Goal: Task Accomplishment & Management: Manage account settings

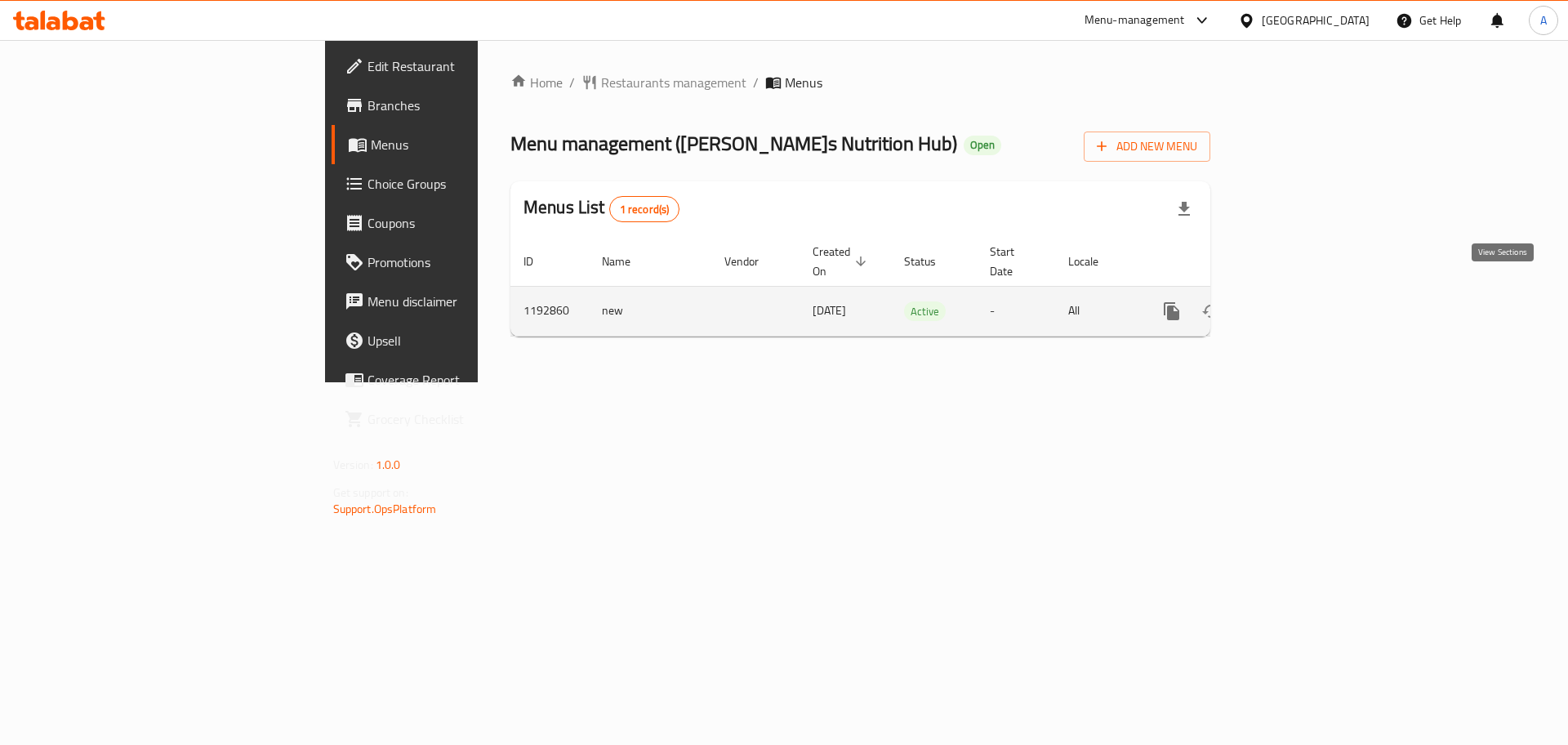
click at [1300, 302] on icon "enhanced table" at bounding box center [1290, 311] width 20 height 20
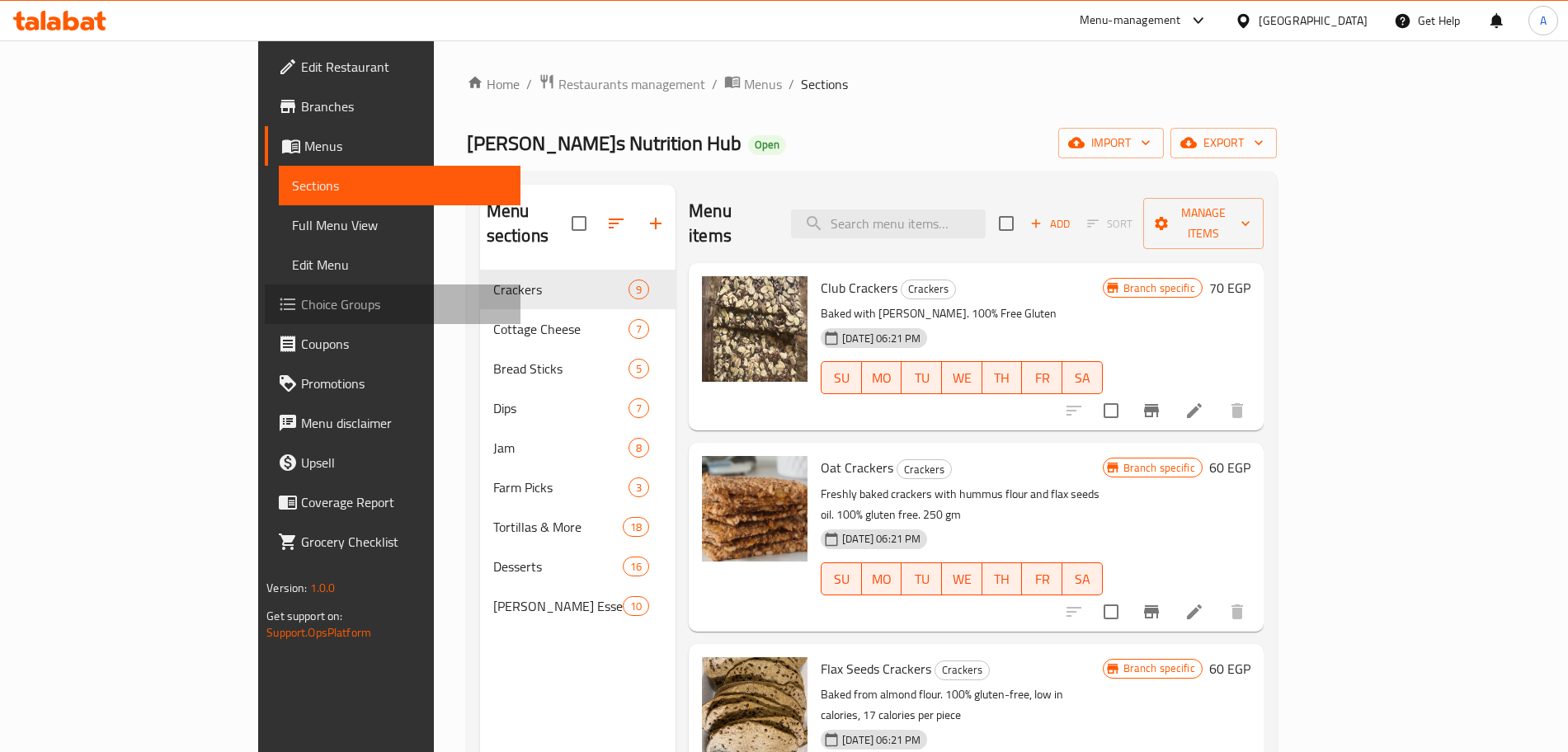
click at [301, 306] on span "Choice Groups" at bounding box center [403, 304] width 206 height 20
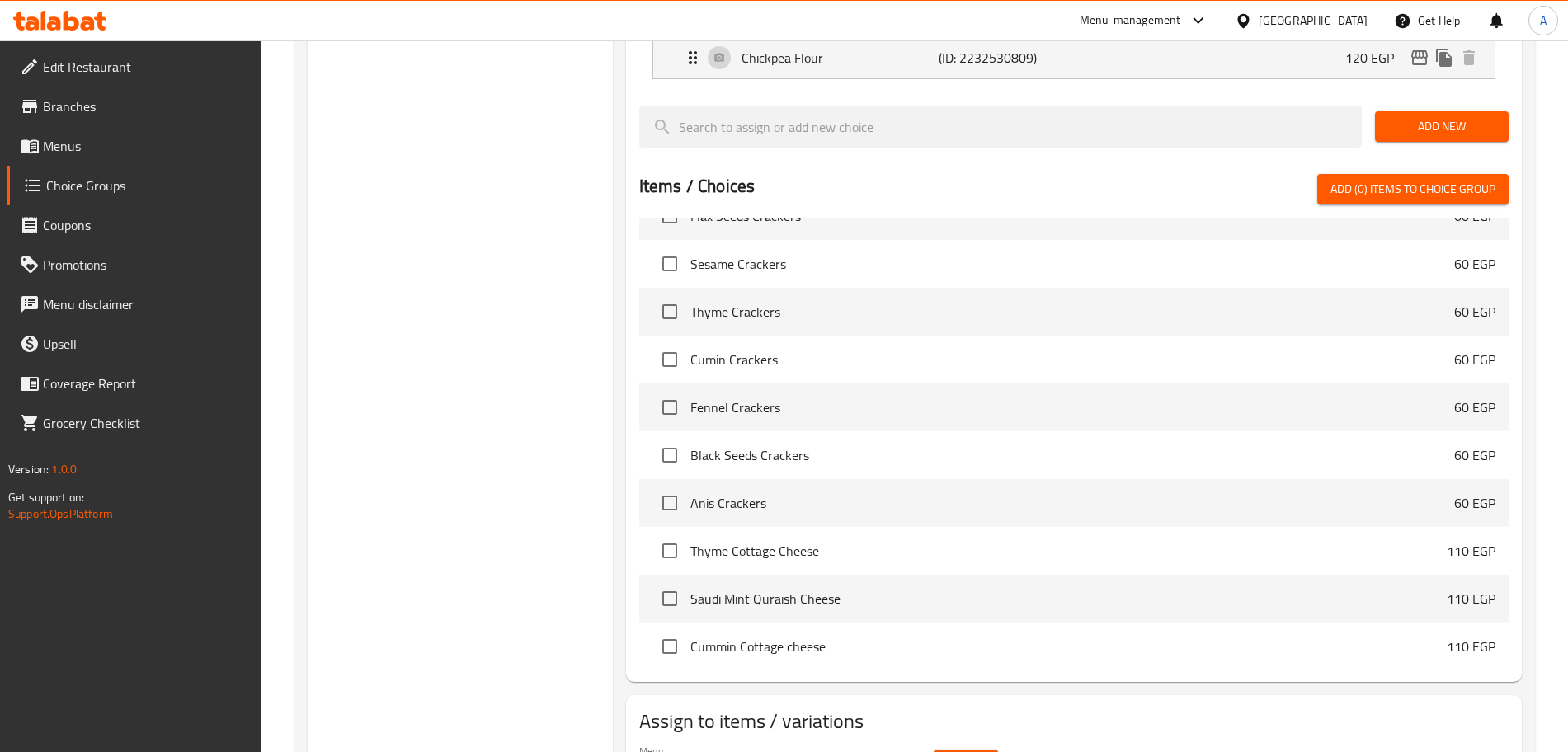
scroll to position [130, 0]
click at [956, 751] on span "Select" at bounding box center [966, 765] width 38 height 21
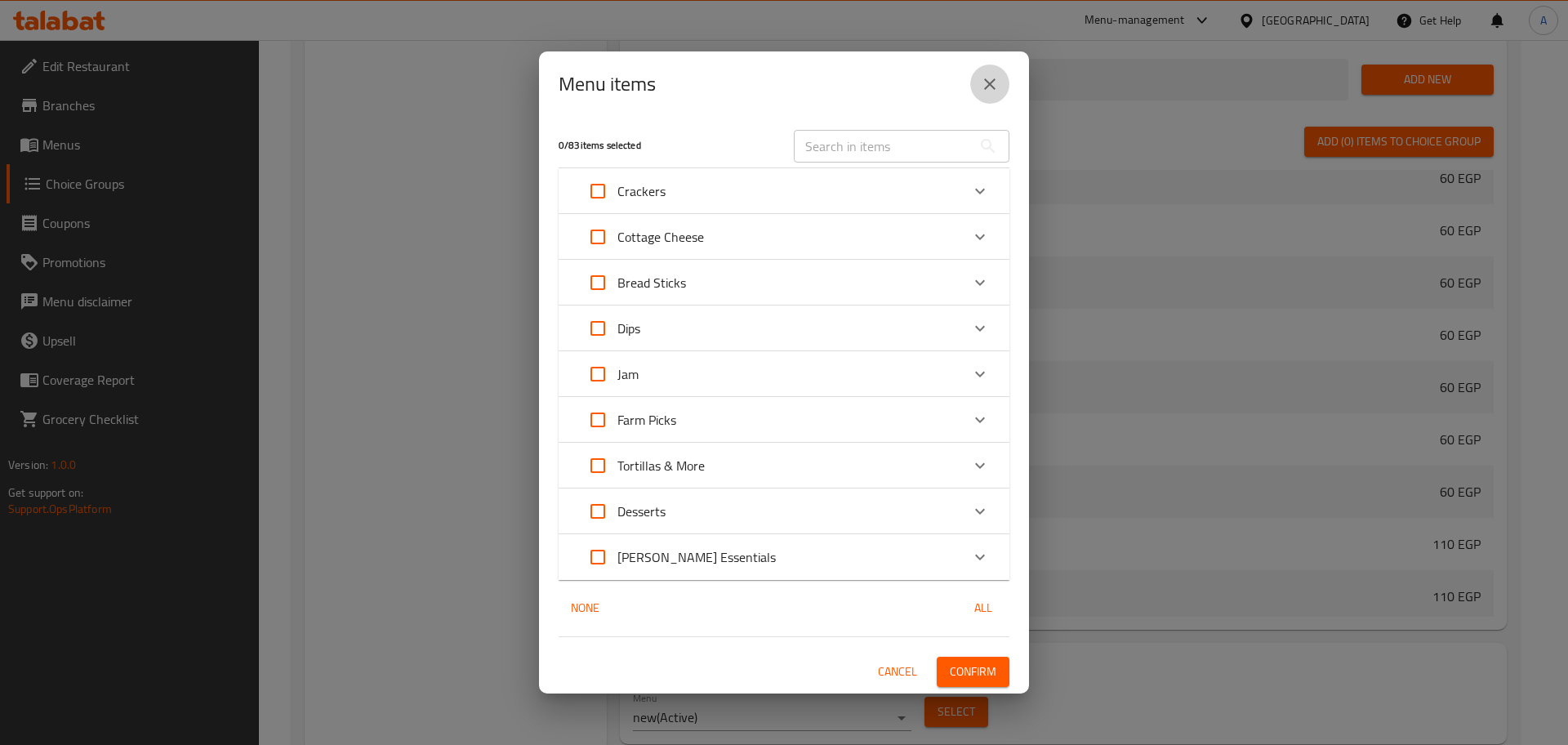
click at [994, 76] on icon "close" at bounding box center [990, 84] width 20 height 20
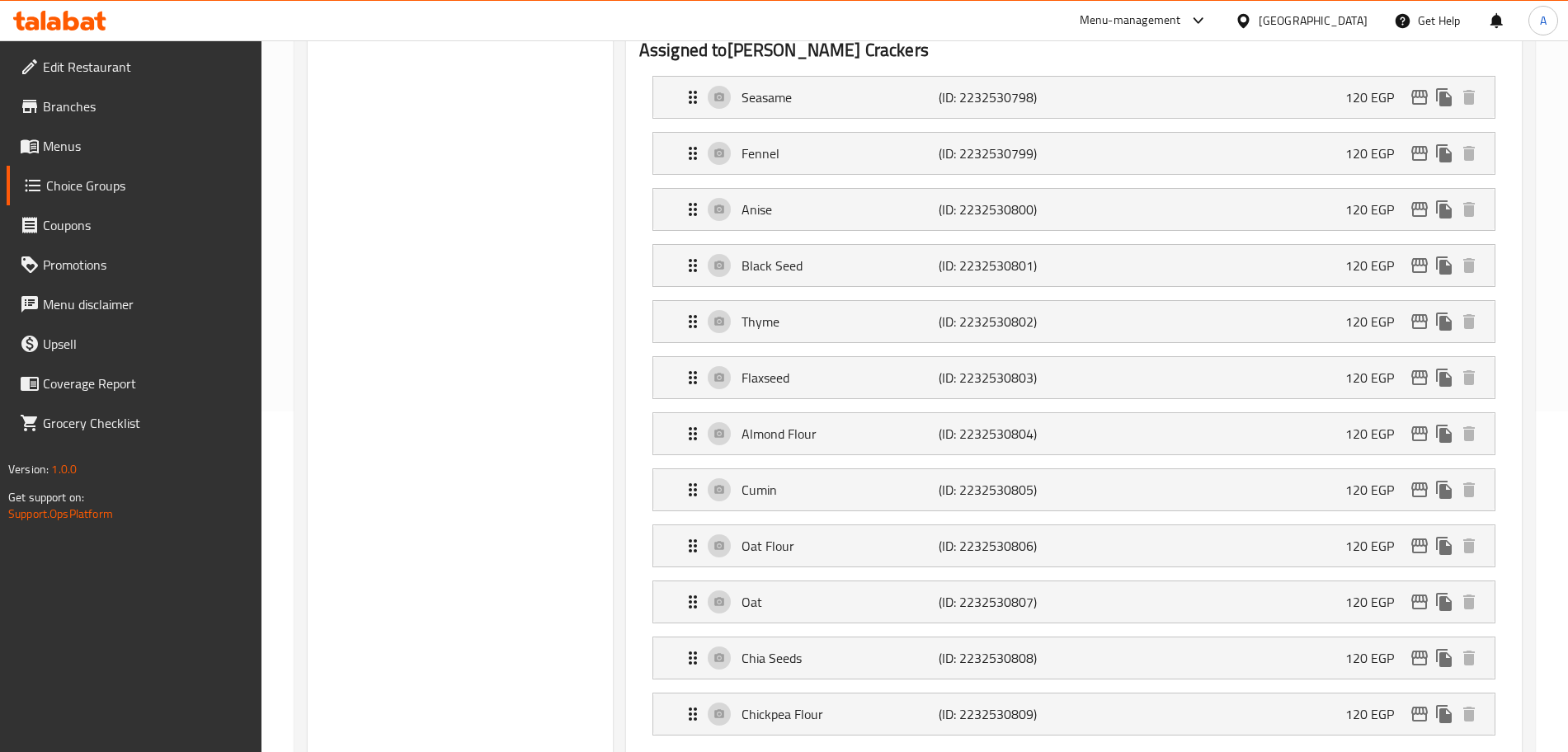
scroll to position [0, 0]
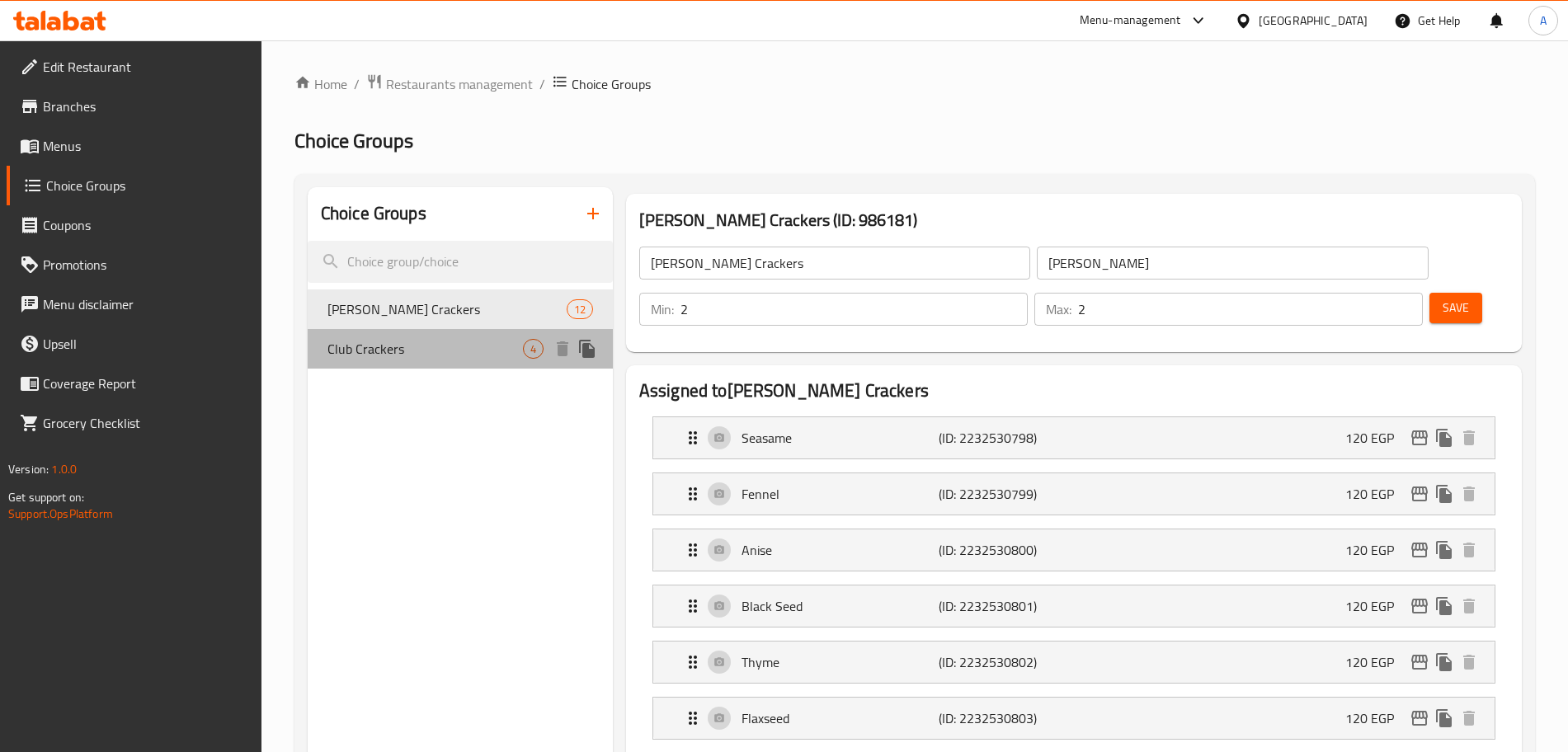
click at [417, 344] on span "Club Crackers" at bounding box center [424, 349] width 195 height 20
type input "Club Crackers"
type input "كلوب كراكرز"
type input "0"
type input "1"
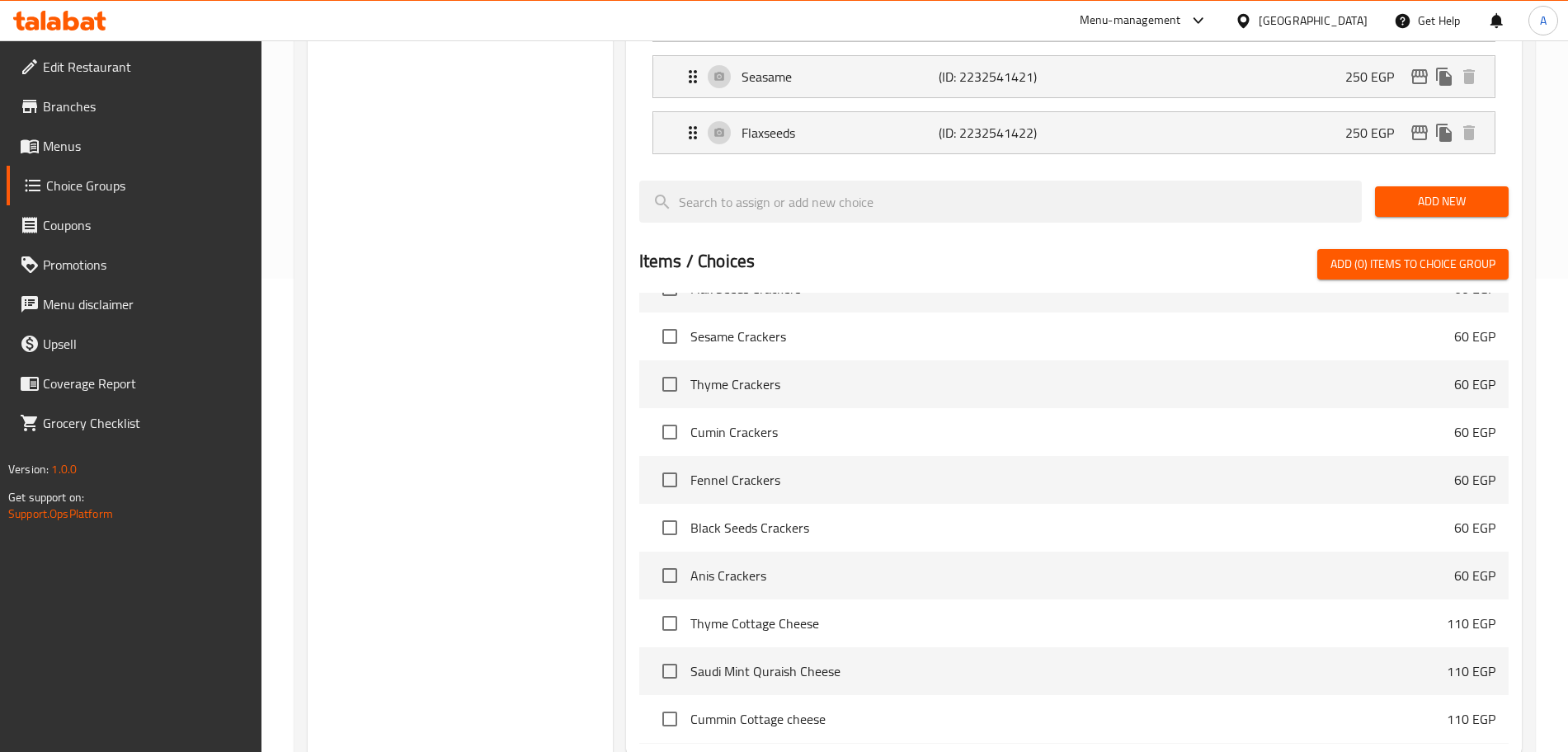
scroll to position [600, 0]
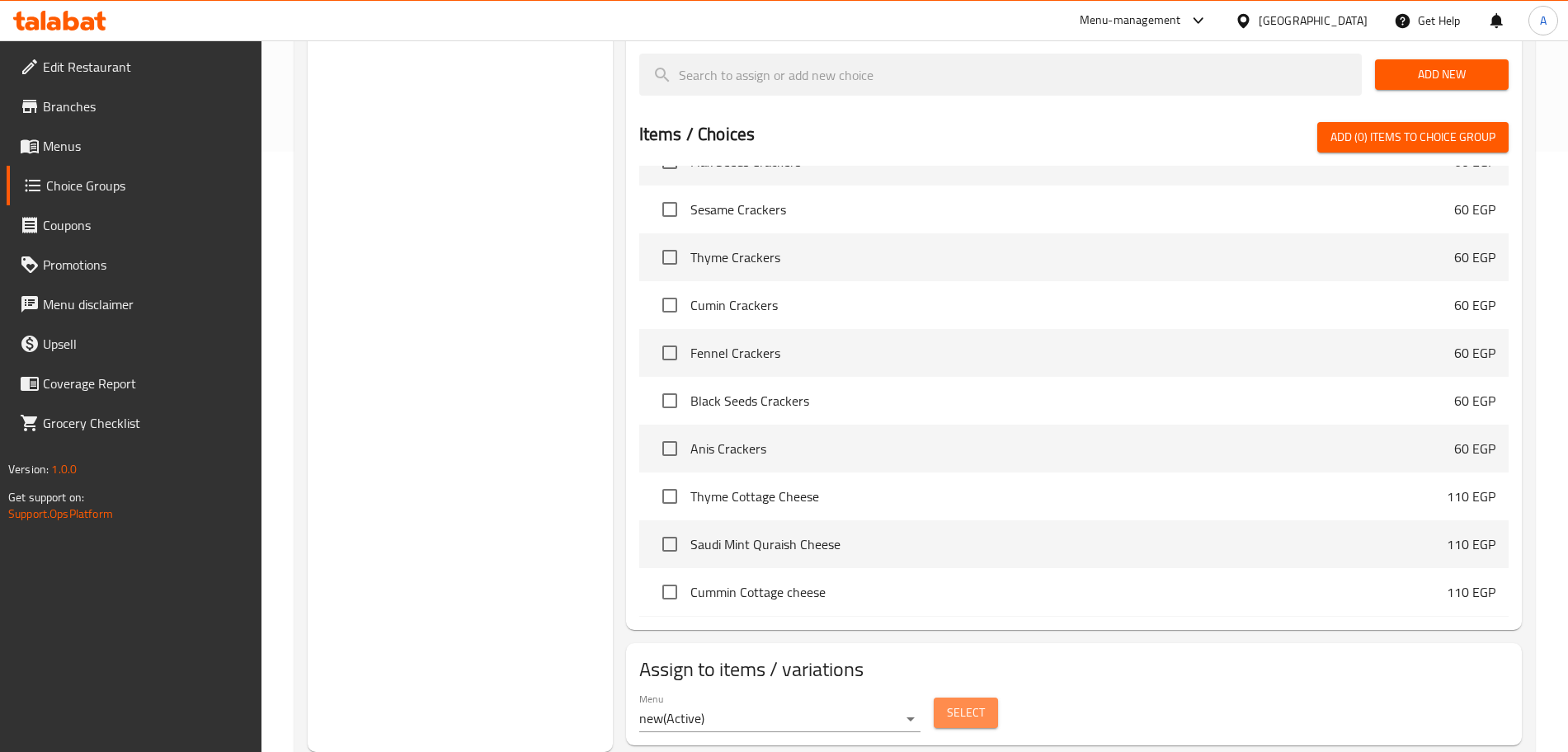
click at [945, 697] on button "Select" at bounding box center [966, 712] width 64 height 30
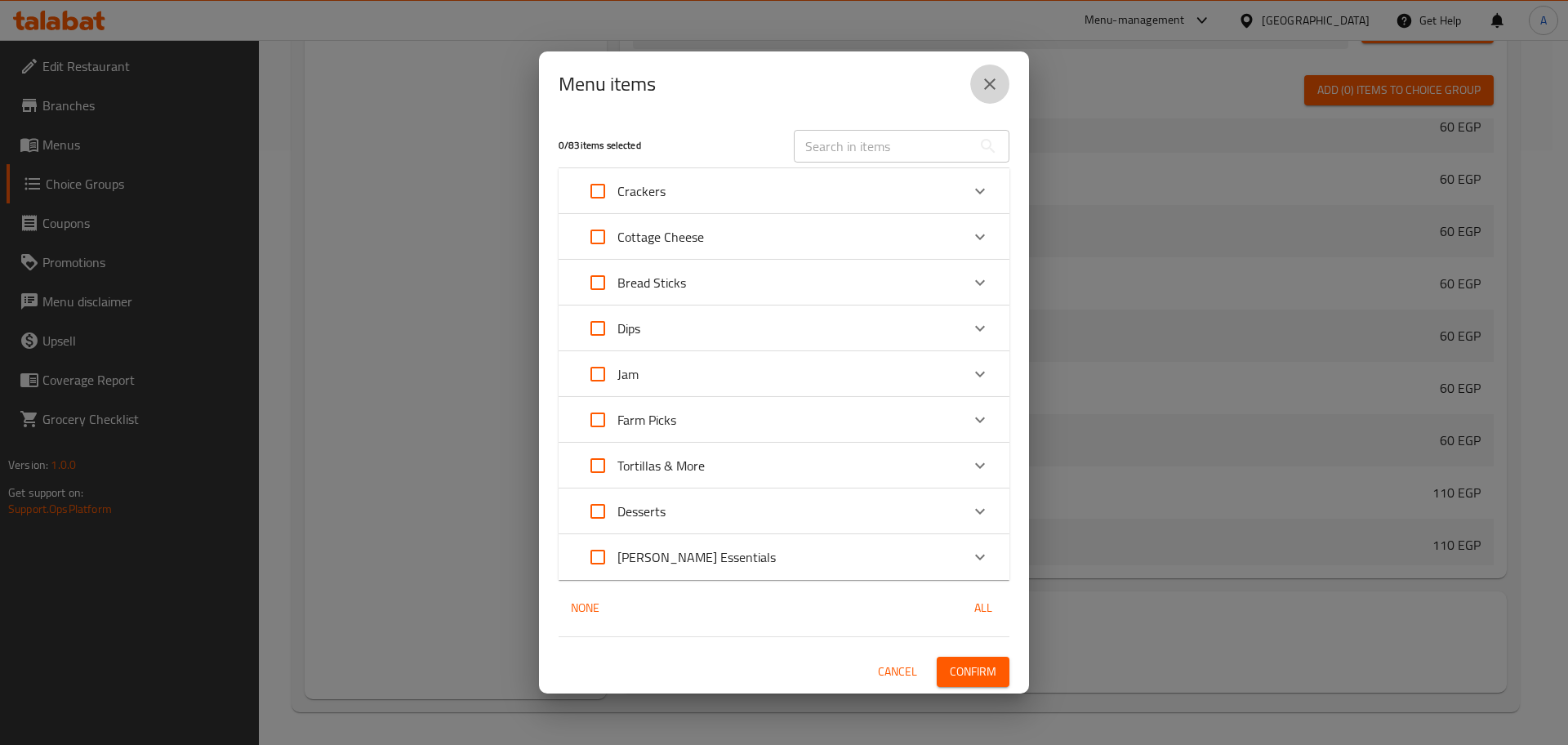
click at [992, 94] on button "close" at bounding box center [990, 84] width 40 height 40
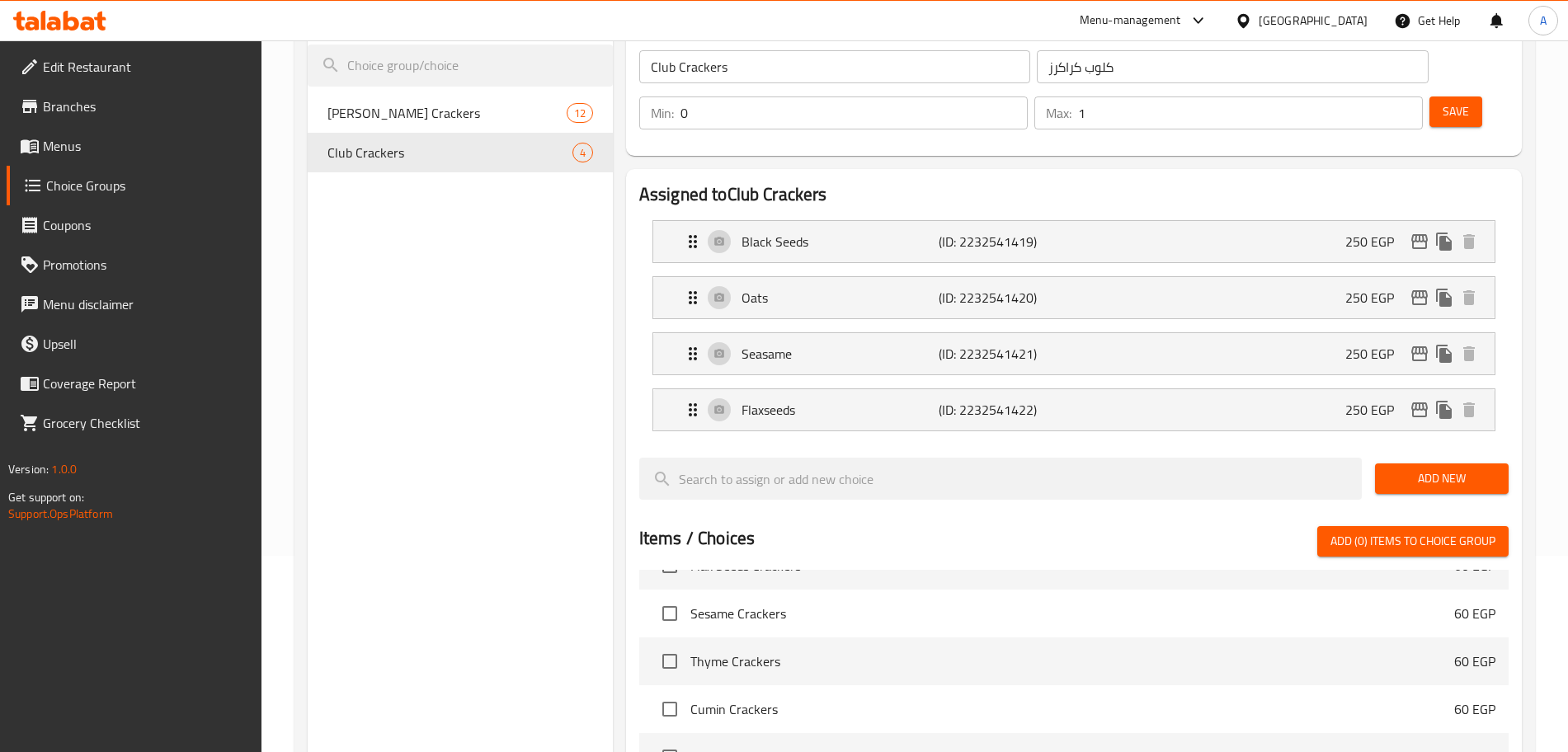
scroll to position [0, 0]
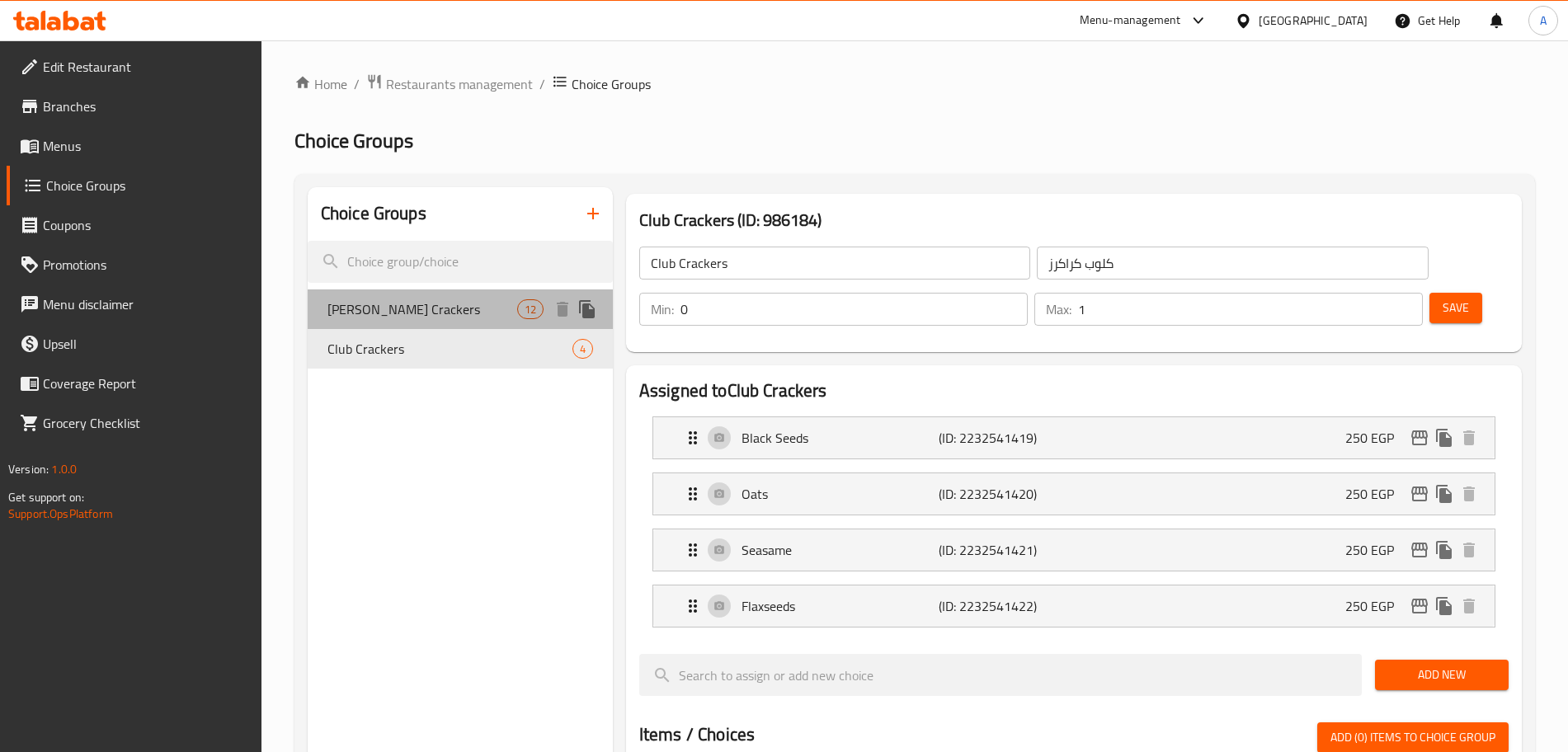
click at [495, 303] on span "Abby's Crackers" at bounding box center [422, 309] width 190 height 20
type input "Abby's Crackers"
type input "ابيز كراكرز"
type input "2"
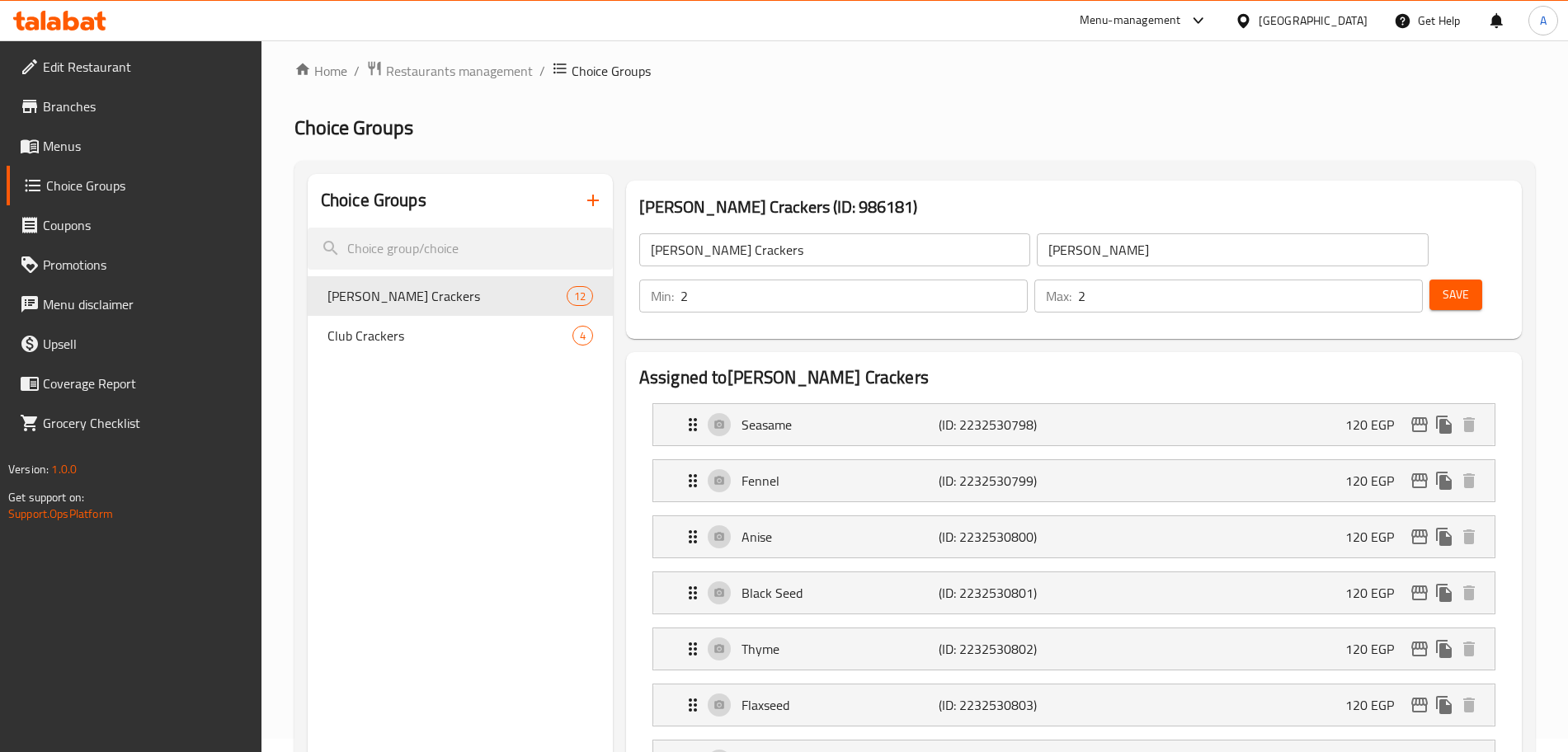
scroll to position [12, 0]
click at [105, 160] on link "Menus" at bounding box center [134, 146] width 255 height 40
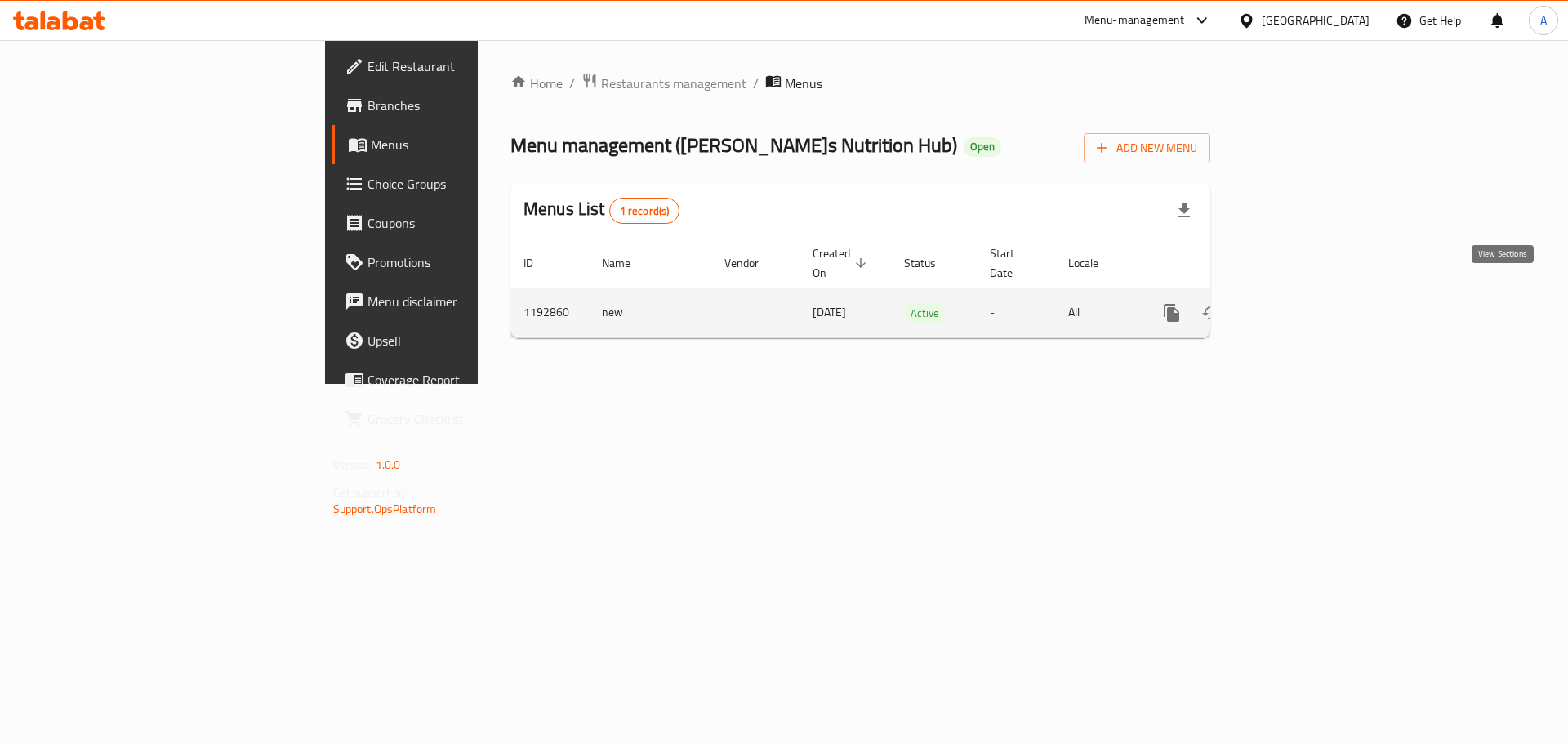
click at [1300, 303] on icon "enhanced table" at bounding box center [1290, 313] width 20 height 20
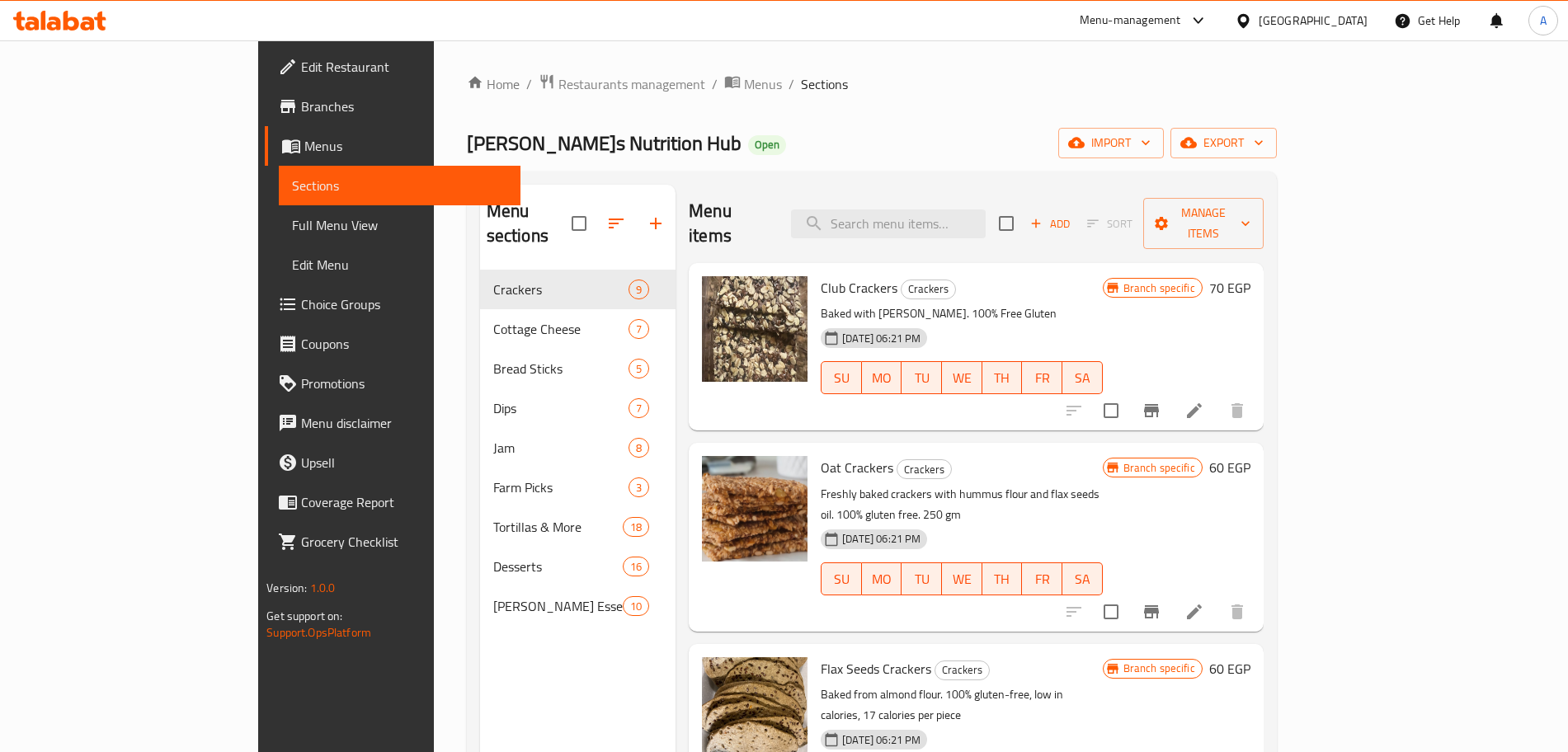
scroll to position [57, 0]
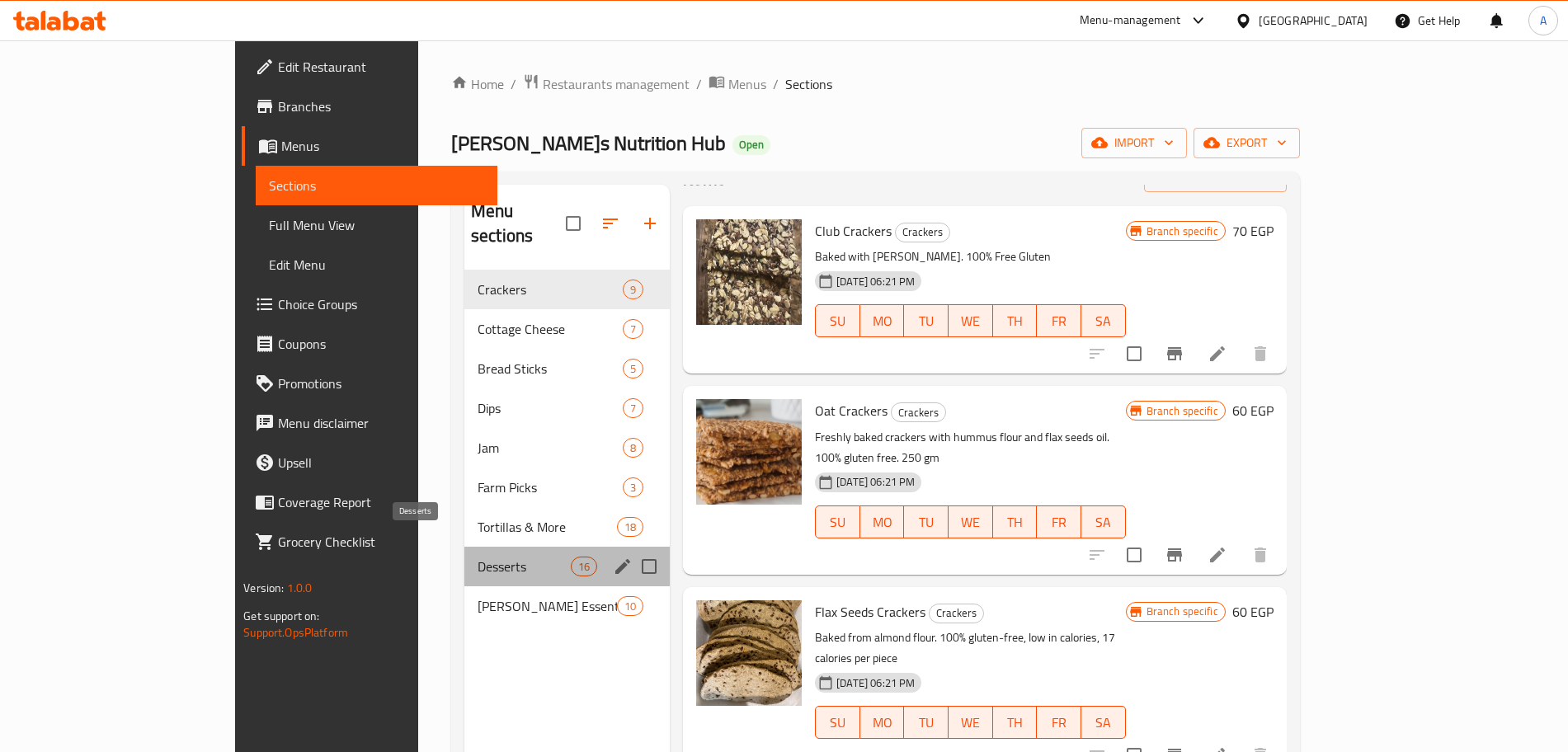
click at [477, 557] on span "Desserts" at bounding box center [523, 566] width 93 height 20
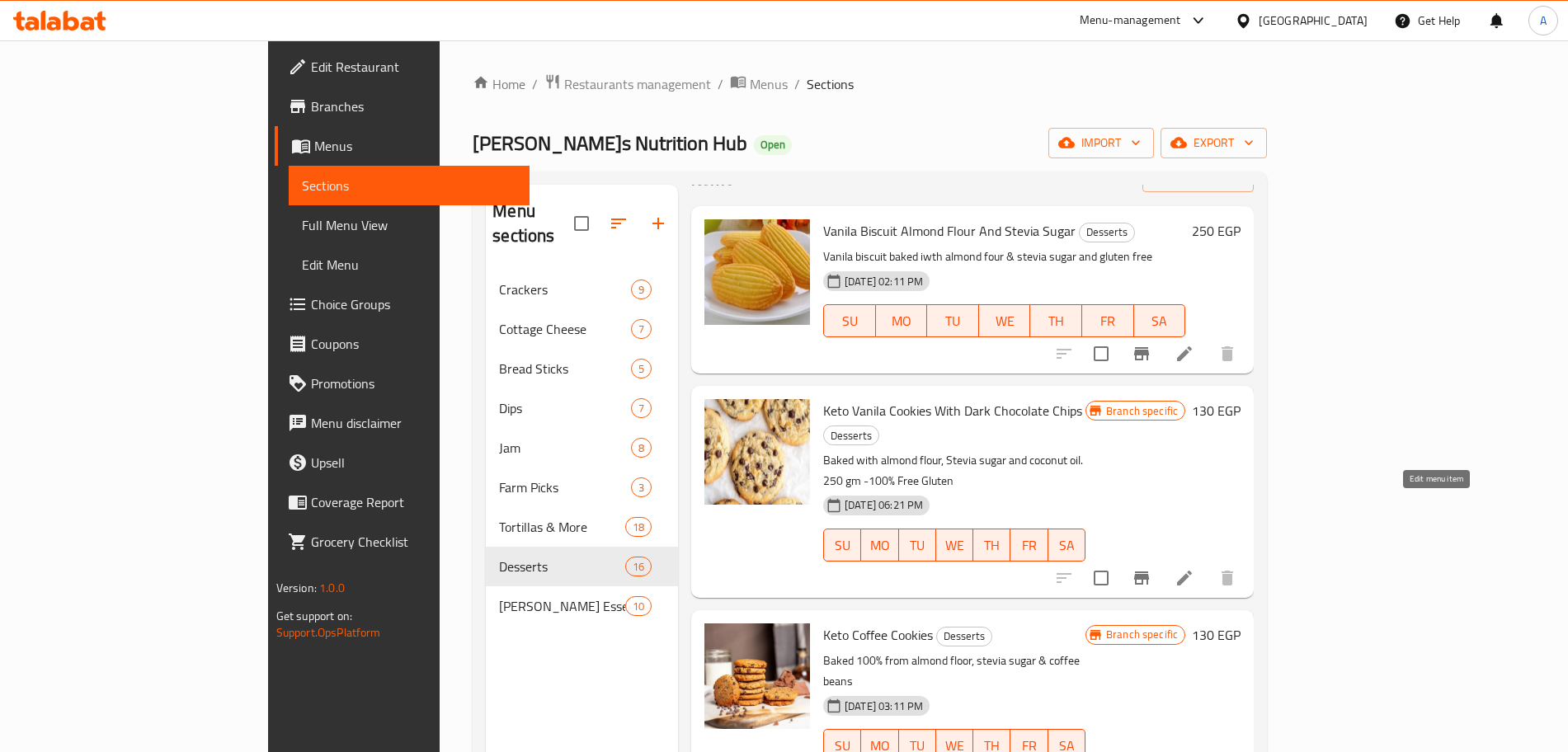
click at [1195, 568] on icon at bounding box center [1184, 578] width 20 height 20
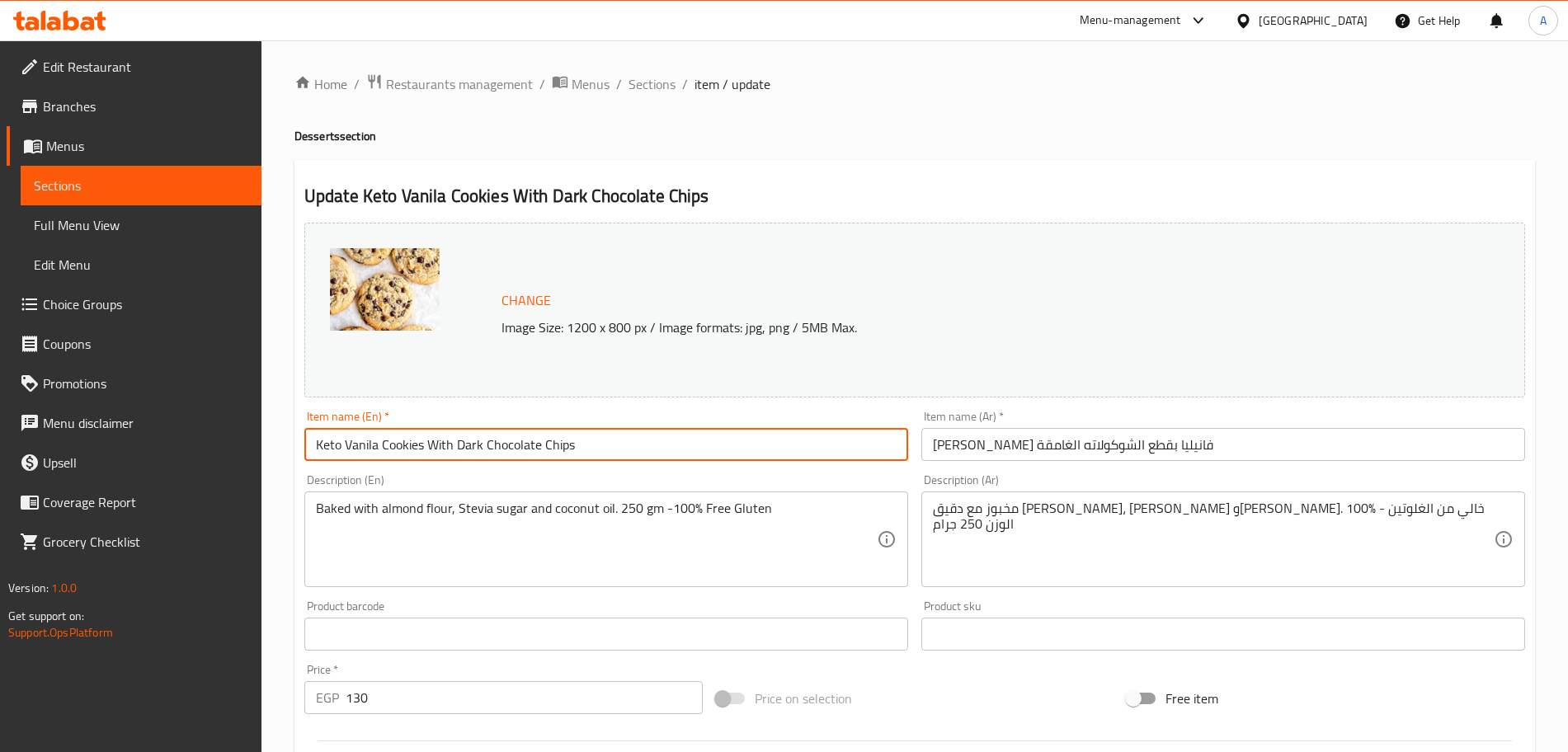
click at [343, 445] on input "Keto Vanila Cookies With Dark Chocolate Chips" at bounding box center [607, 444] width 604 height 33
type input "Vanila Cookies With Dark Chocolate Chips"
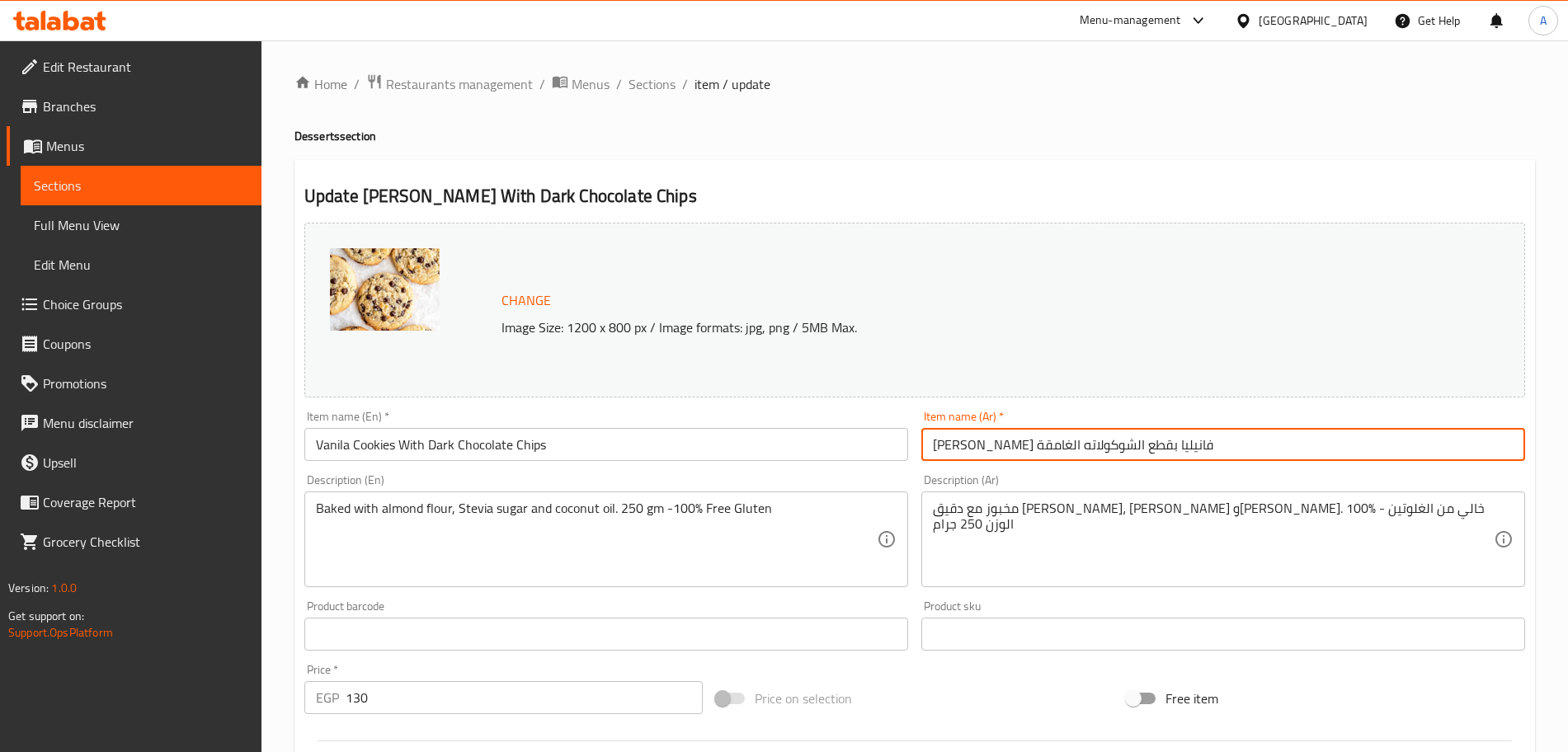
drag, startPoint x: 1183, startPoint y: 448, endPoint x: 1149, endPoint y: 454, distance: 34.5
click at [1149, 454] on input "كيتو كوكيز فانيليا بقطع الشوكولاته الغامقة" at bounding box center [1224, 444] width 604 height 33
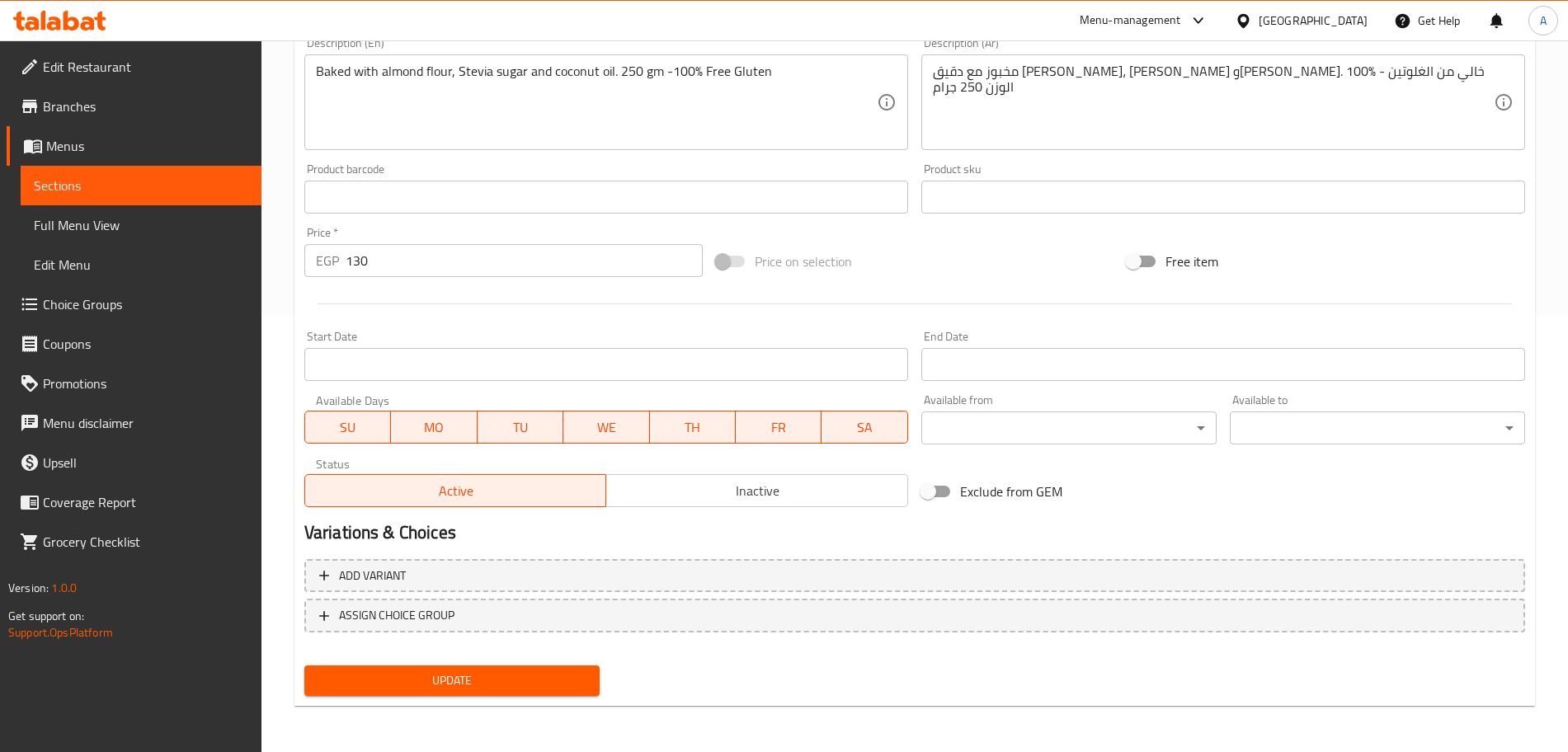
type input "كوكيز فانيليا بقطع الشوكولاته الغامقة"
click at [581, 677] on span "Update" at bounding box center [452, 681] width 269 height 21
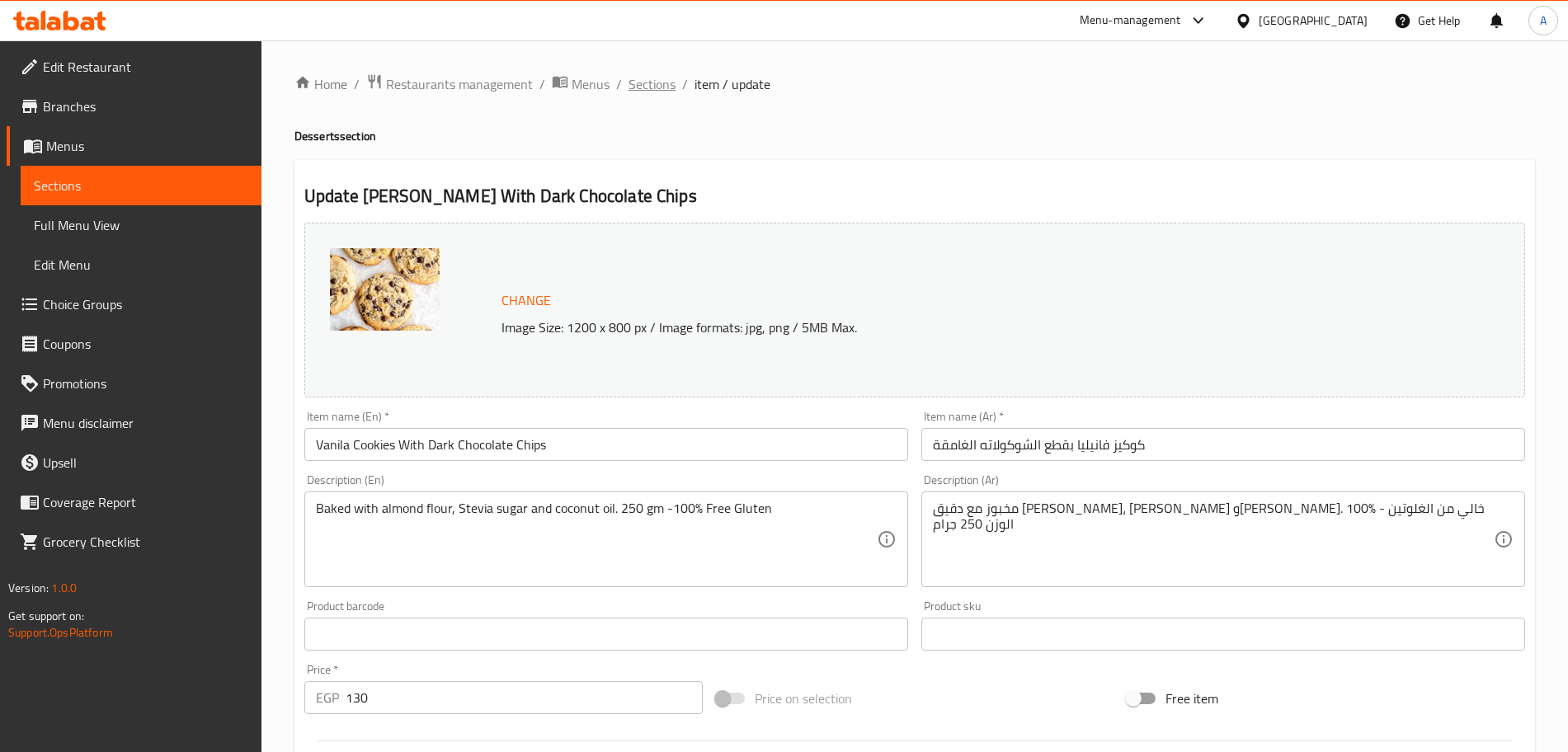
click at [660, 86] on span "Sections" at bounding box center [652, 84] width 47 height 20
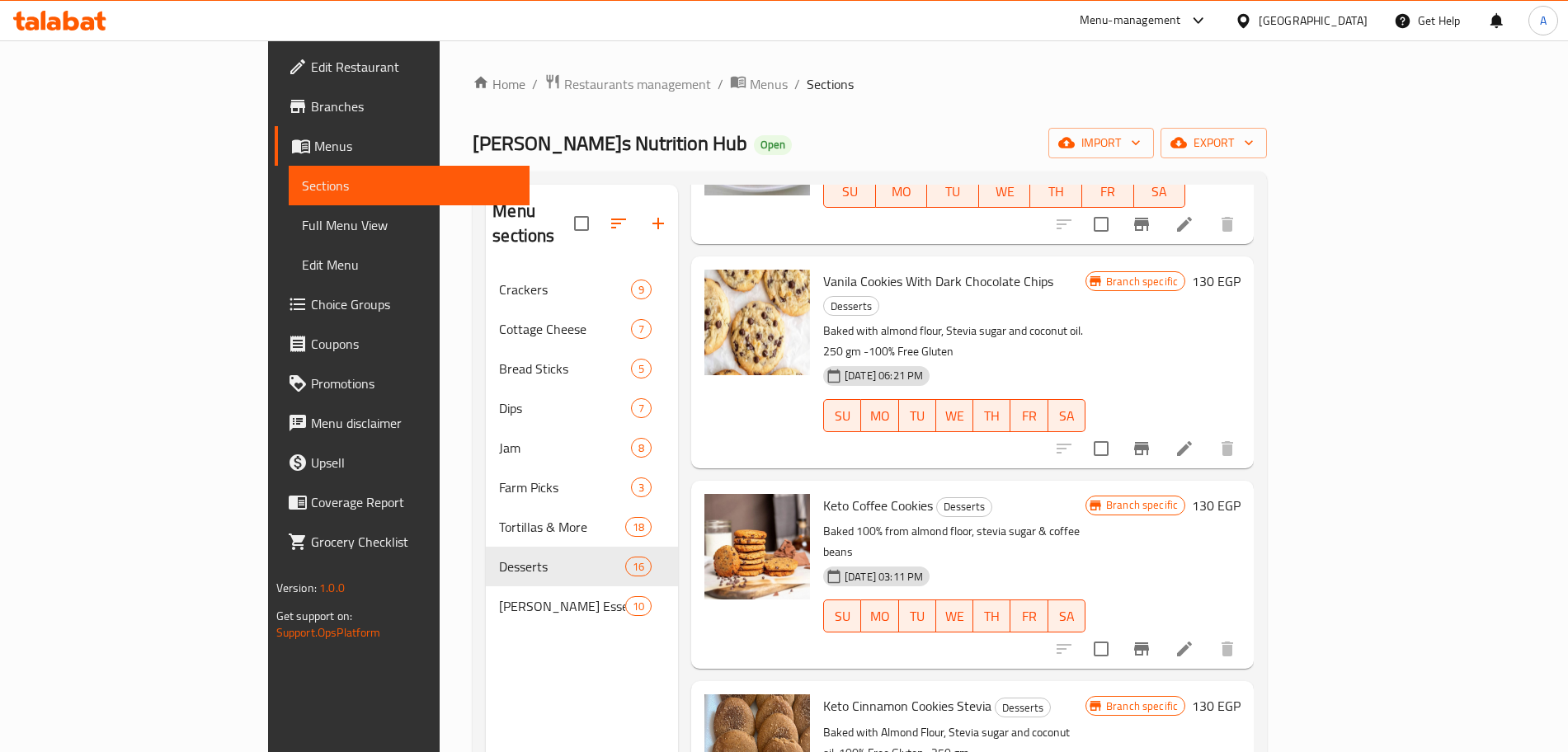
scroll to position [182, 0]
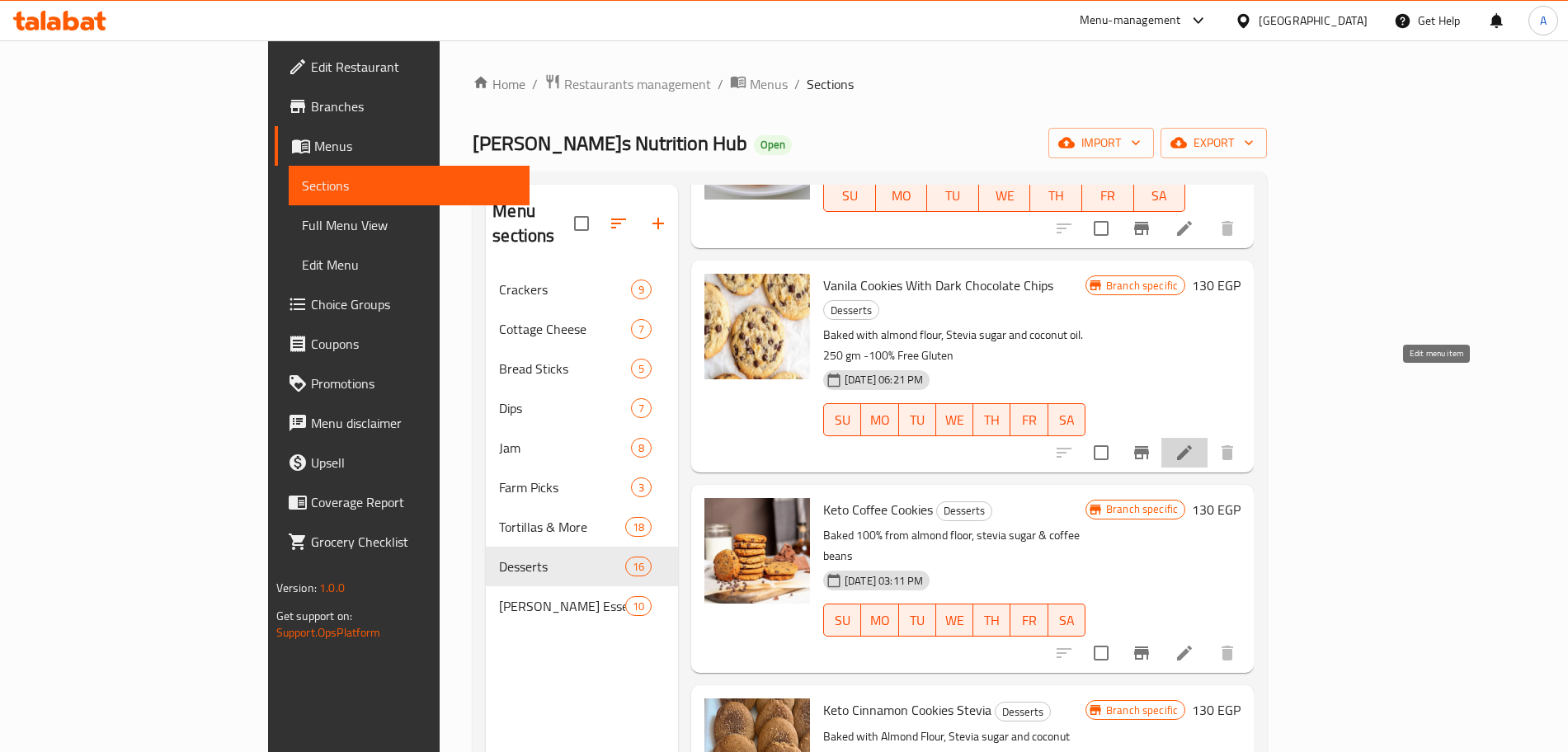
click at [1195, 443] on icon at bounding box center [1184, 453] width 20 height 20
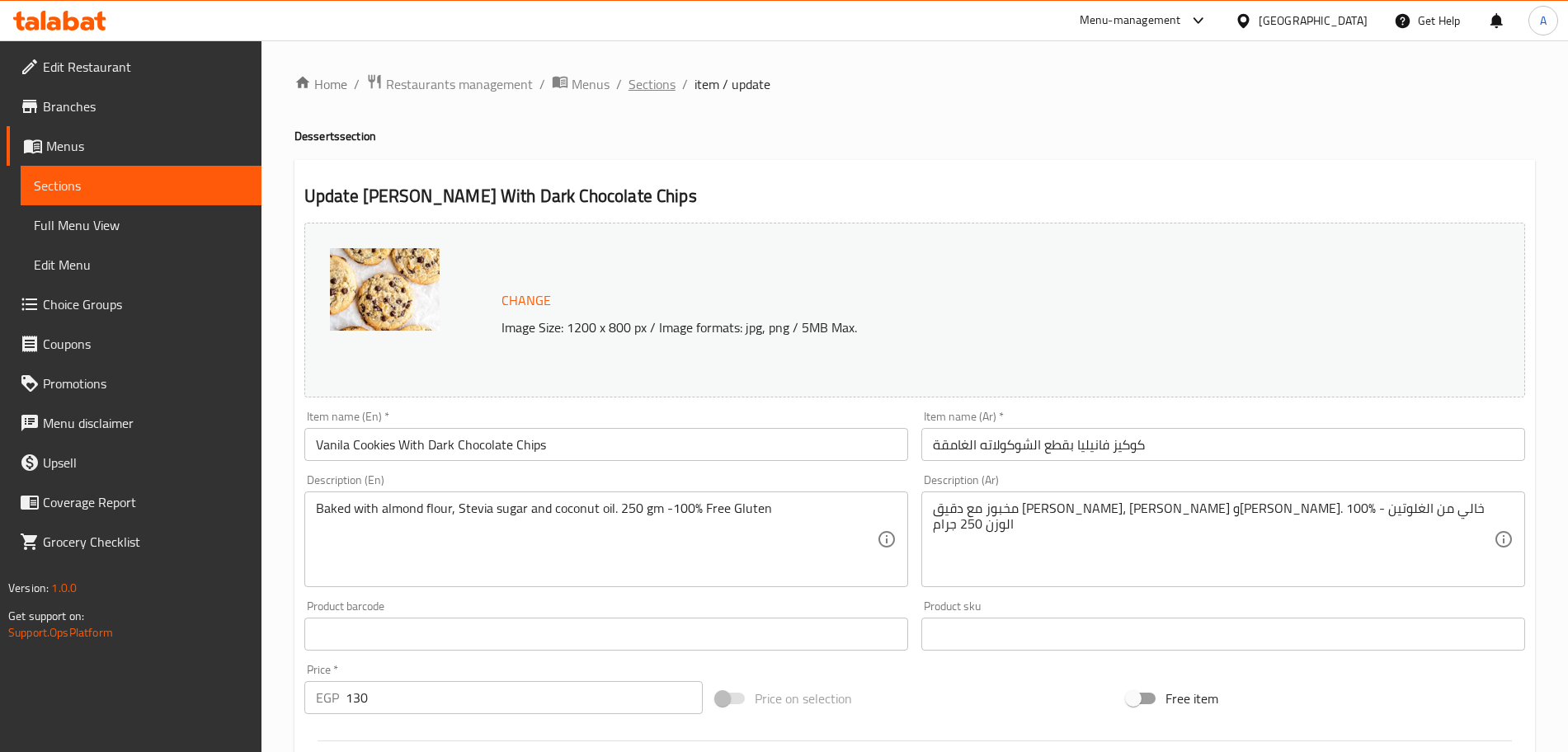
click at [651, 75] on span "Sections" at bounding box center [652, 84] width 47 height 20
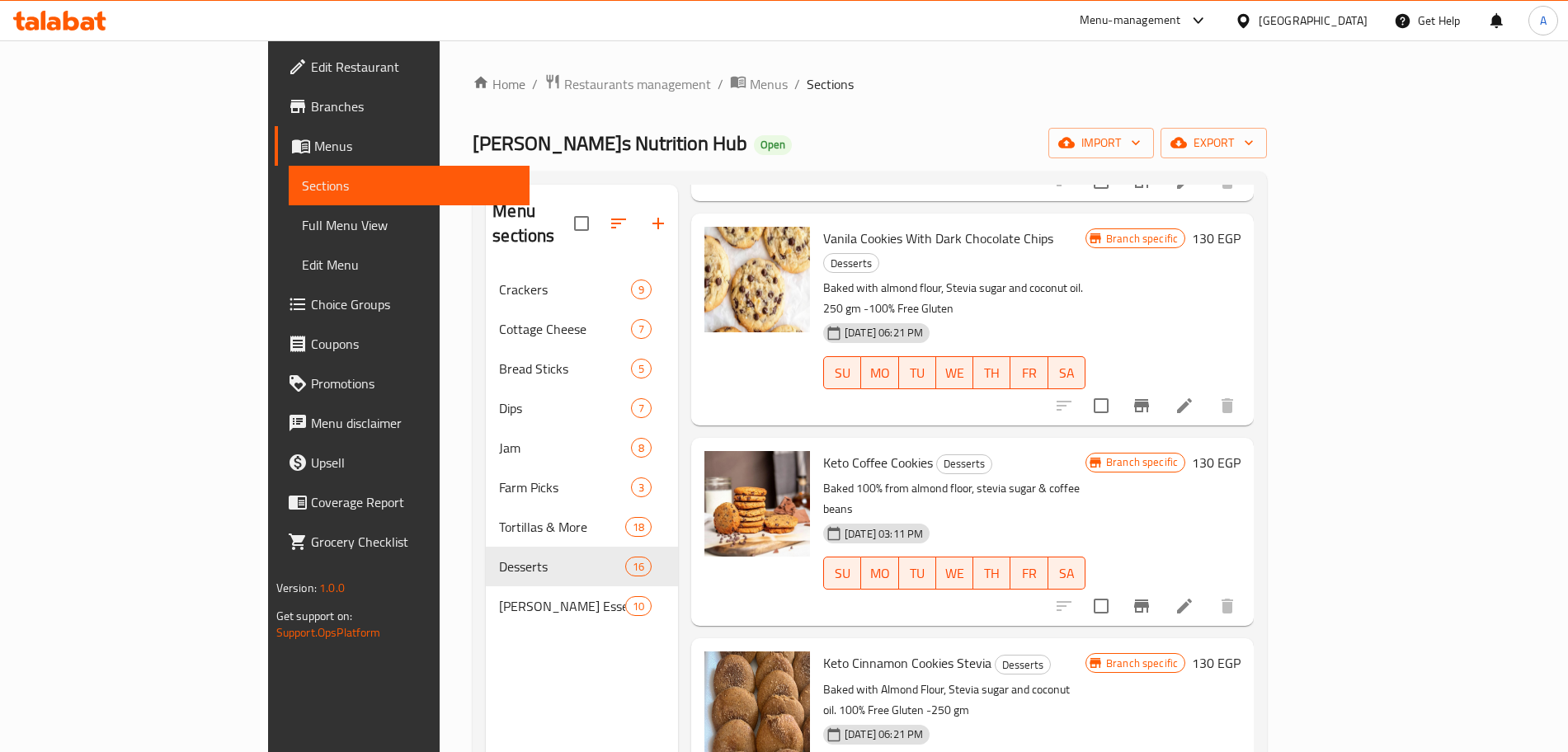
scroll to position [232, 0]
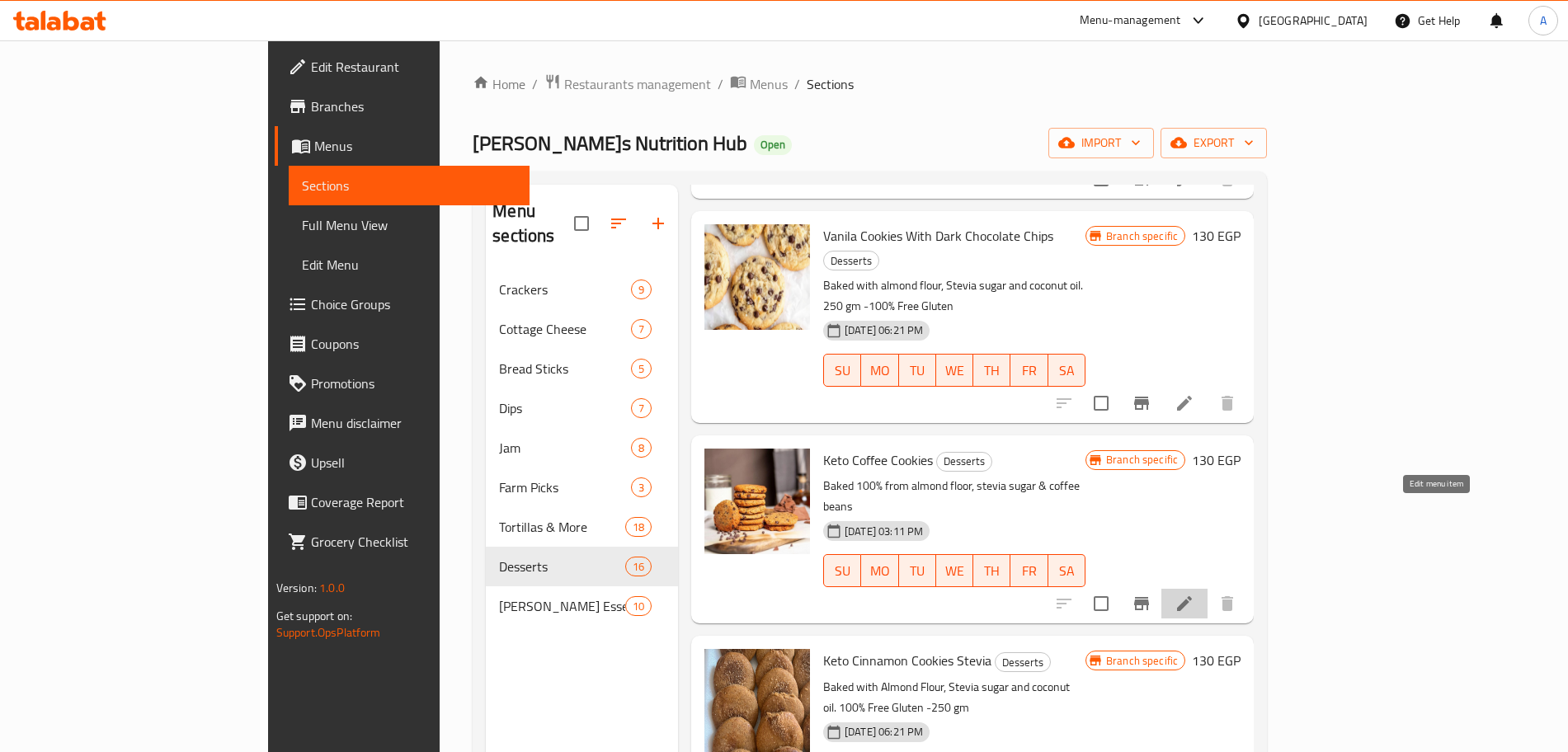
click at [1192, 596] on icon at bounding box center [1184, 603] width 15 height 15
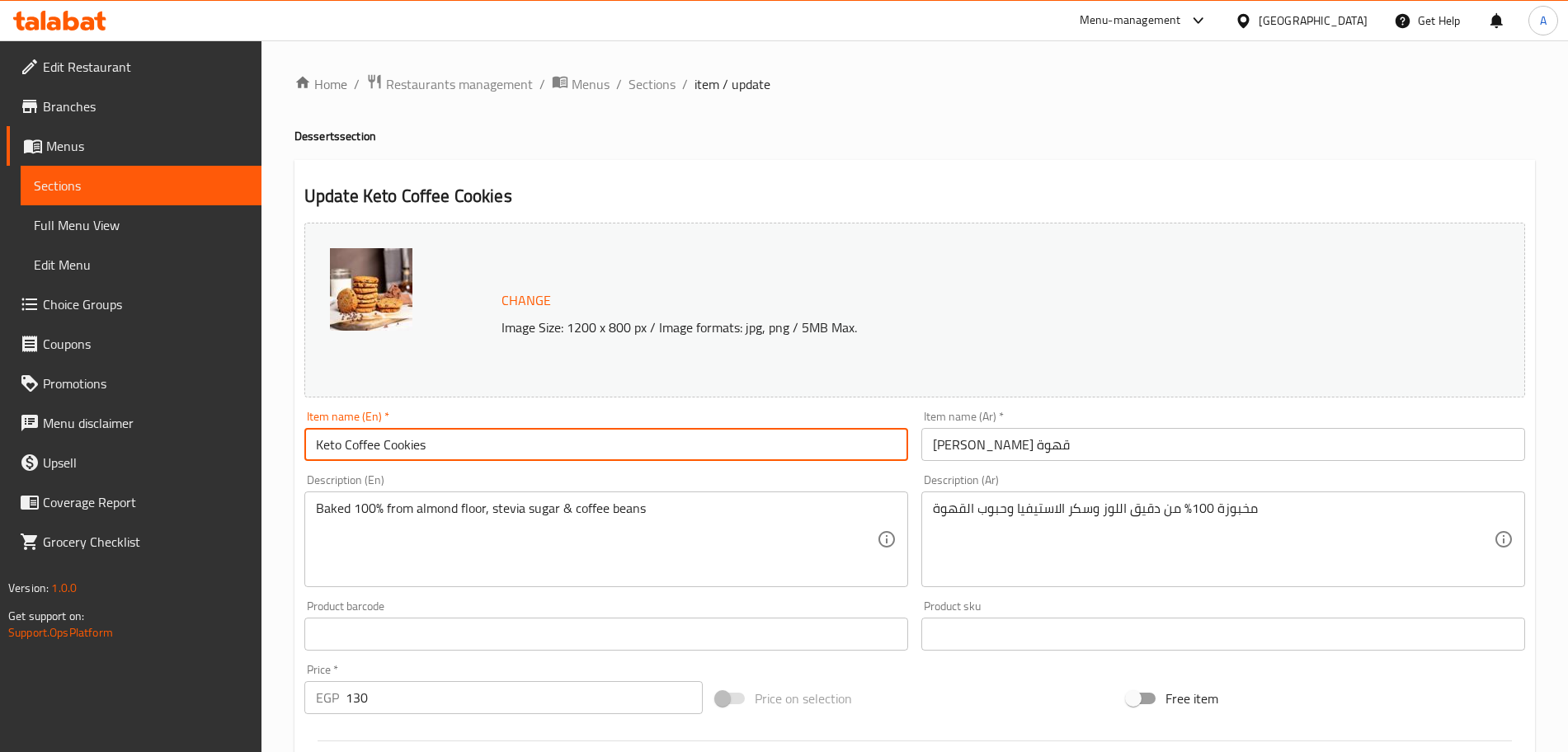
drag, startPoint x: 346, startPoint y: 443, endPoint x: 292, endPoint y: 448, distance: 54.2
click at [292, 448] on div "Home / Restaurants management / Menus / Sections / item / update Desserts secti…" at bounding box center [915, 615] width 1307 height 1148
type input "Coffee Cookies"
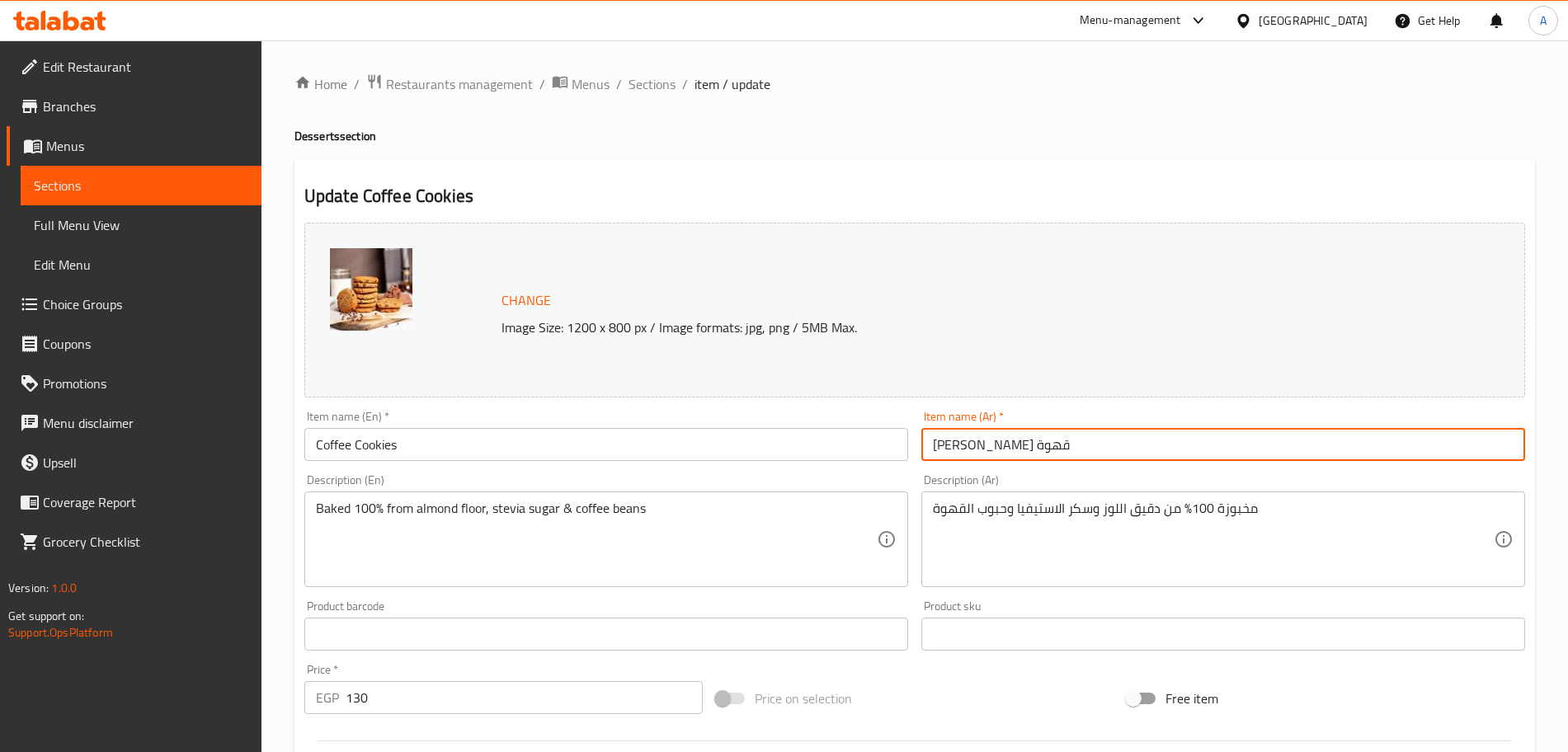
drag, startPoint x: 1054, startPoint y: 448, endPoint x: 1001, endPoint y: 452, distance: 53.2
click at [1001, 452] on input "كيتو كوكيز قهوة" at bounding box center [1224, 444] width 604 height 33
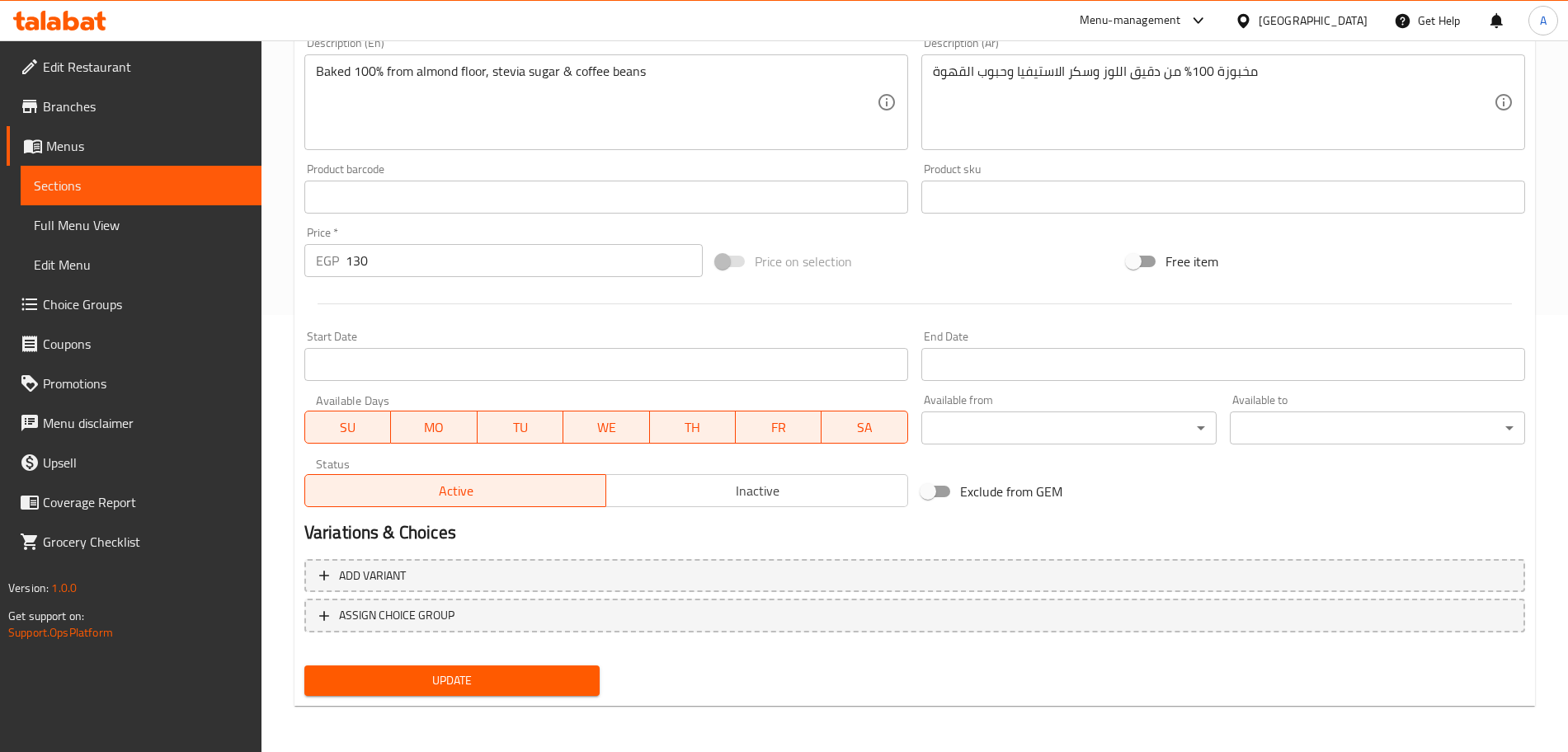
type input "كوكيز قهوة"
click at [482, 686] on span "Update" at bounding box center [452, 681] width 269 height 21
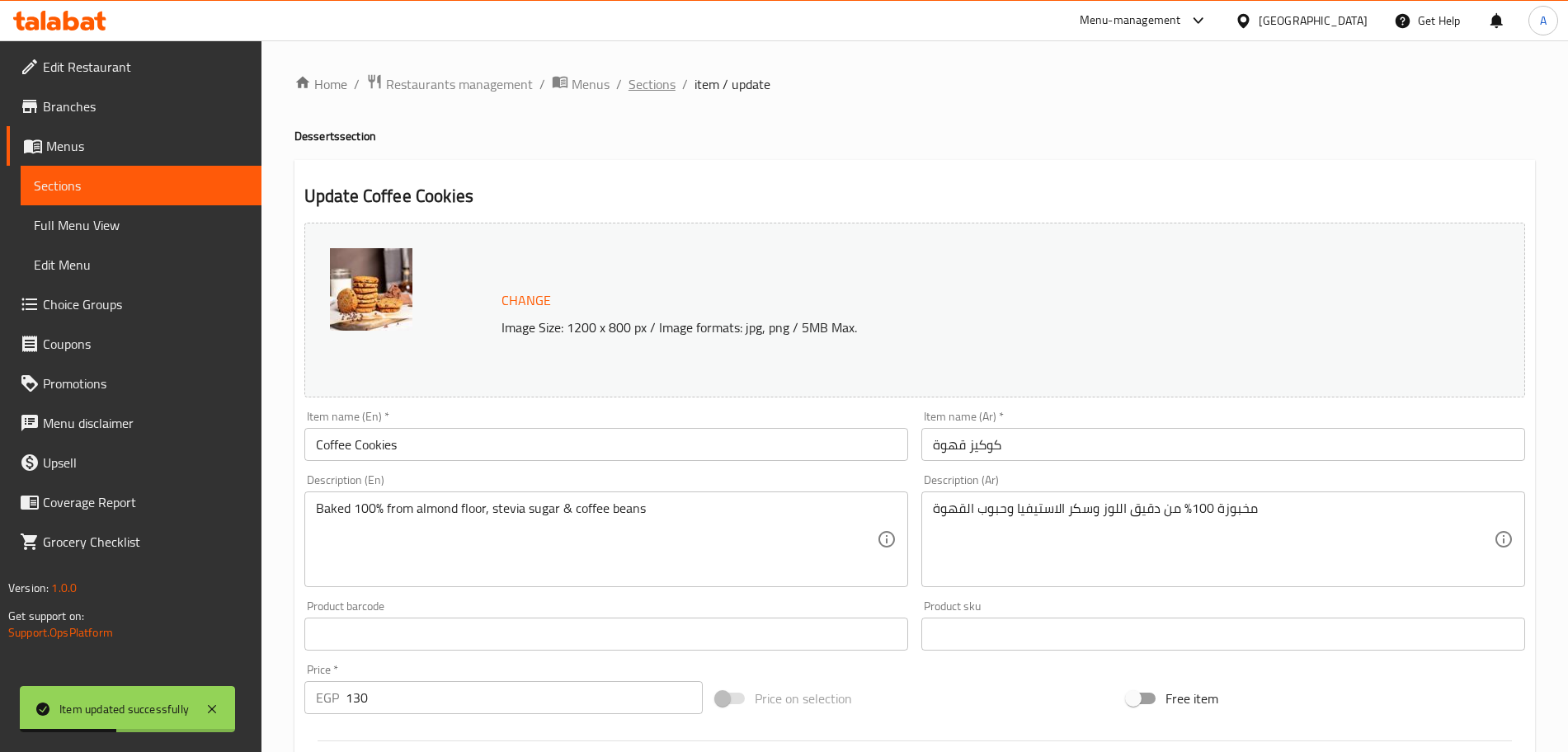
click at [660, 83] on span "Sections" at bounding box center [652, 84] width 47 height 20
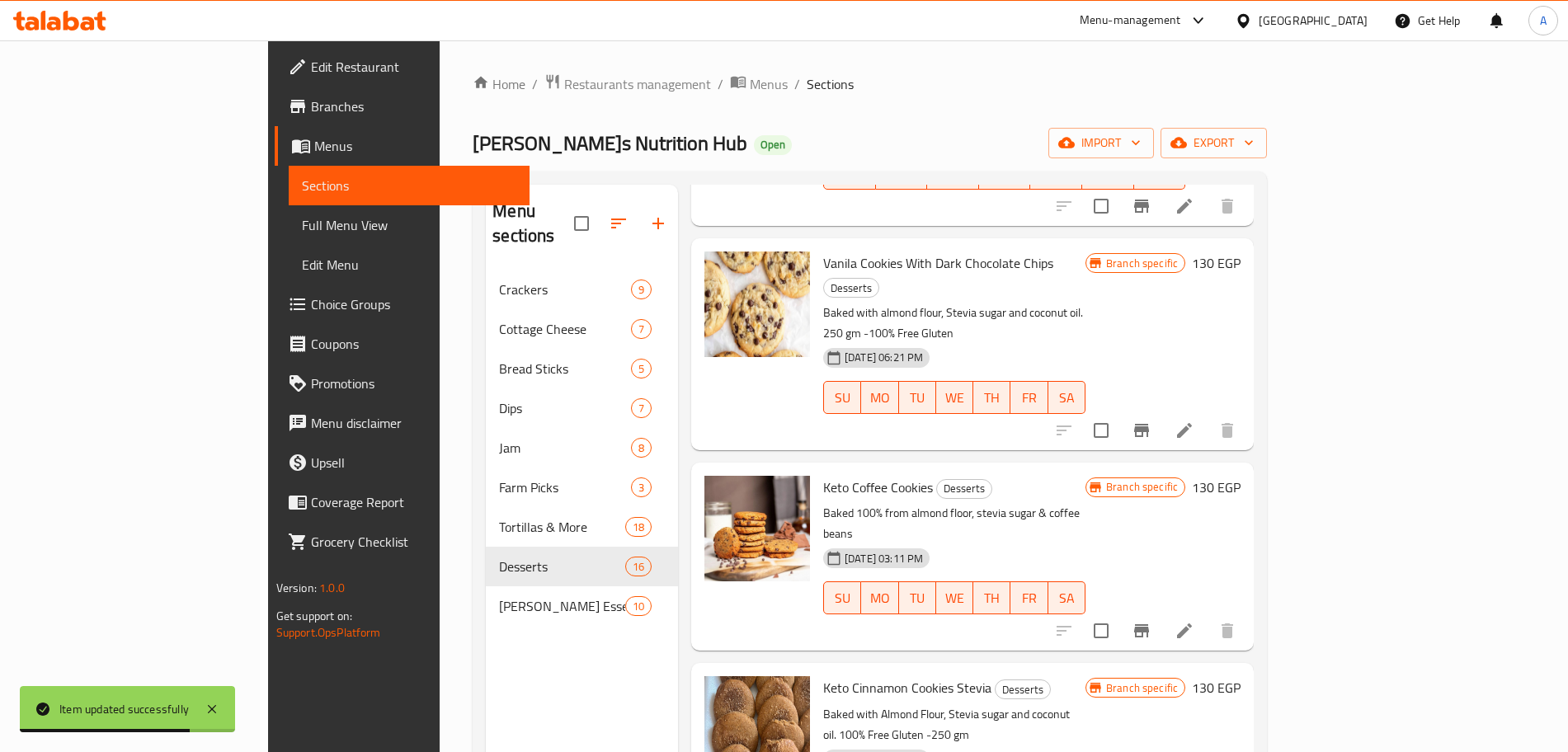
scroll to position [326, 0]
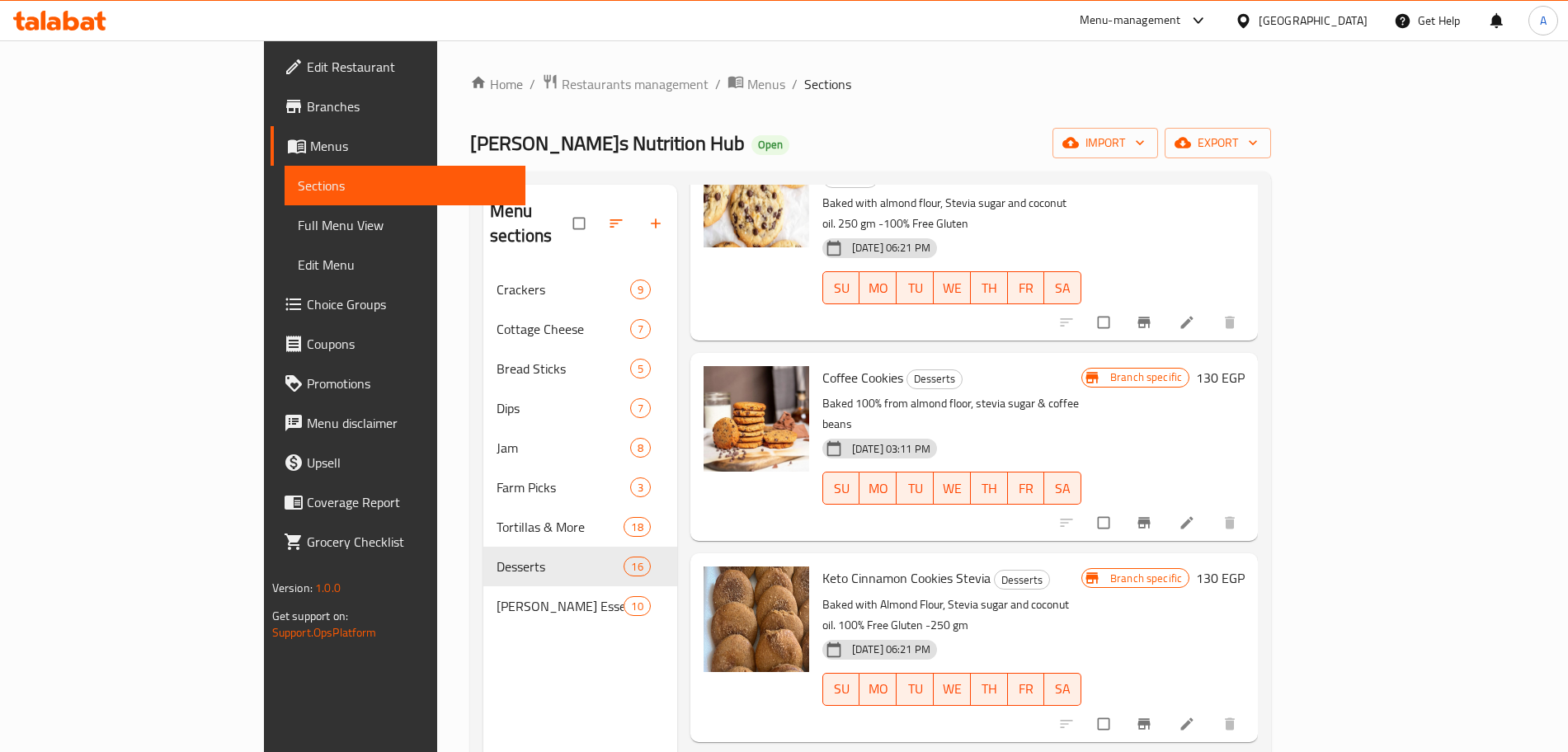
scroll to position [400, 0]
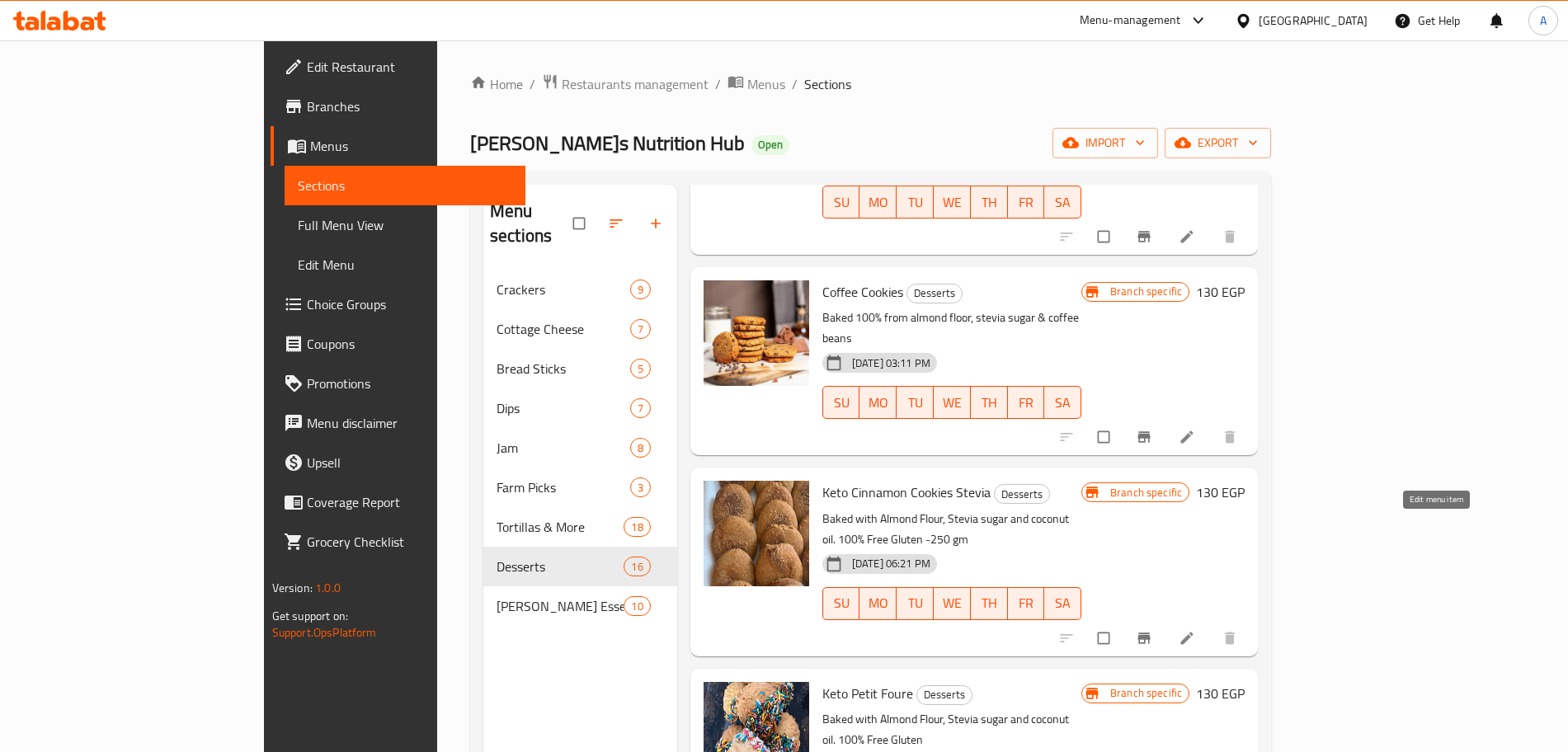
click at [1196, 630] on icon at bounding box center [1187, 638] width 16 height 16
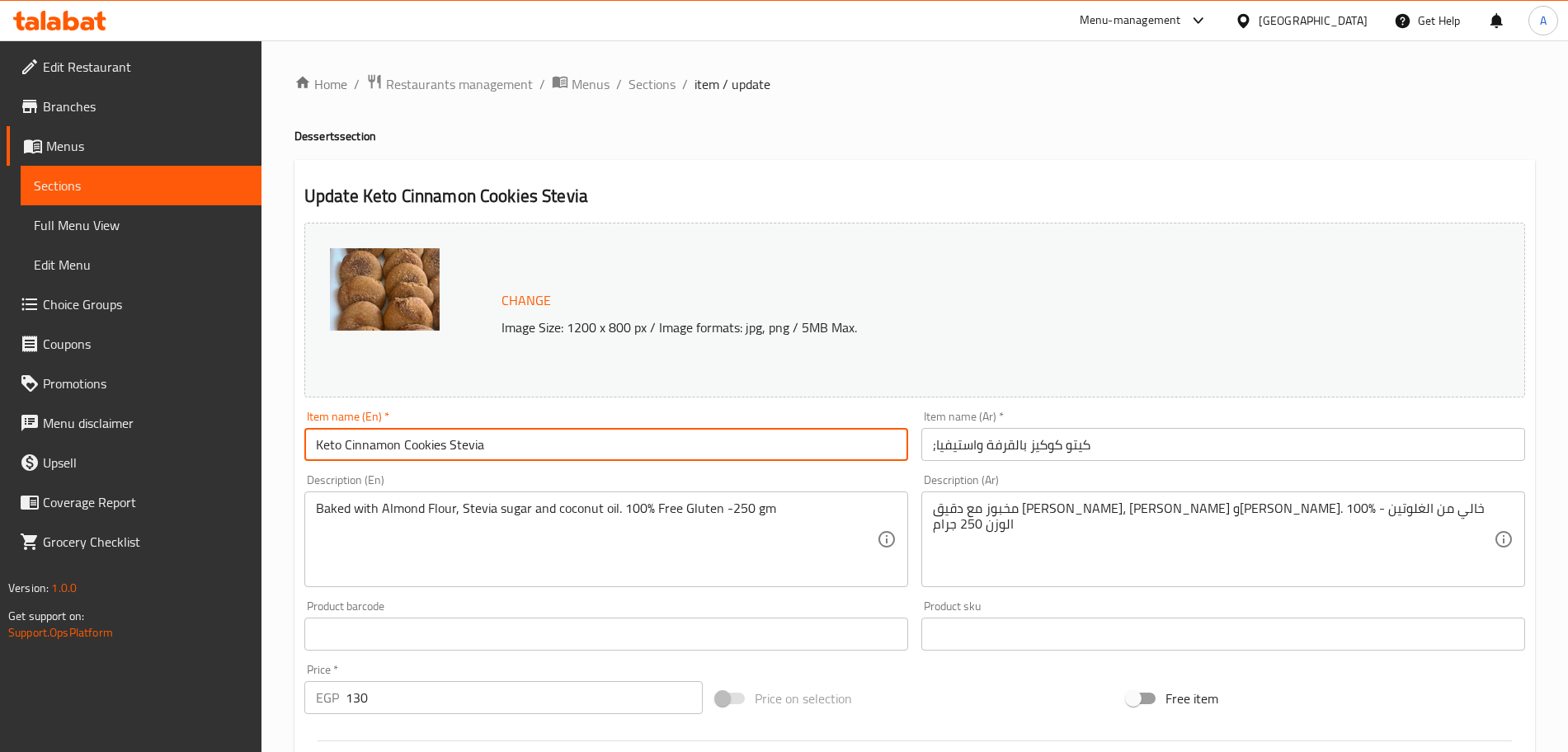
drag, startPoint x: 344, startPoint y: 451, endPoint x: 304, endPoint y: 447, distance: 40.2
click at [305, 447] on input "Keto Cinnamon Cookies Stevia" at bounding box center [607, 444] width 604 height 33
type input "Cinnamon Cookies Stevia"
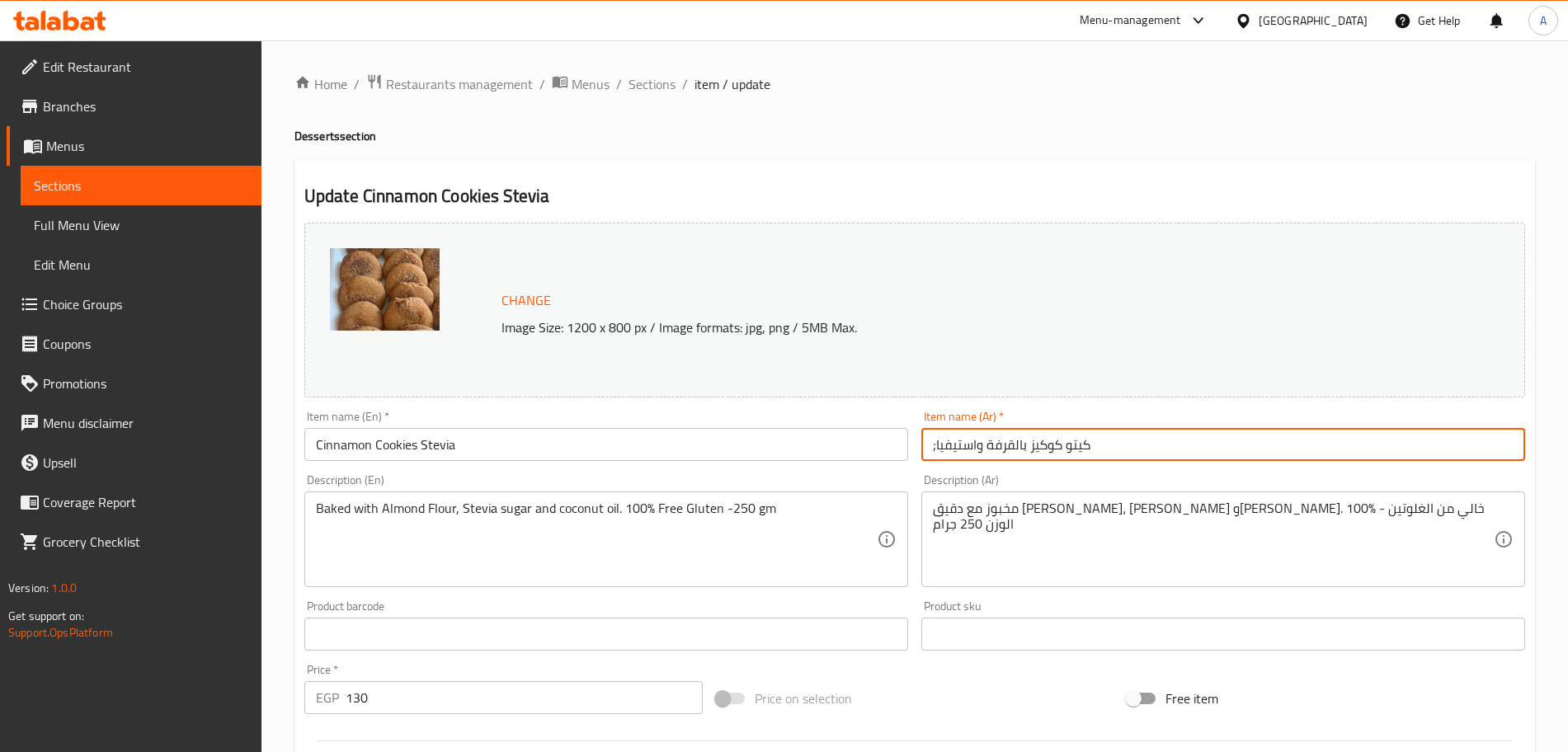
drag, startPoint x: 1119, startPoint y: 446, endPoint x: 1069, endPoint y: 449, distance: 50.1
click at [1069, 449] on input ";كيتو كوكيز بالقرفة واستيفيا" at bounding box center [1224, 444] width 604 height 33
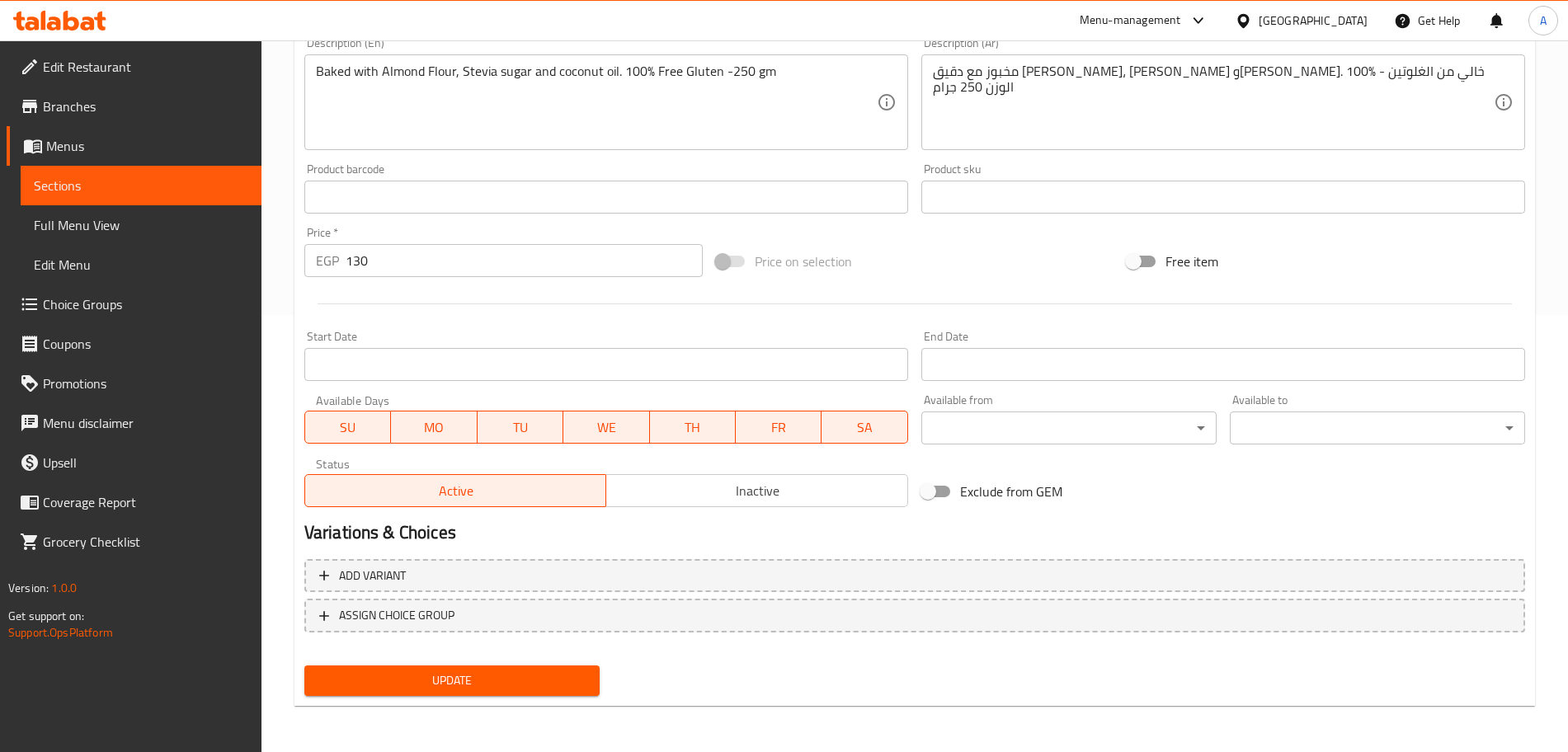
type input "; كوكيز بالقرفة واستيفيا"
click at [582, 677] on span "Update" at bounding box center [452, 681] width 269 height 21
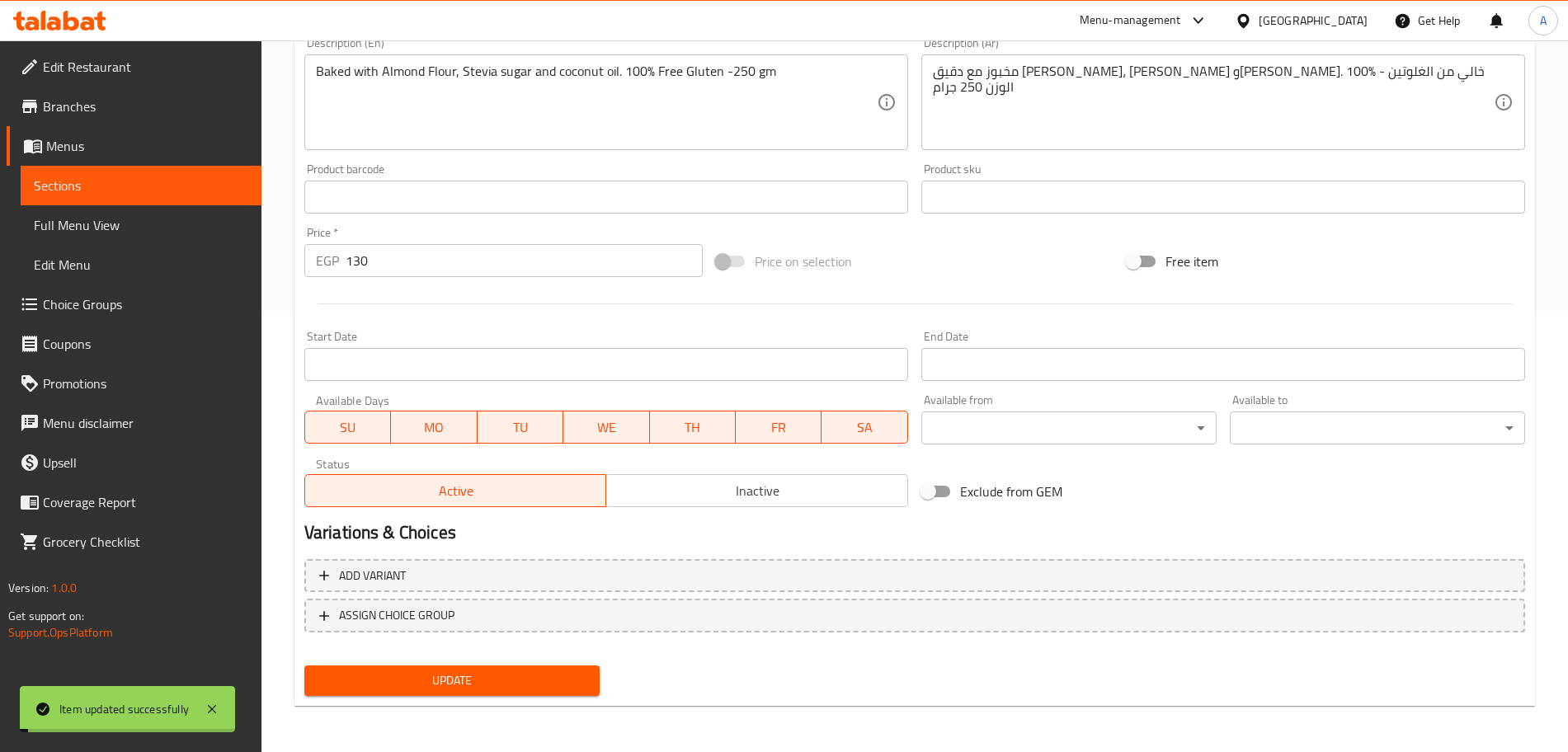
scroll to position [0, 0]
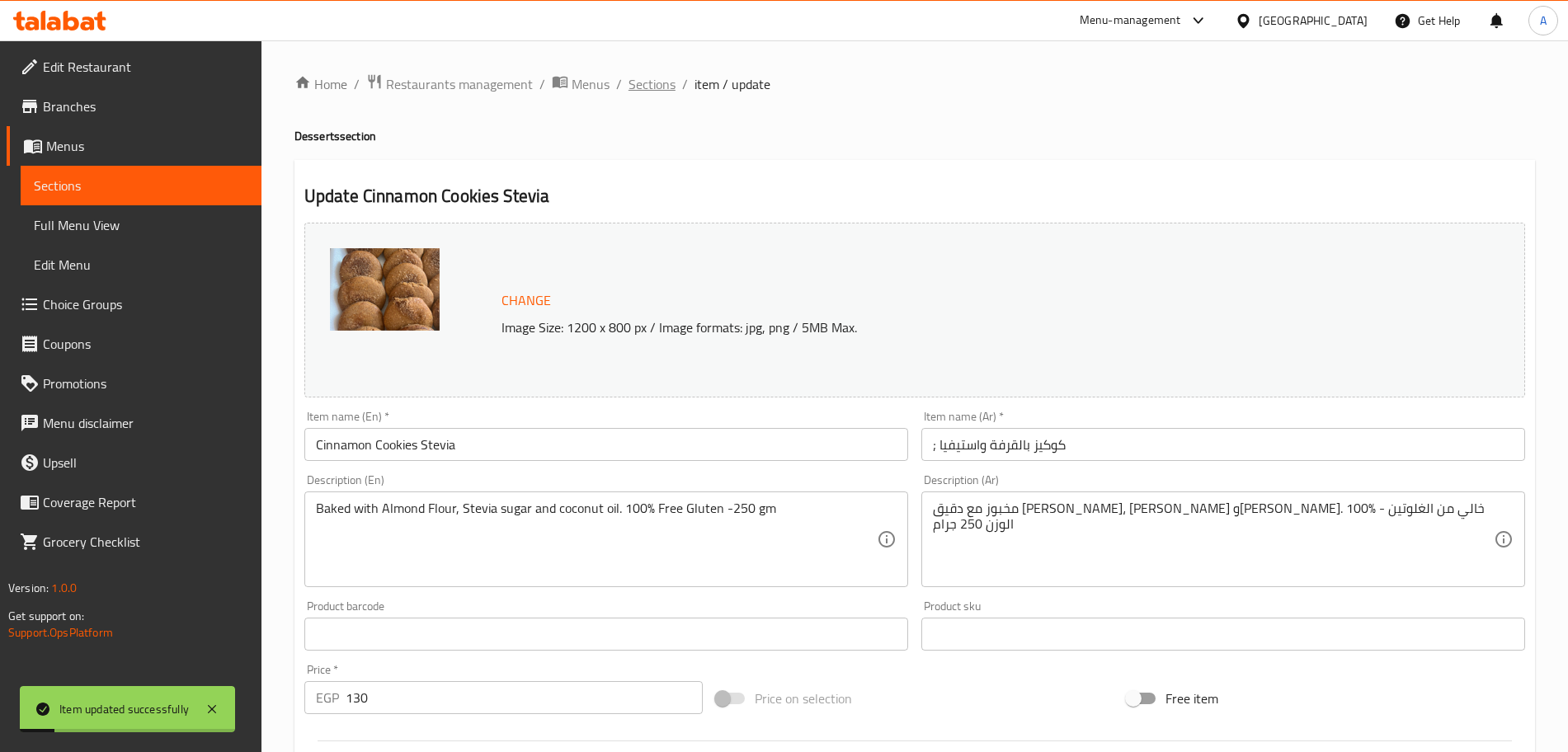
click at [653, 85] on span "Sections" at bounding box center [652, 84] width 47 height 20
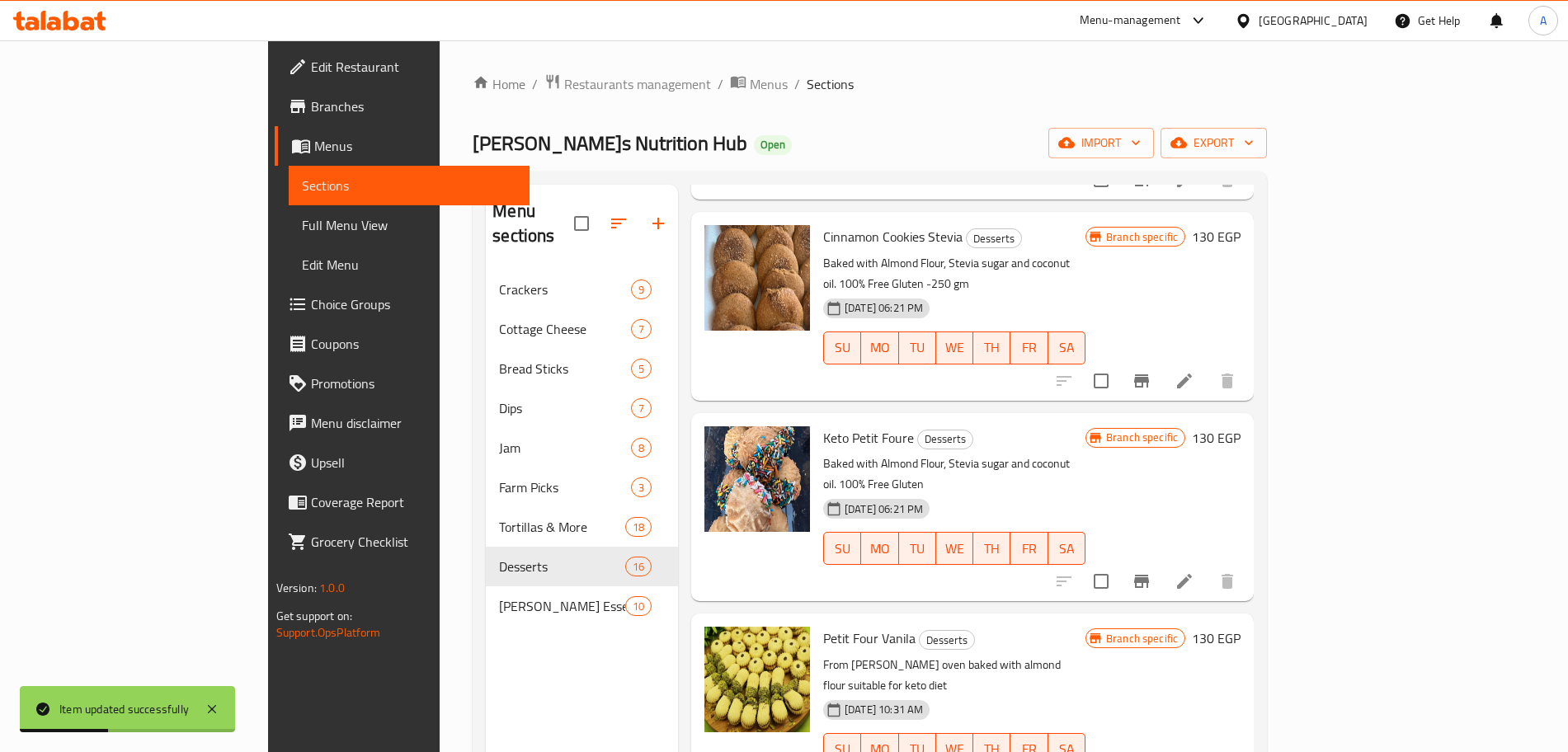
scroll to position [768, 0]
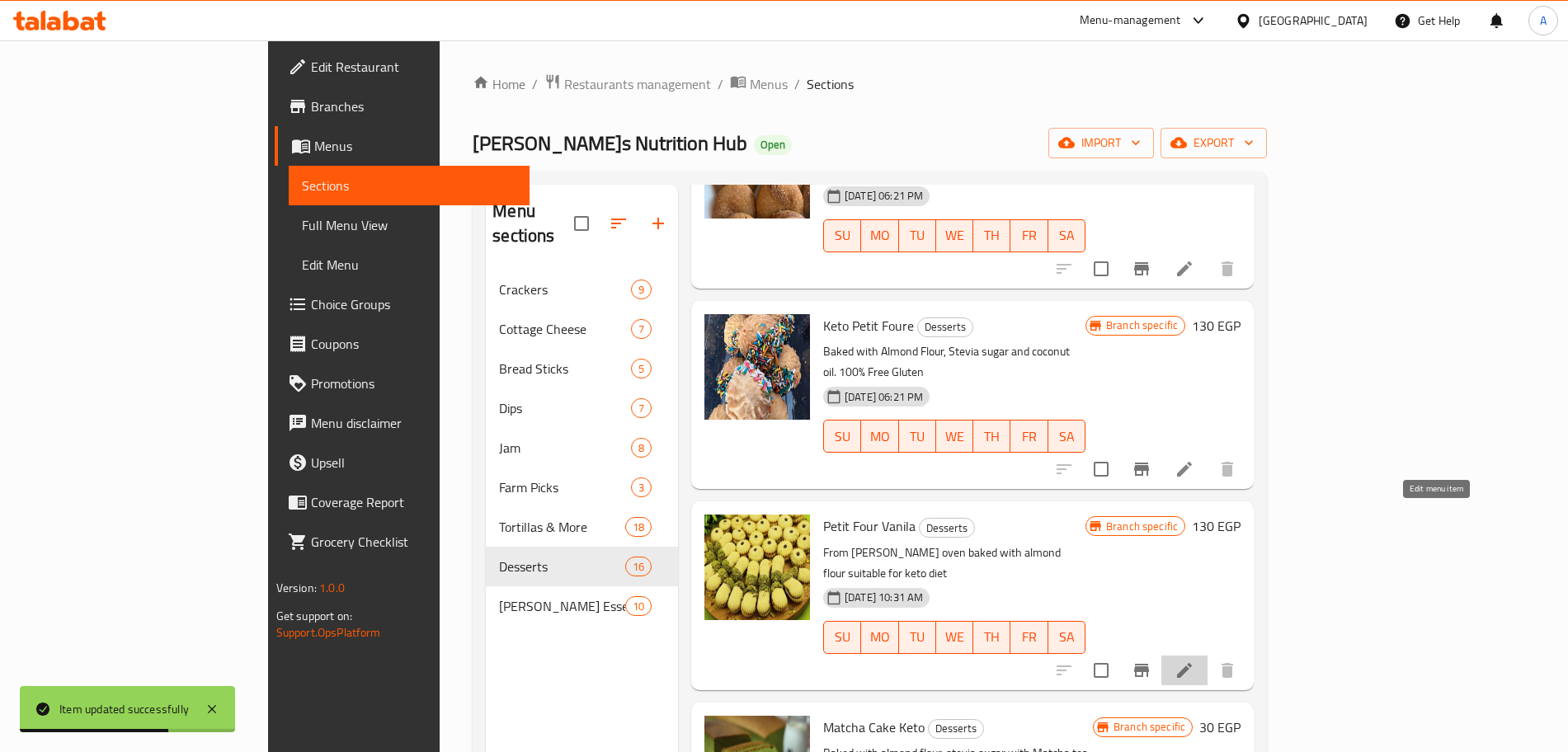
click at [1195, 660] on icon at bounding box center [1184, 670] width 20 height 20
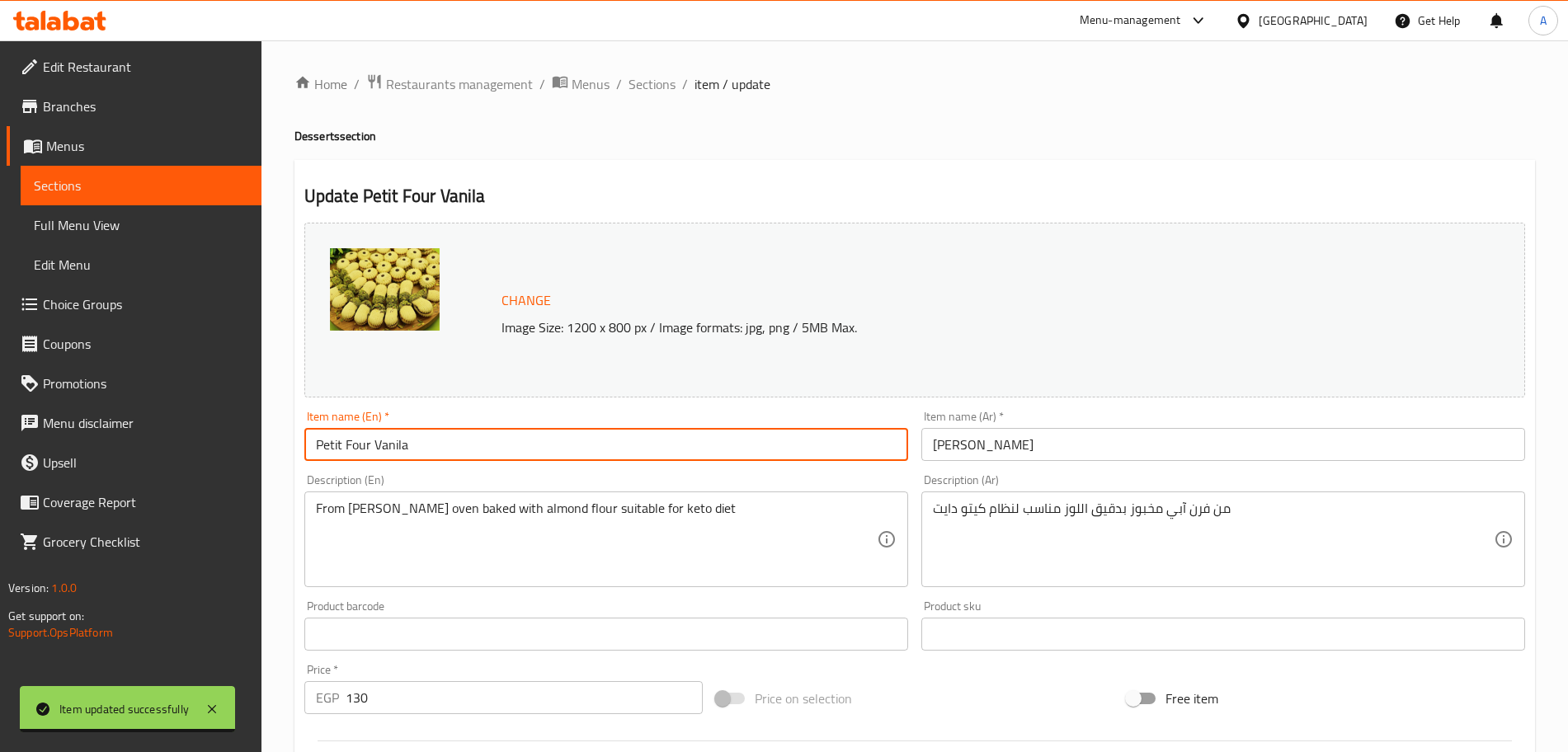
drag, startPoint x: 345, startPoint y: 440, endPoint x: 248, endPoint y: 438, distance: 97.0
click at [248, 438] on div "Edit Restaurant Branches Menus Sections Full Menu View Edit Menu Choice Groups …" at bounding box center [784, 615] width 1568 height 1148
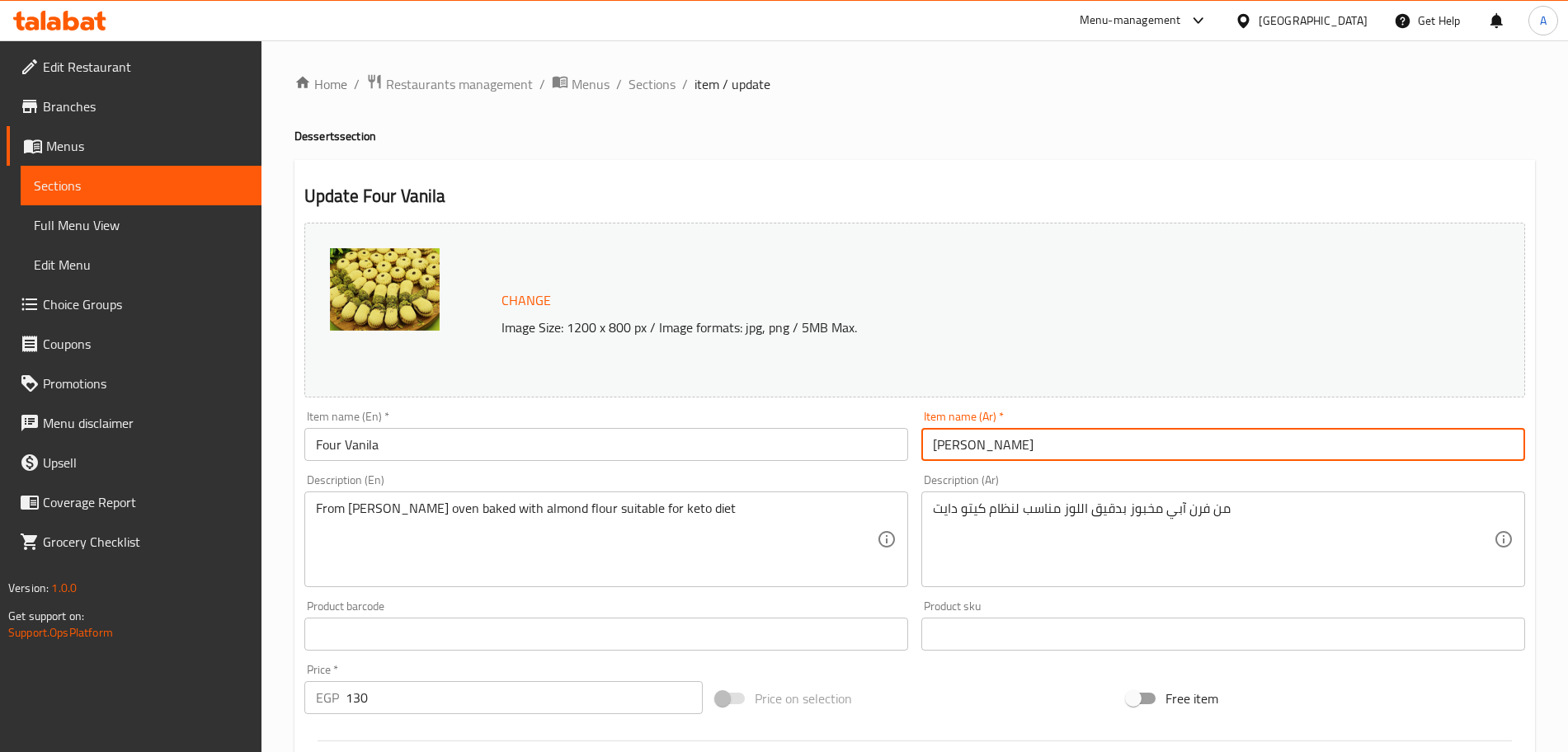
drag, startPoint x: 1047, startPoint y: 440, endPoint x: 1033, endPoint y: 438, distance: 14.1
click at [1033, 438] on input "بيتى فور فانيليا" at bounding box center [1224, 444] width 604 height 33
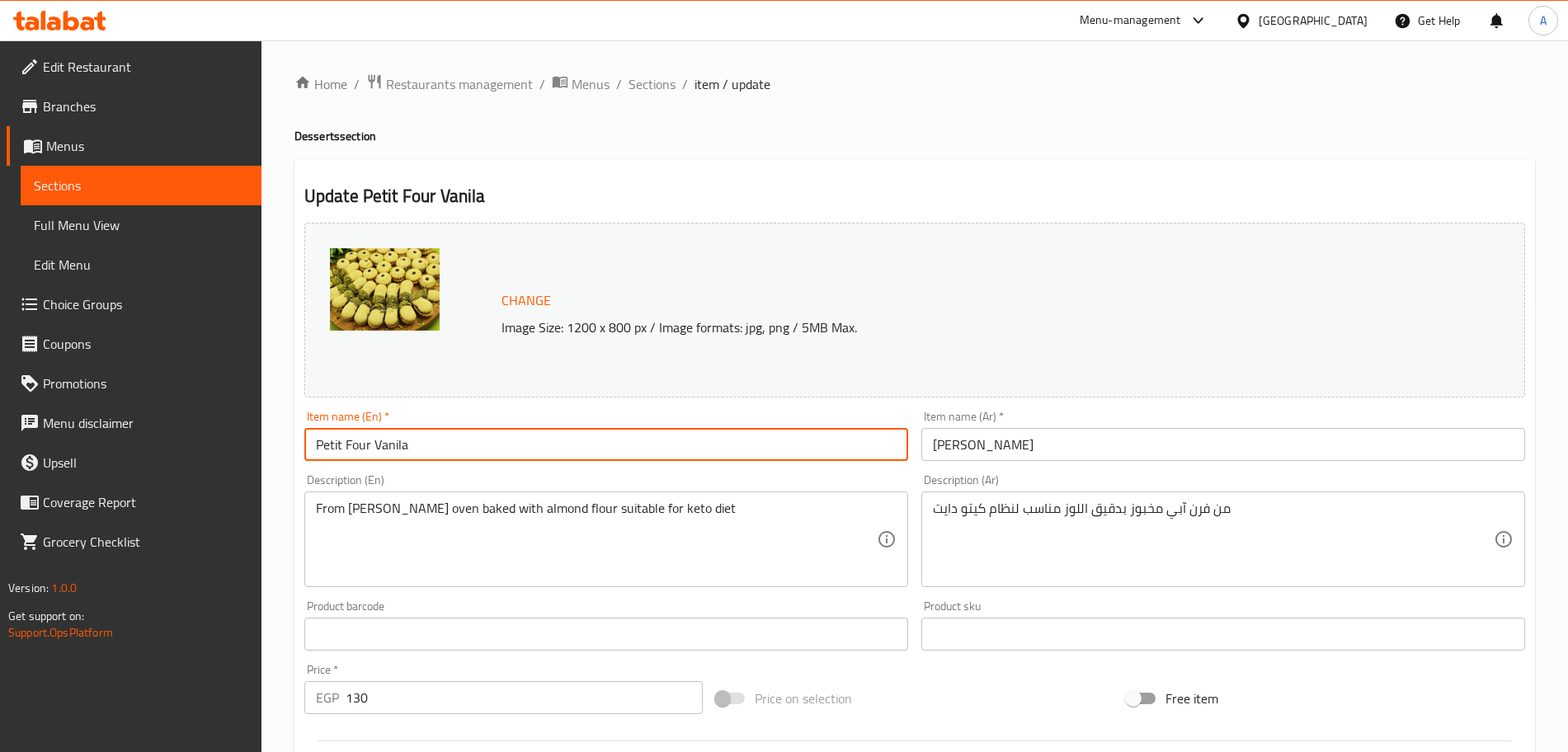
type input "Petit Four Vanila"
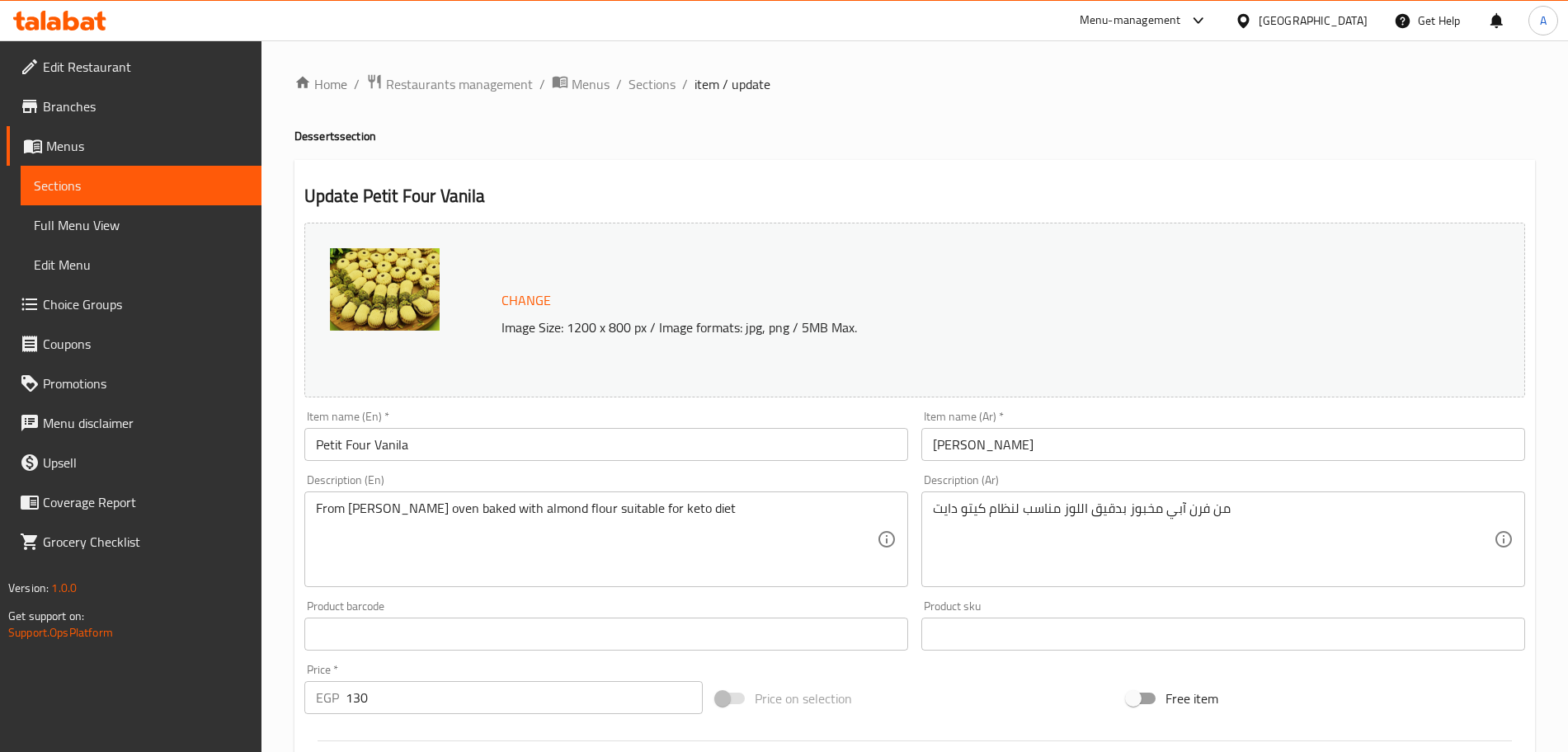
click at [1073, 247] on div "Change Image Size: 1200 x 800 px / Image formats: jpg, png / 5MB Max." at bounding box center [915, 311] width 1221 height 175
click at [644, 86] on span "Sections" at bounding box center [652, 84] width 47 height 20
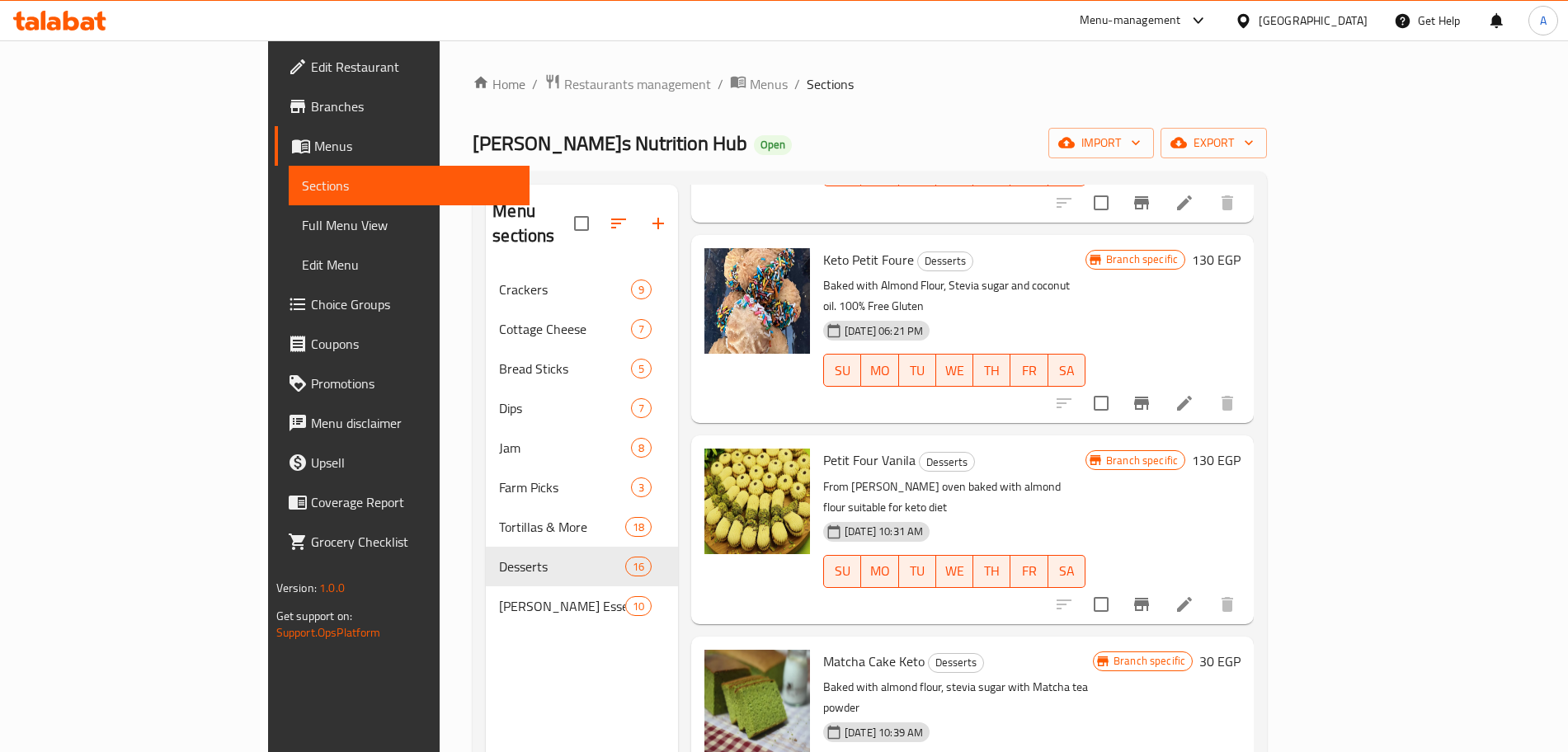
scroll to position [850, 0]
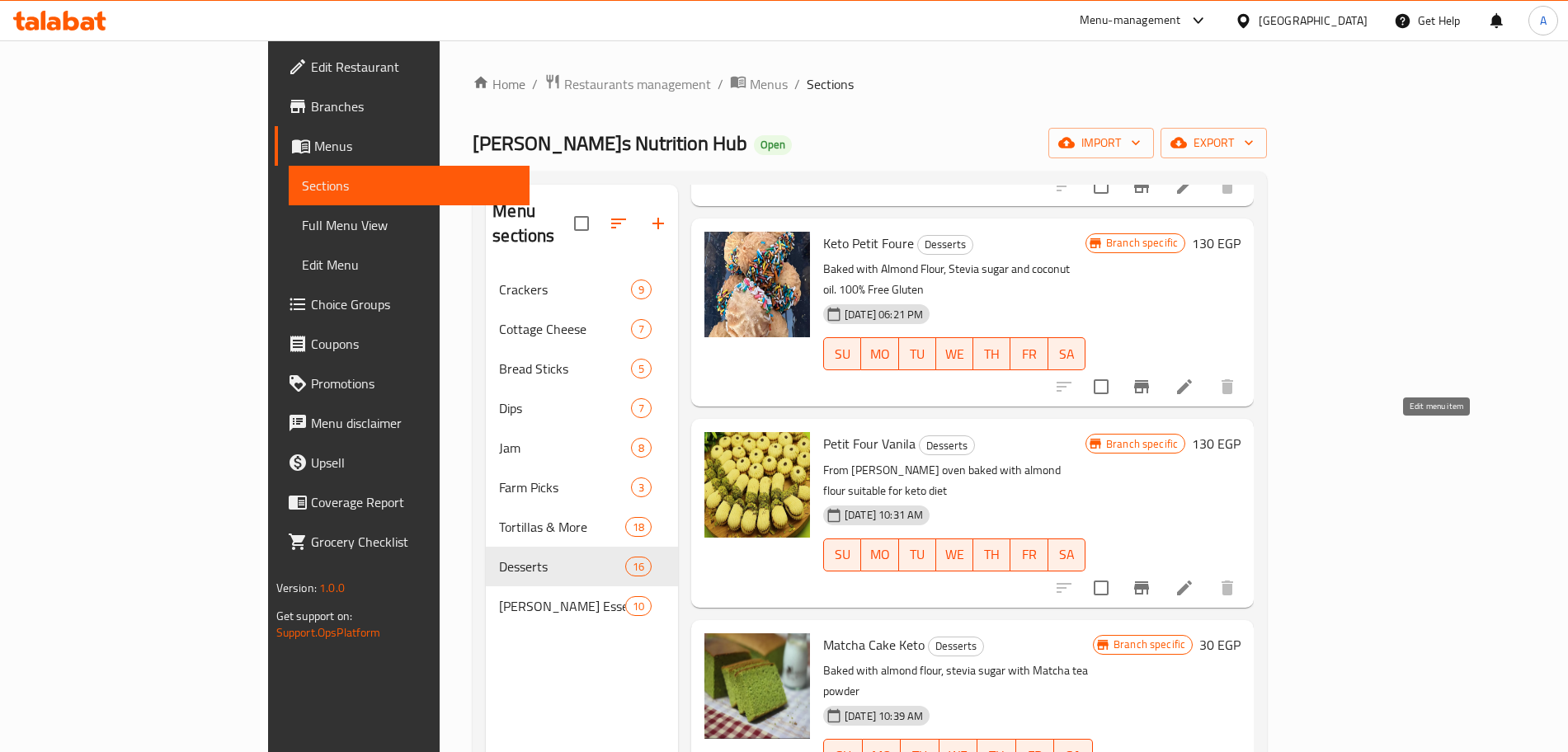
click at [1195, 578] on icon at bounding box center [1184, 587] width 20 height 20
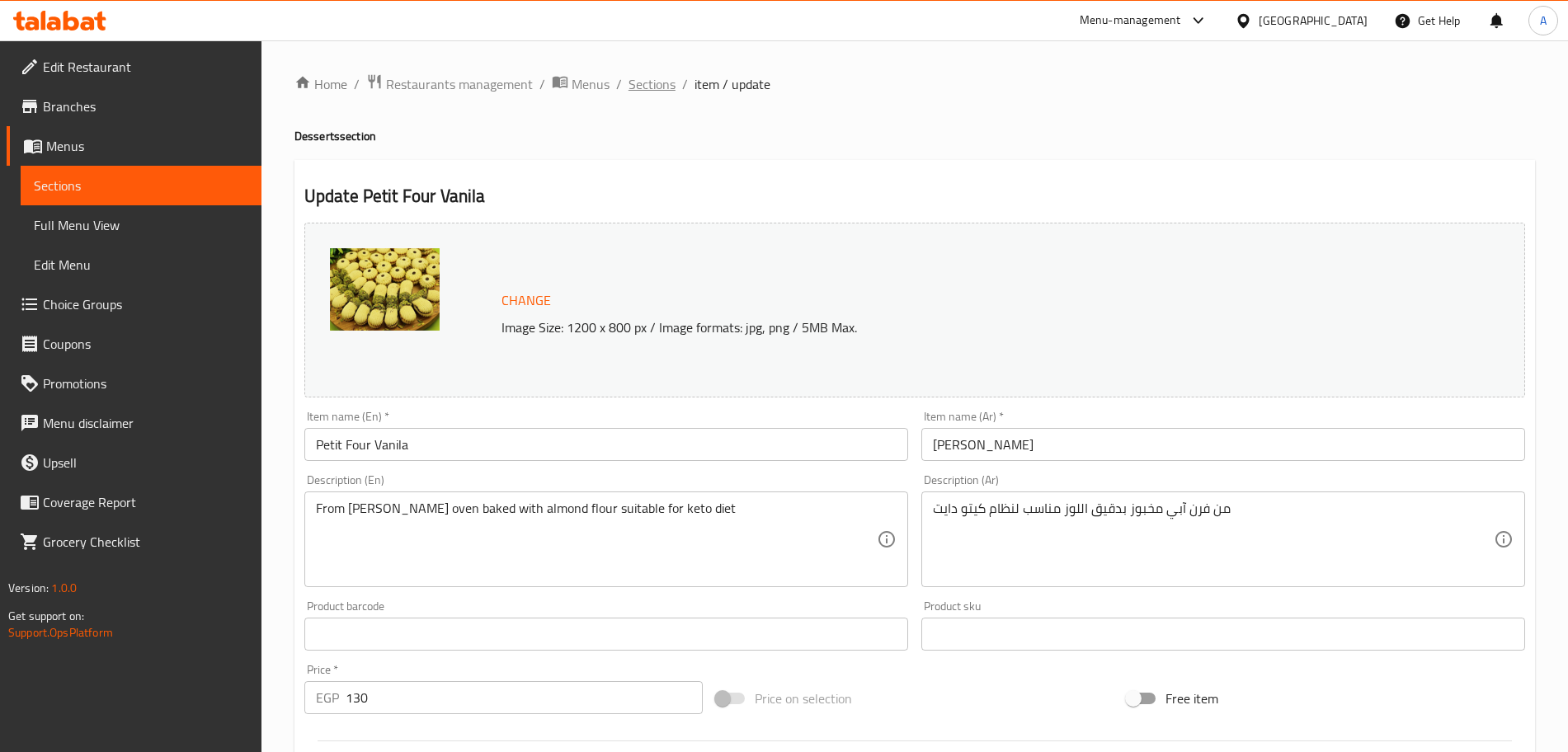
click at [640, 84] on span "Sections" at bounding box center [652, 84] width 47 height 20
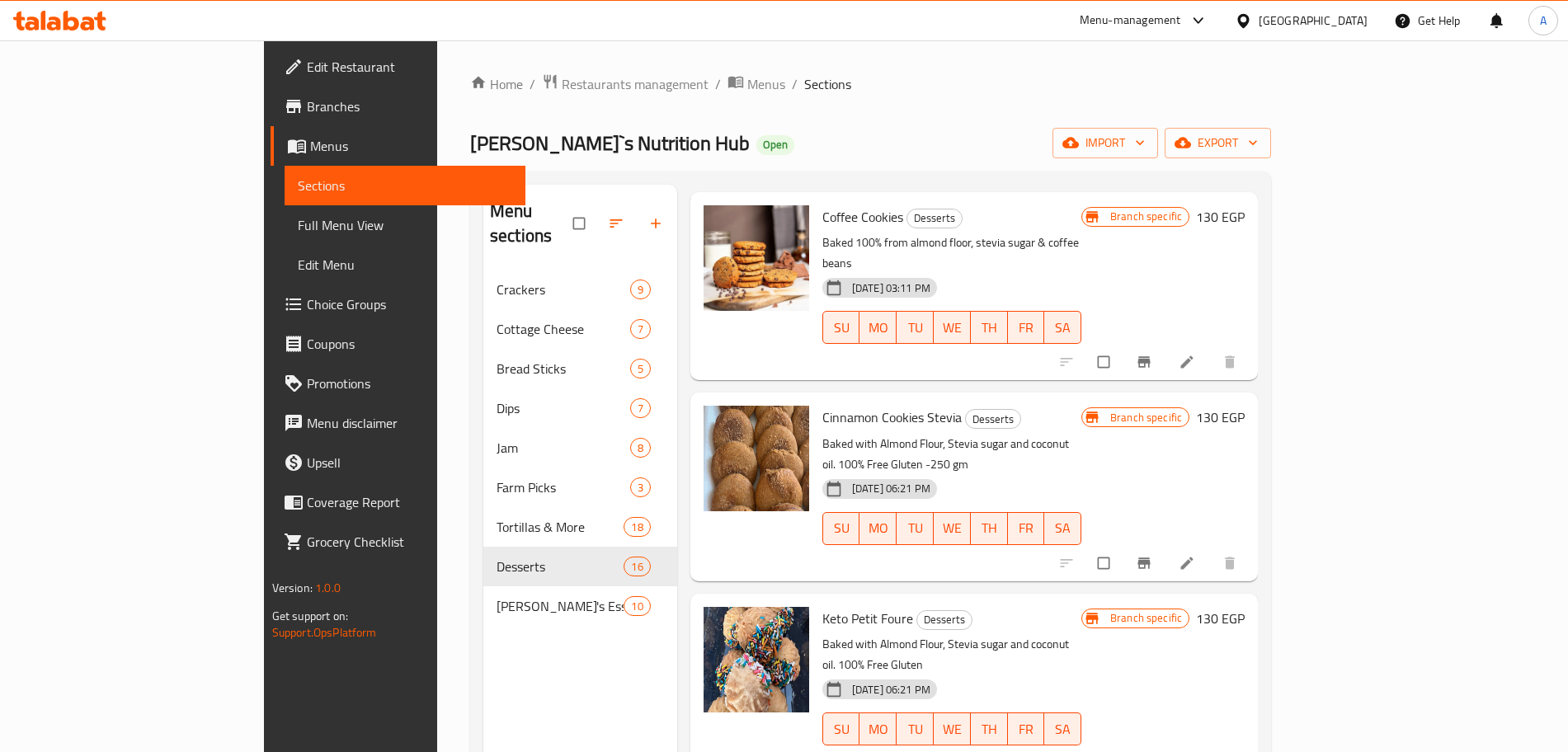
scroll to position [584, 0]
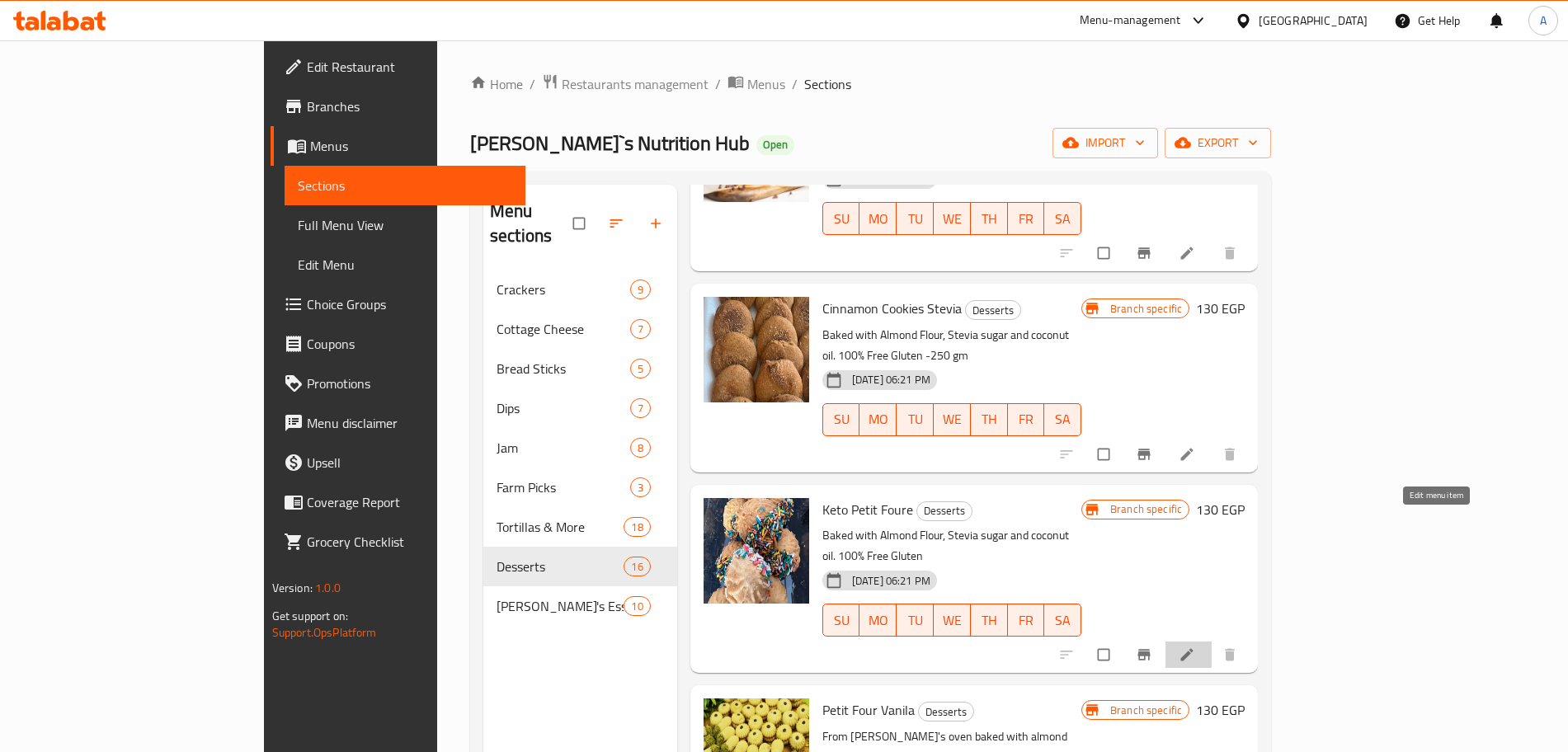
click at [1196, 646] on icon at bounding box center [1187, 654] width 16 height 16
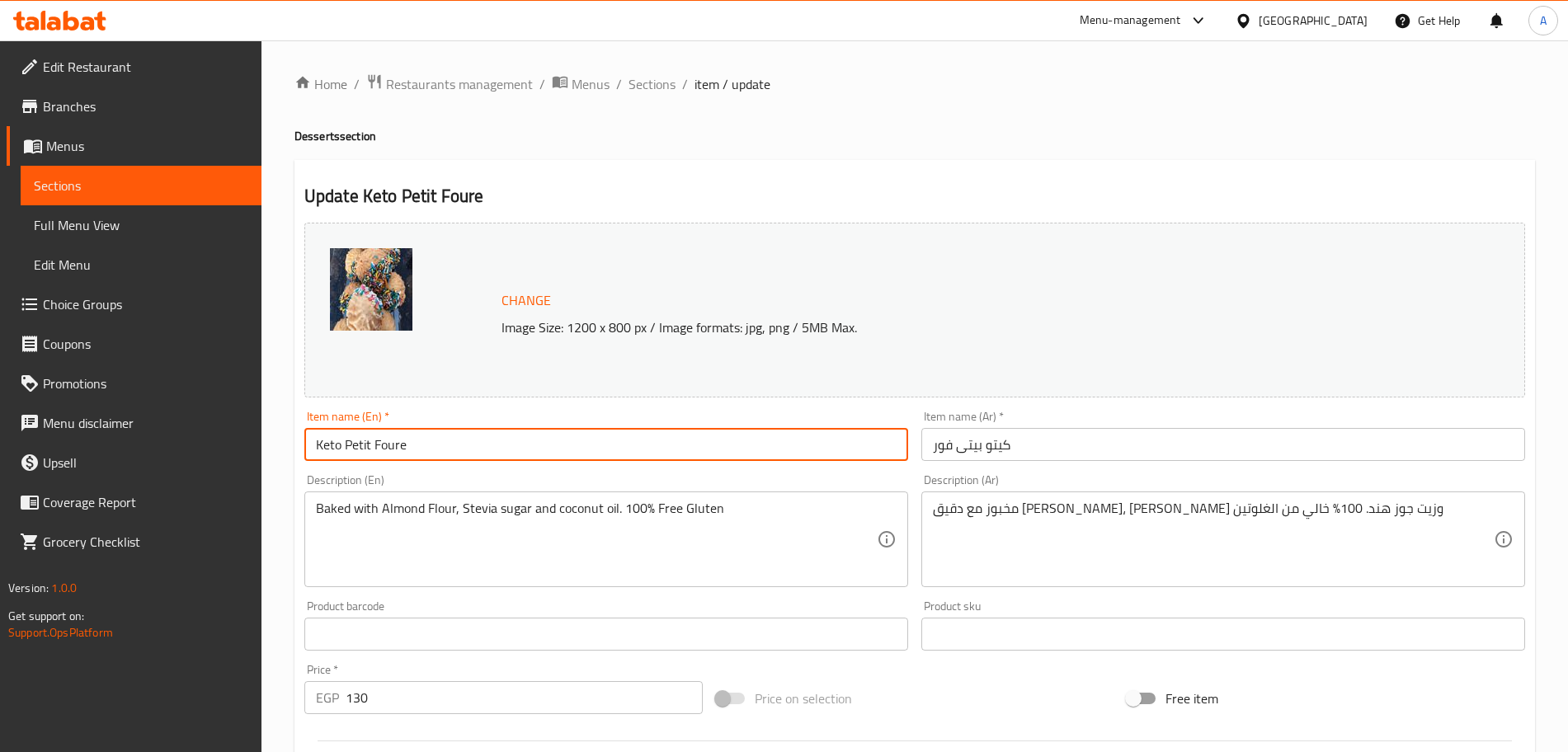
drag, startPoint x: 344, startPoint y: 439, endPoint x: 239, endPoint y: 443, distance: 105.1
click at [239, 443] on div "Edit Restaurant Branches Menus Sections Full Menu View Edit Menu Choice Groups …" at bounding box center [784, 615] width 1568 height 1148
type input "Petit Foure"
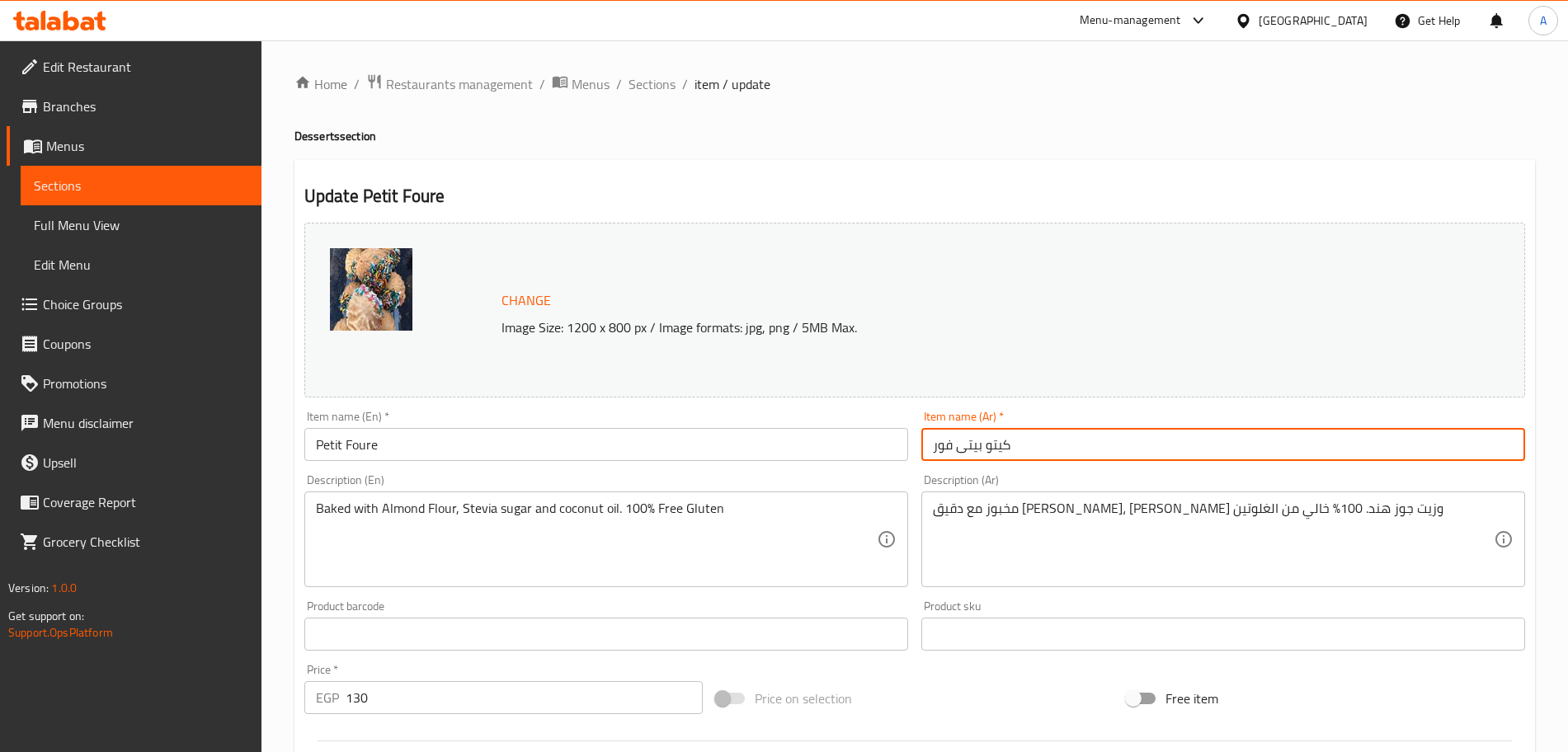
drag, startPoint x: 1010, startPoint y: 441, endPoint x: 987, endPoint y: 446, distance: 23.5
click at [987, 446] on input "كيتو بيتى فور" at bounding box center [1224, 444] width 604 height 33
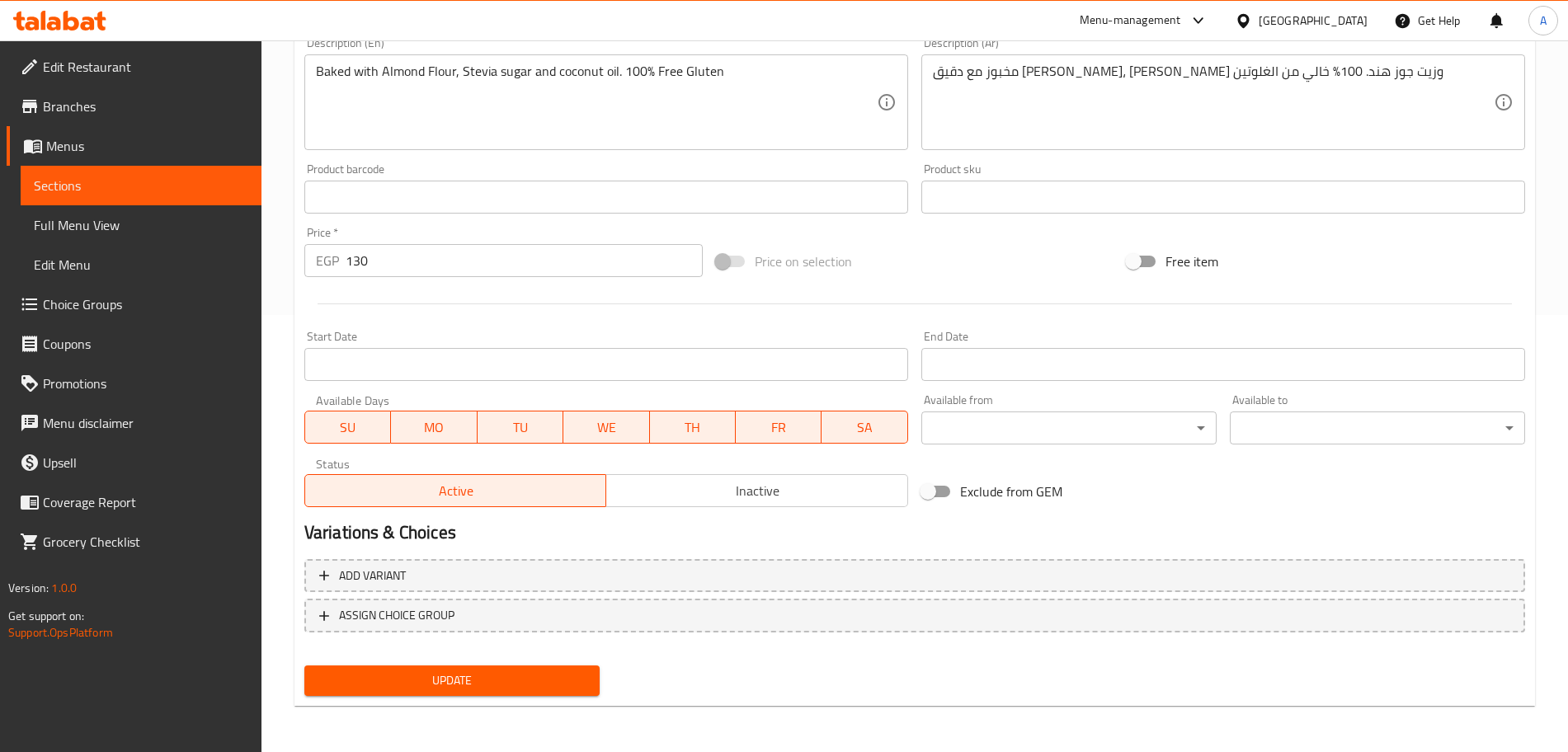
type input "بيتى فور"
click at [574, 686] on span "Update" at bounding box center [452, 681] width 269 height 21
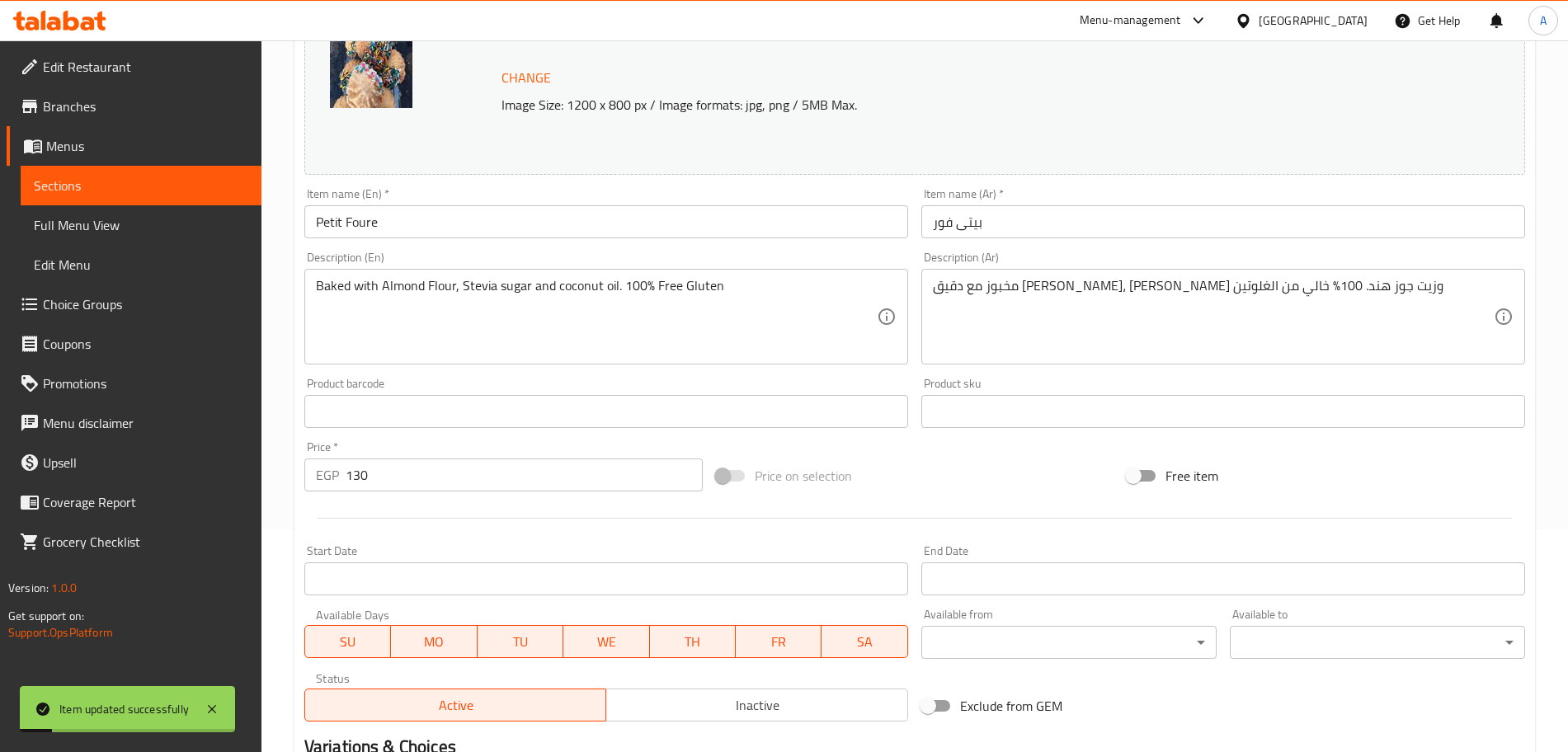
scroll to position [0, 0]
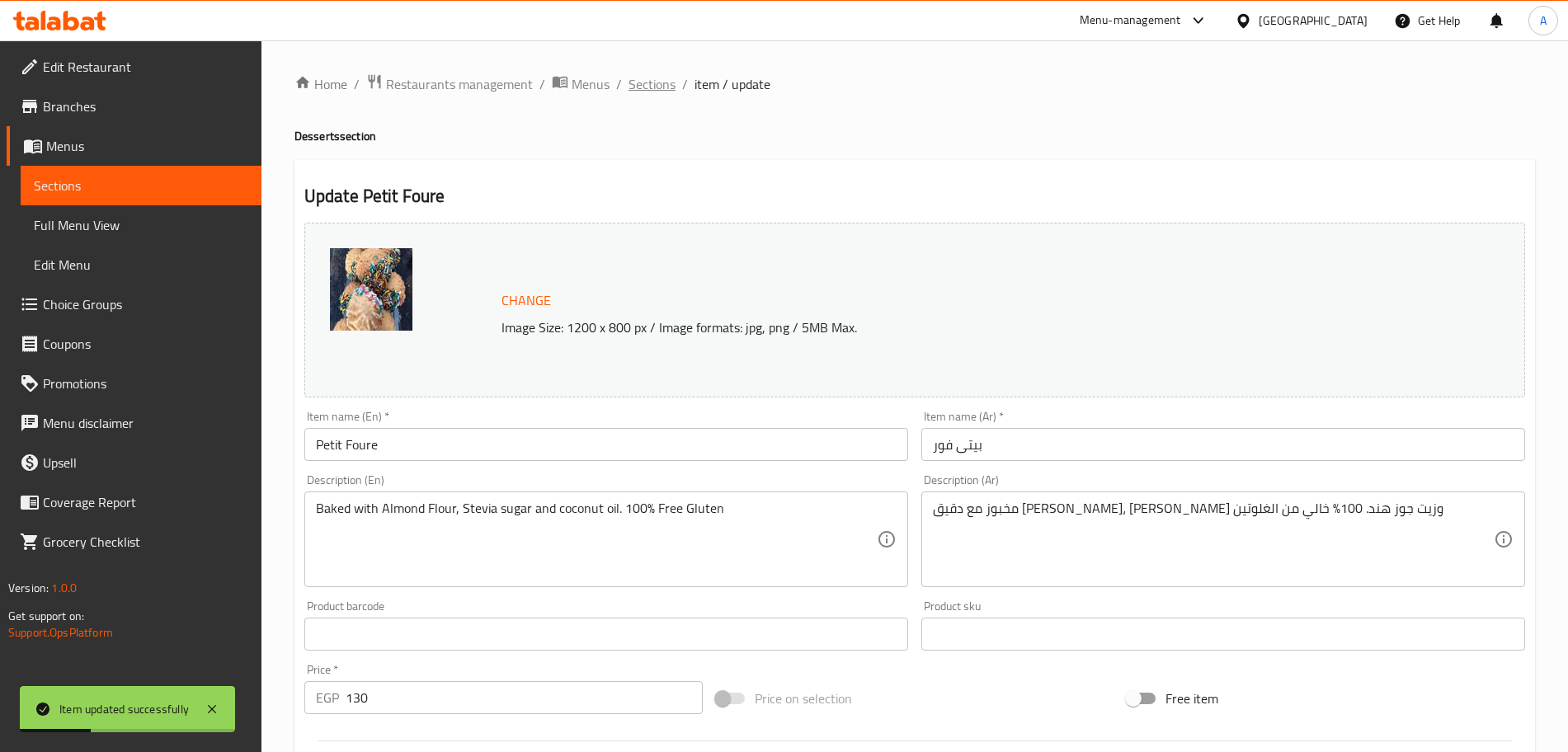
click at [671, 79] on span "Sections" at bounding box center [652, 84] width 47 height 20
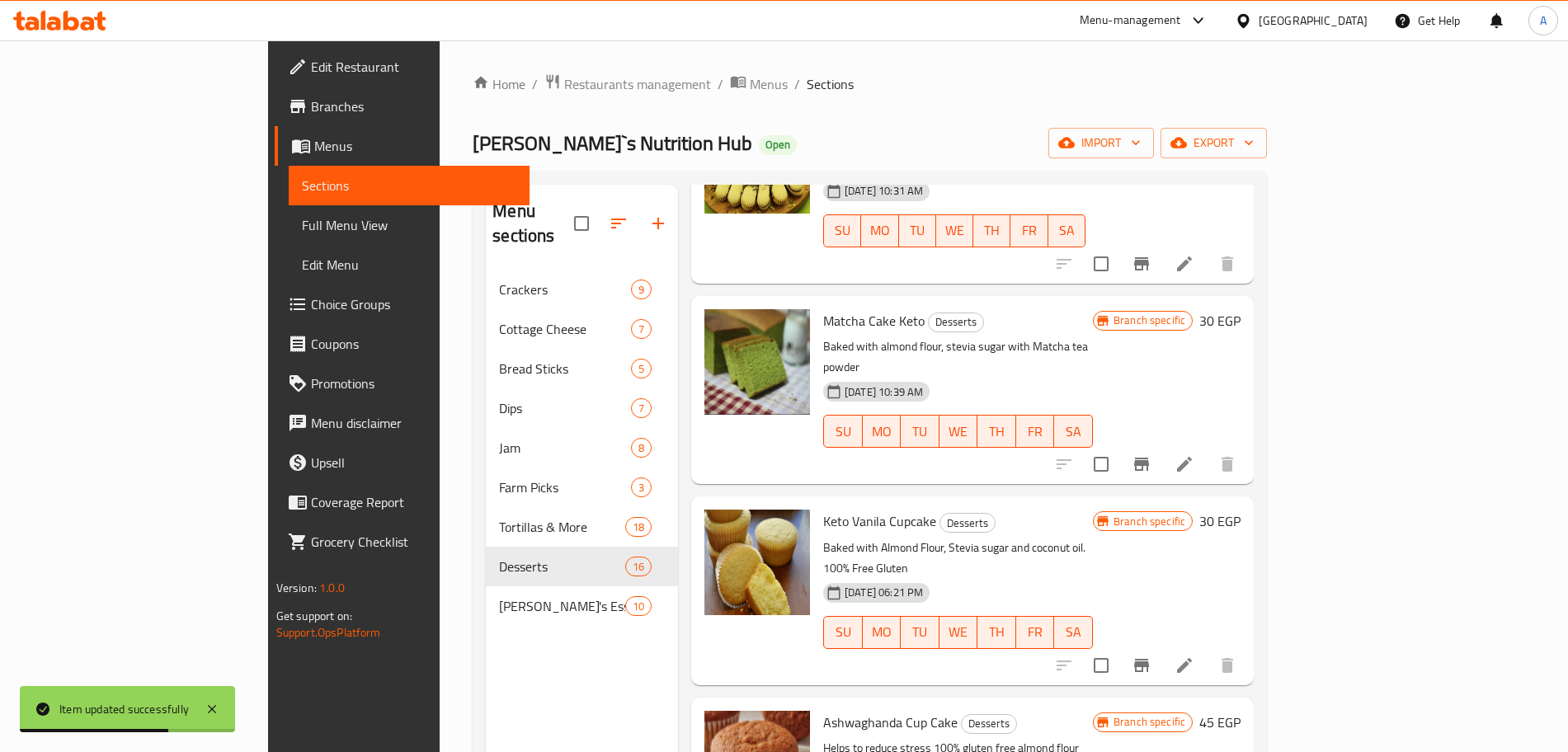
scroll to position [1178, 0]
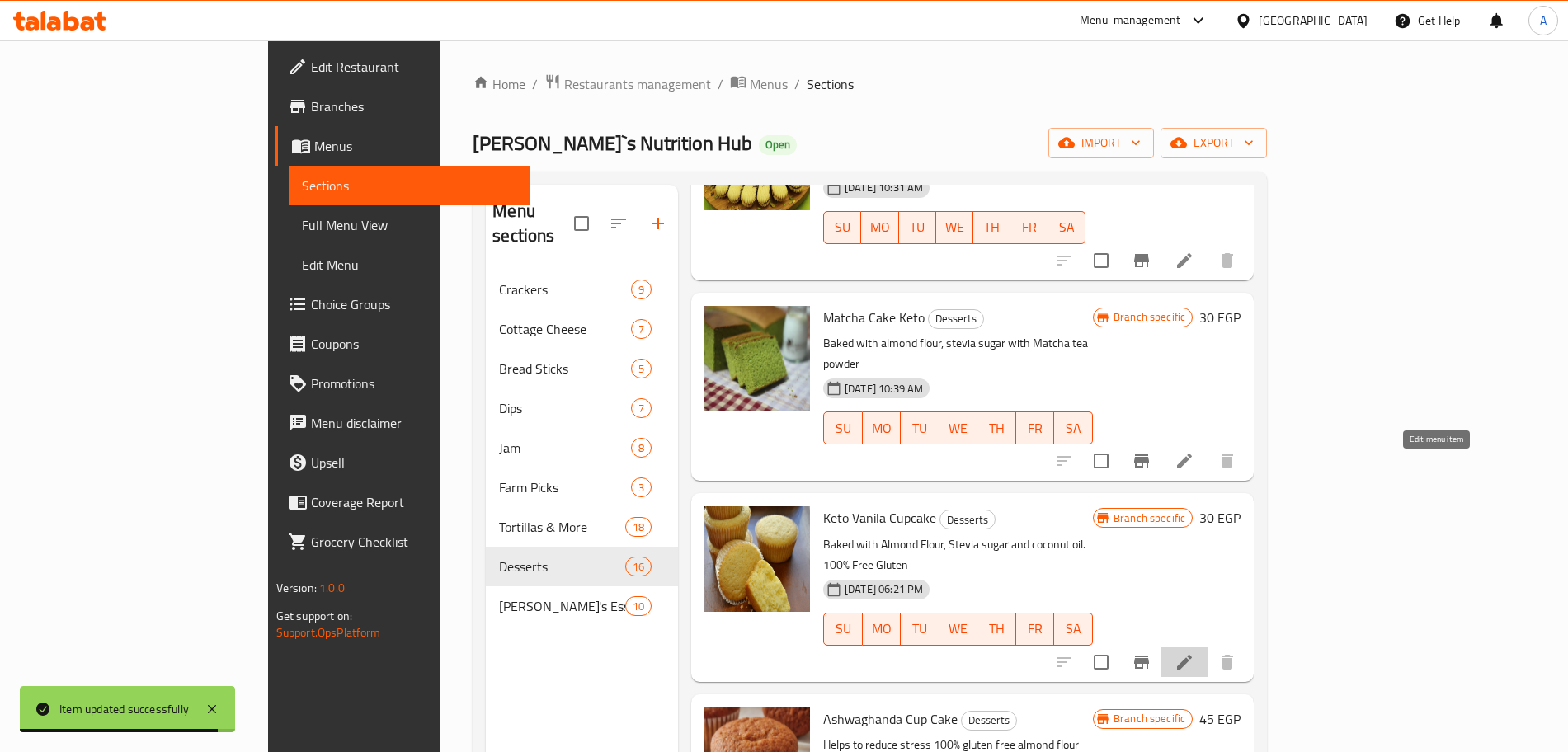
click at [1195, 652] on icon at bounding box center [1184, 662] width 20 height 20
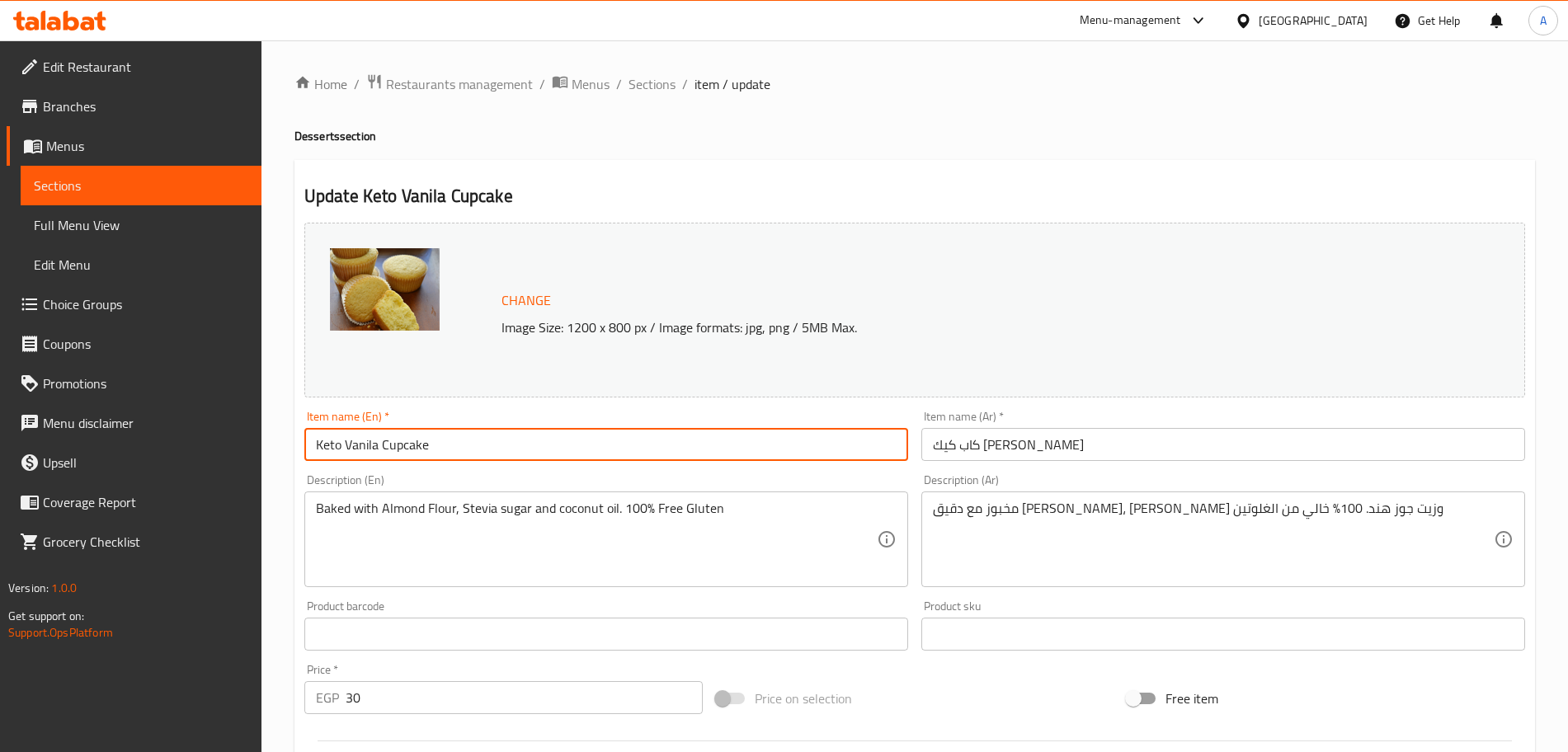
drag, startPoint x: 343, startPoint y: 444, endPoint x: 290, endPoint y: 443, distance: 53.0
click at [290, 443] on div "Home / Restaurants management / Menus / Sections / item / update Desserts secti…" at bounding box center [915, 615] width 1307 height 1148
type input "Vanila Cupcake"
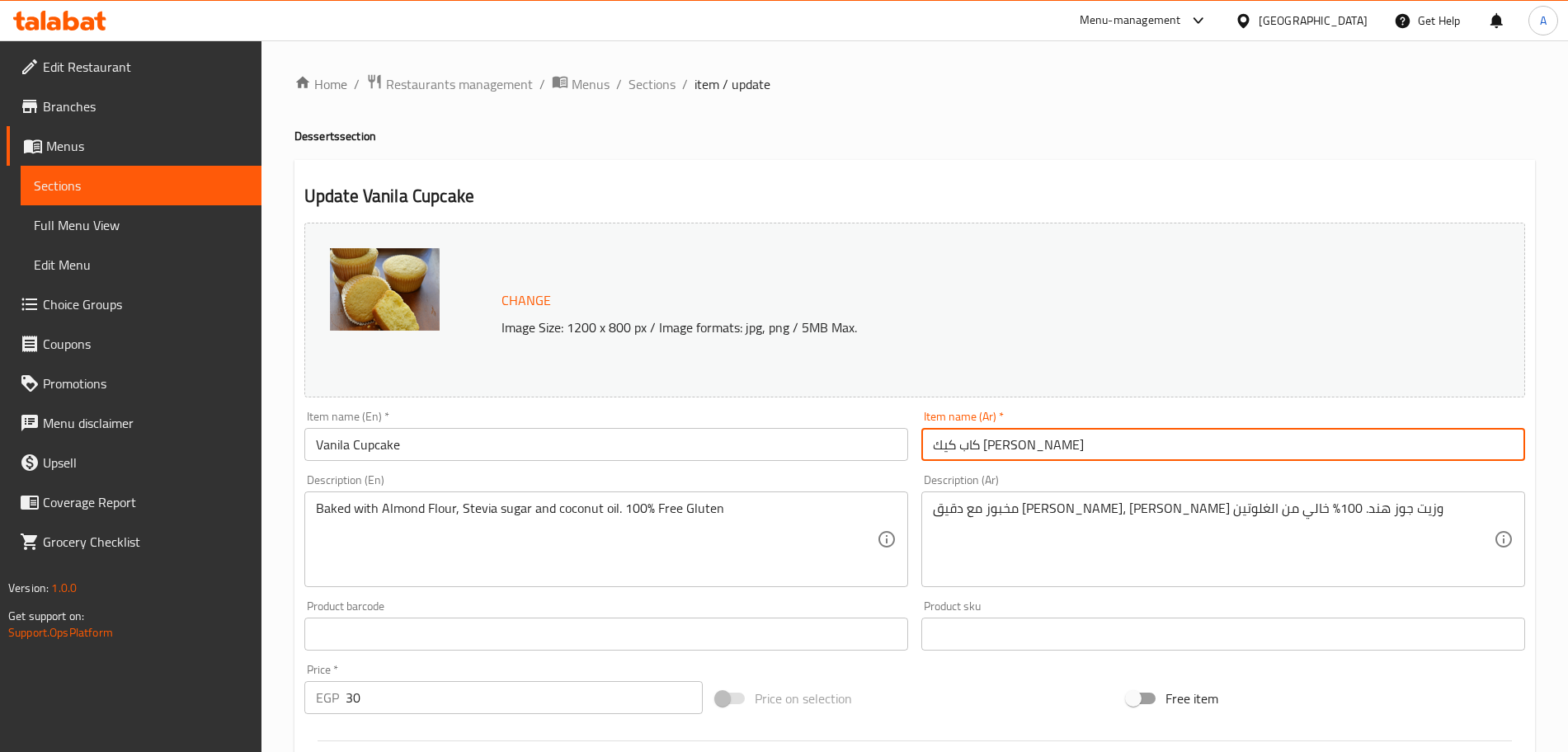
drag, startPoint x: 992, startPoint y: 442, endPoint x: 969, endPoint y: 445, distance: 23.2
click at [969, 445] on input "كاب كيك كيتو فانيليا" at bounding box center [1224, 444] width 604 height 33
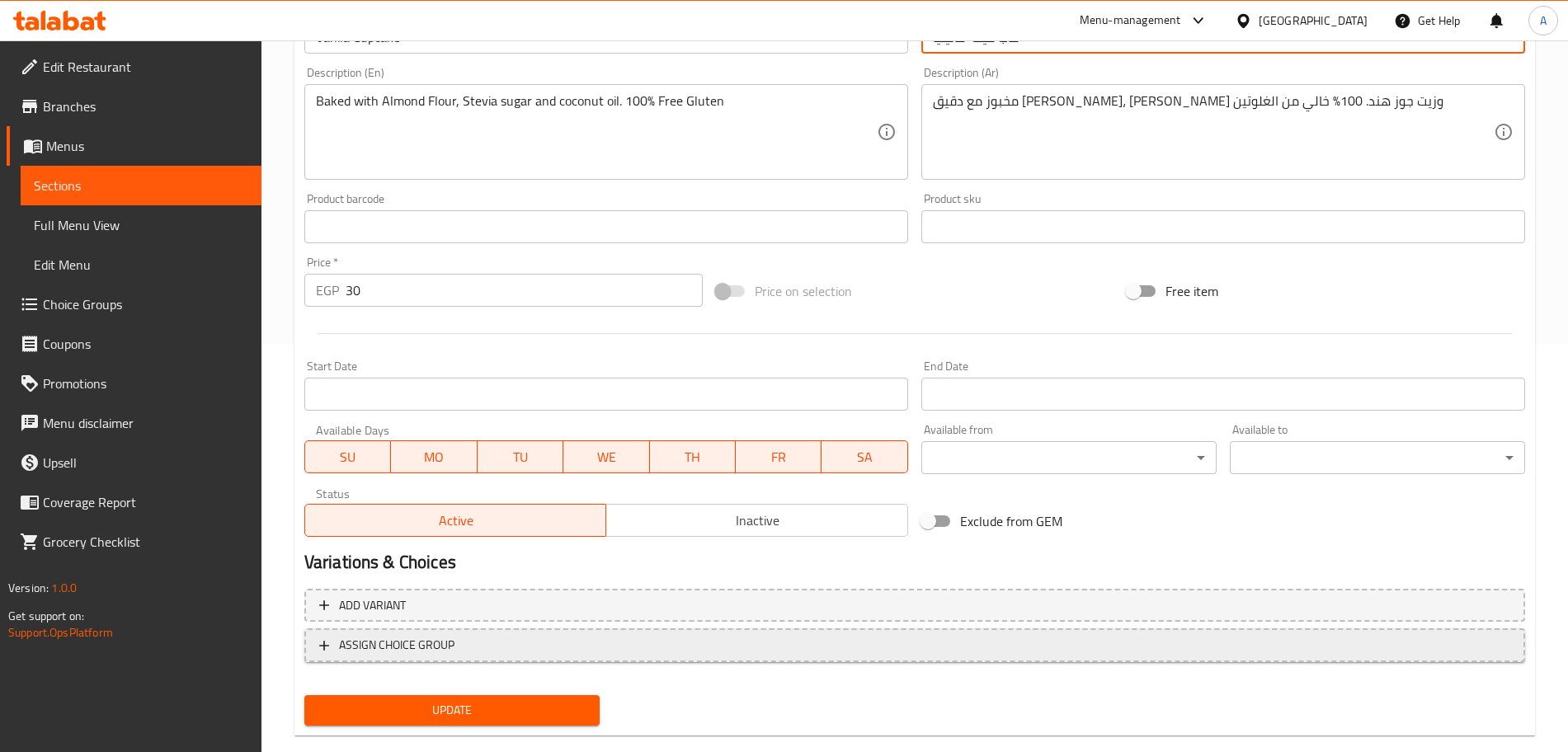
scroll to position [410, 0]
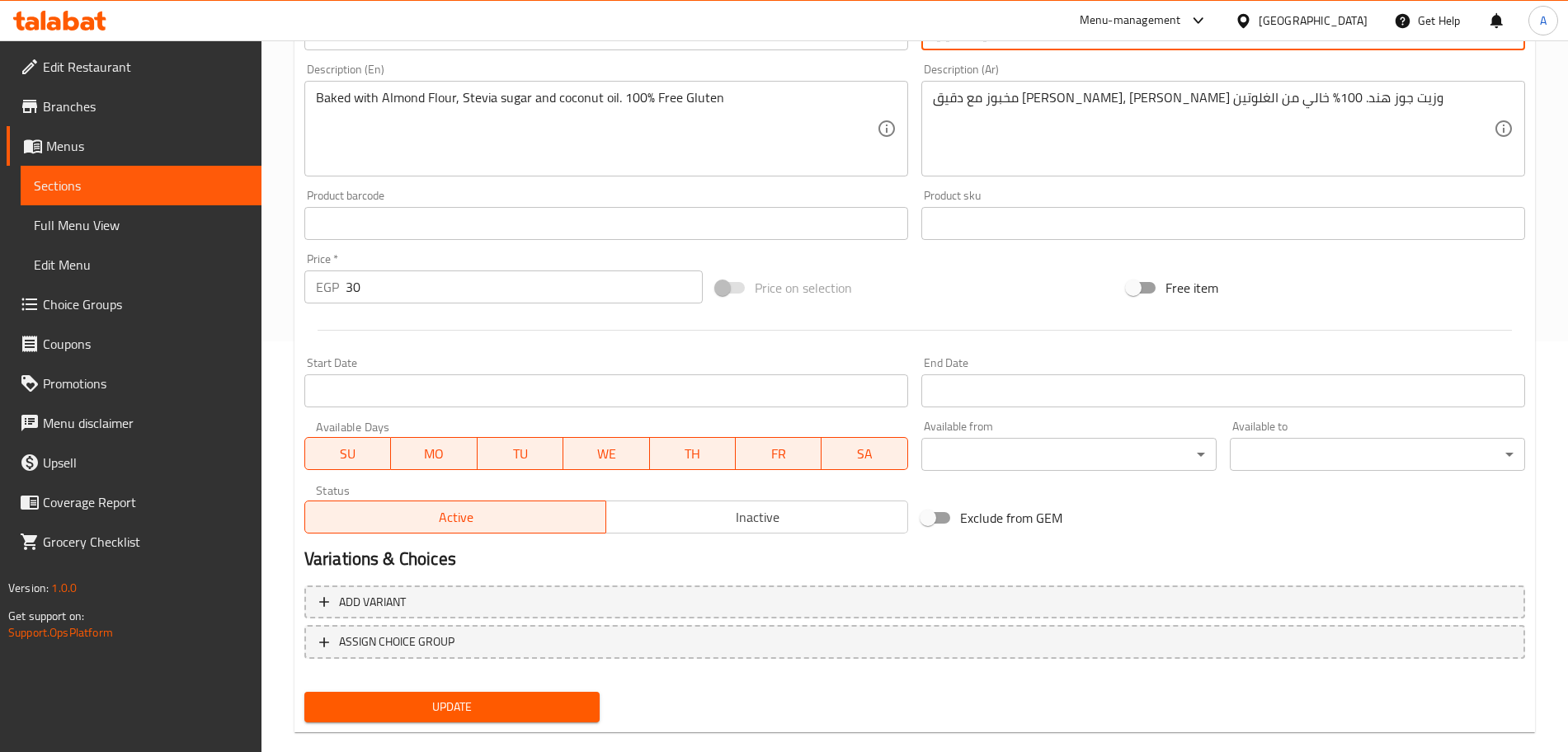
type input "كاب كيك فانيليا"
click at [564, 700] on span "Update" at bounding box center [452, 707] width 269 height 21
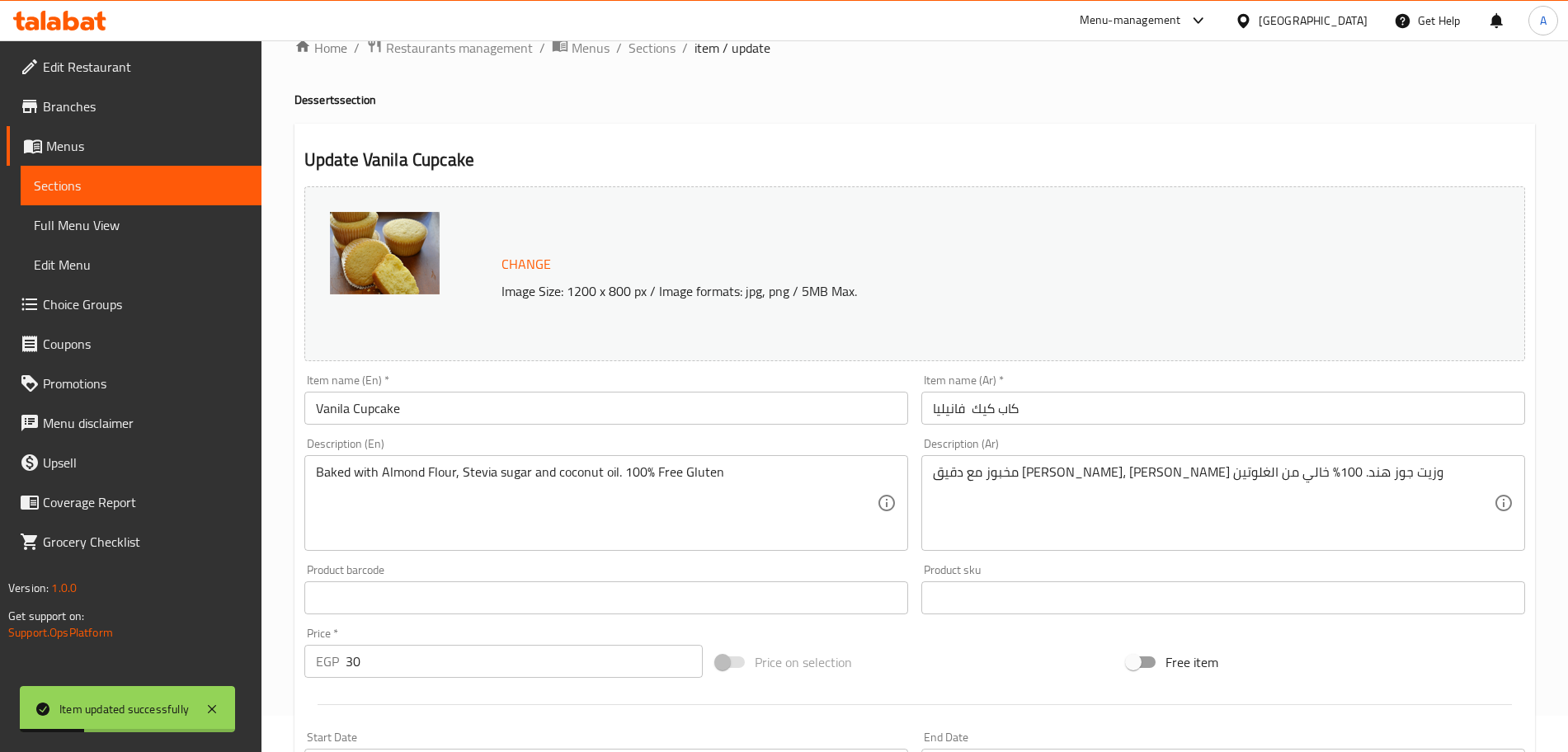
scroll to position [0, 0]
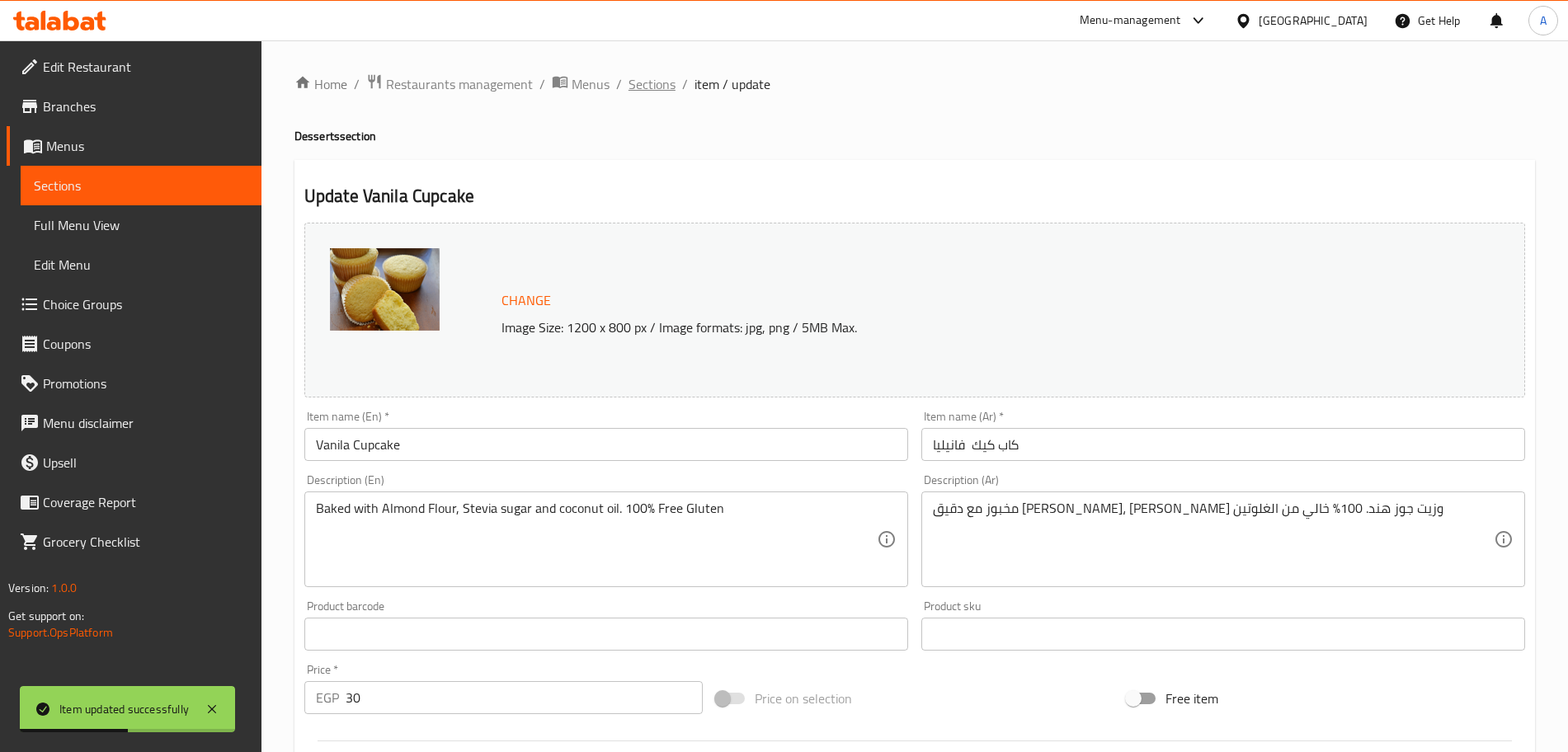
click at [651, 85] on span "Sections" at bounding box center [652, 84] width 47 height 20
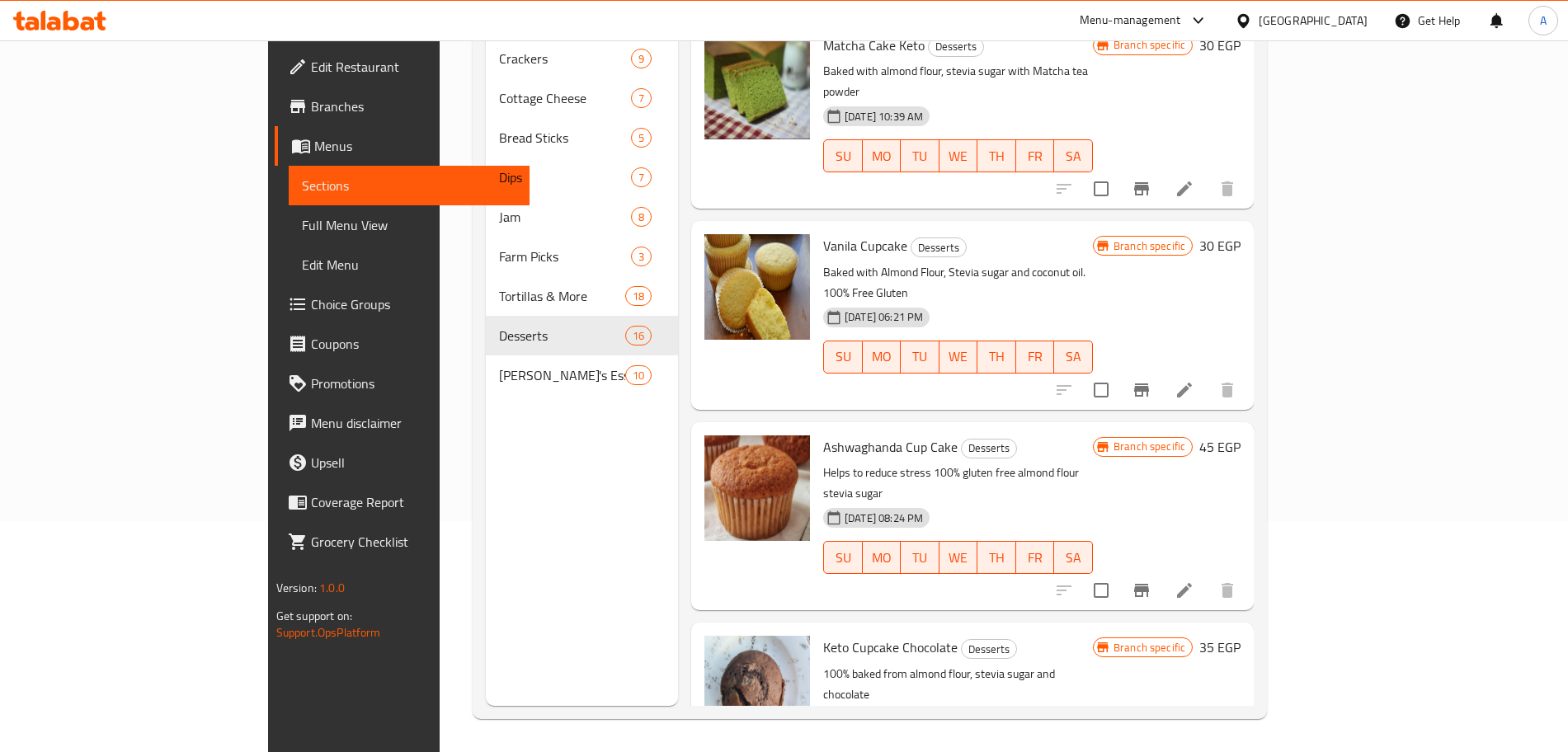
scroll to position [1359, 0]
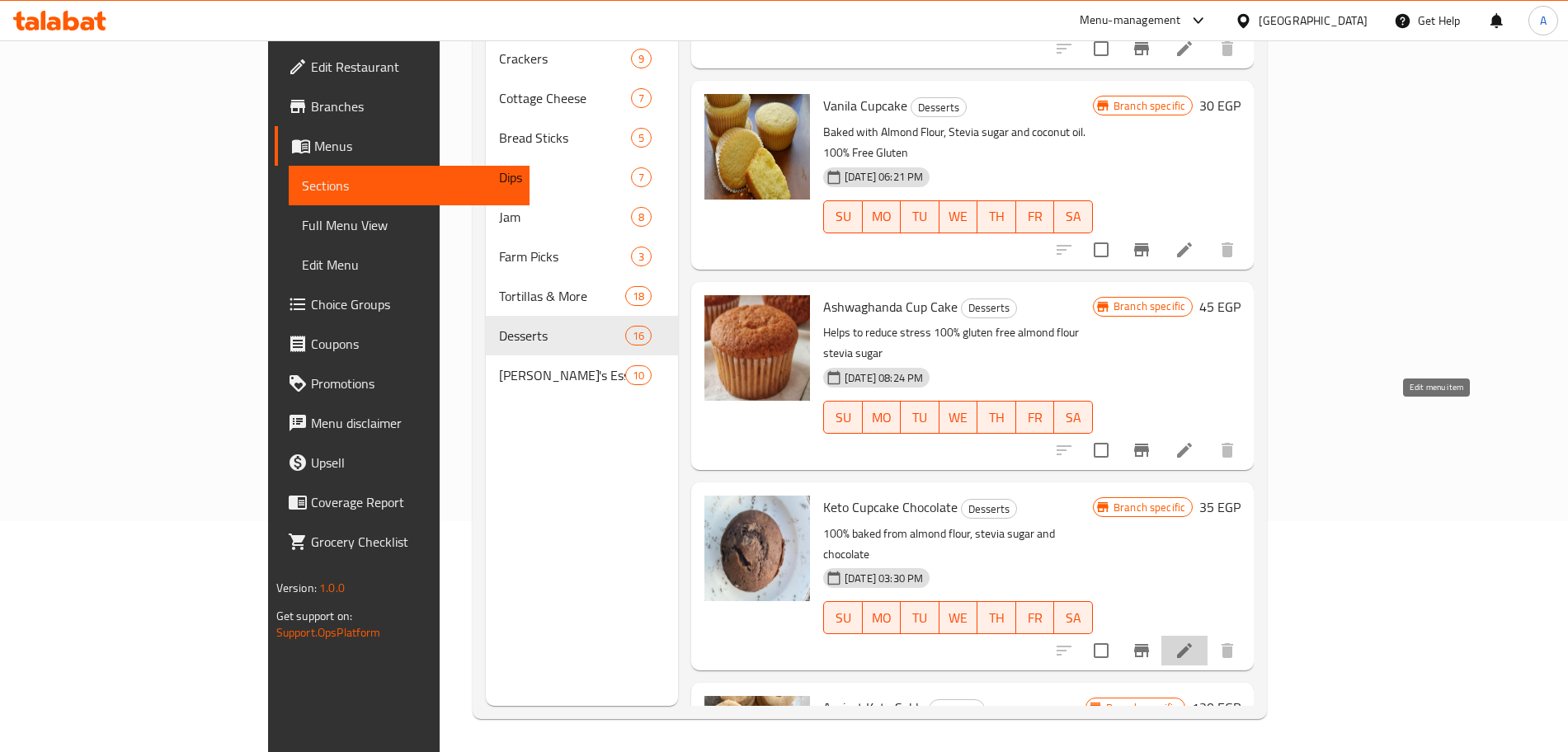
click at [1192, 644] on icon at bounding box center [1184, 651] width 15 height 15
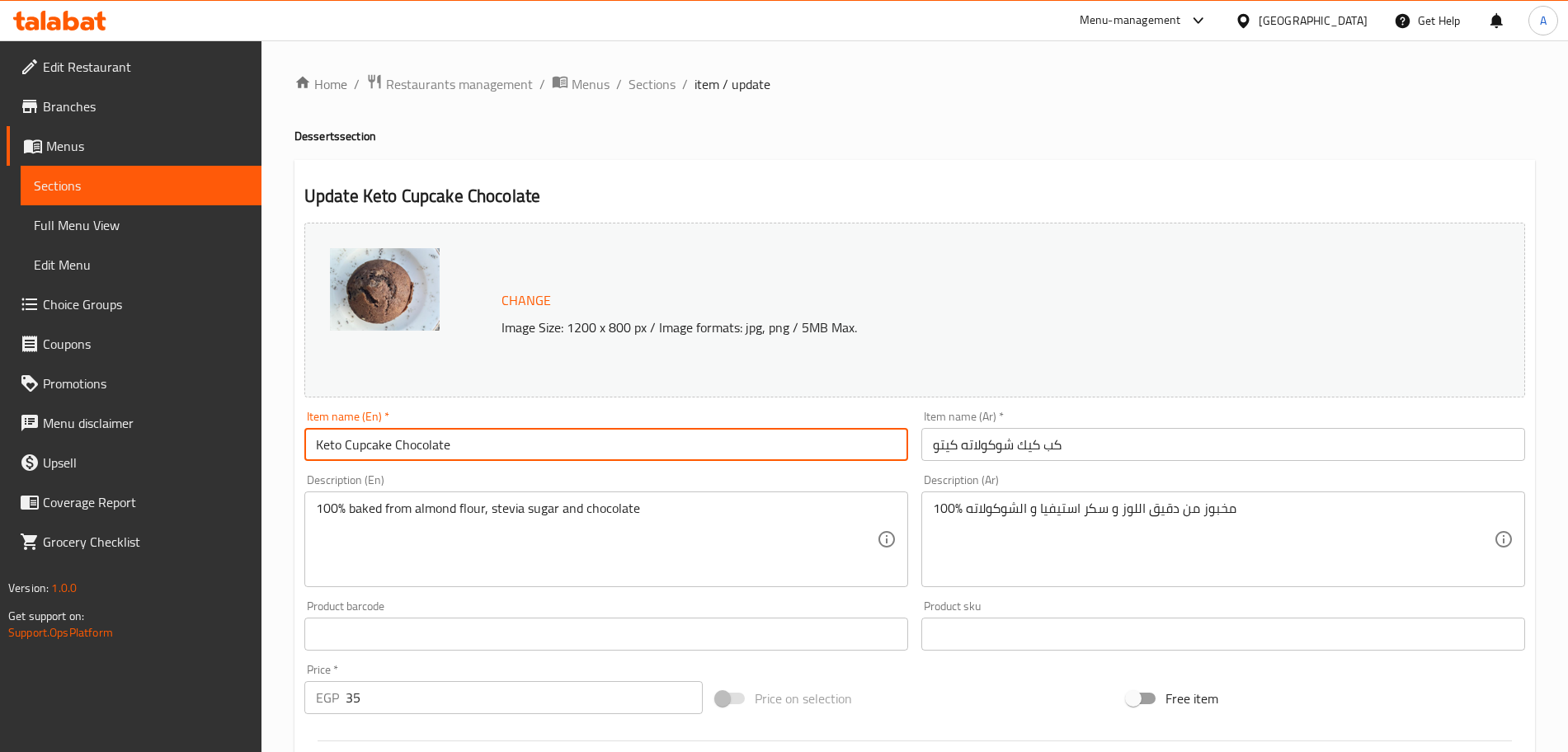
drag, startPoint x: 344, startPoint y: 449, endPoint x: 299, endPoint y: 443, distance: 45.4
click at [299, 443] on div "Item name (En)   * Keto Cupcake Chocolate Item name (En) *" at bounding box center [606, 435] width 617 height 63
type input "Cupcake Chocolate"
click at [953, 443] on input "كب كيك شوكولاته كيتو" at bounding box center [1224, 444] width 604 height 33
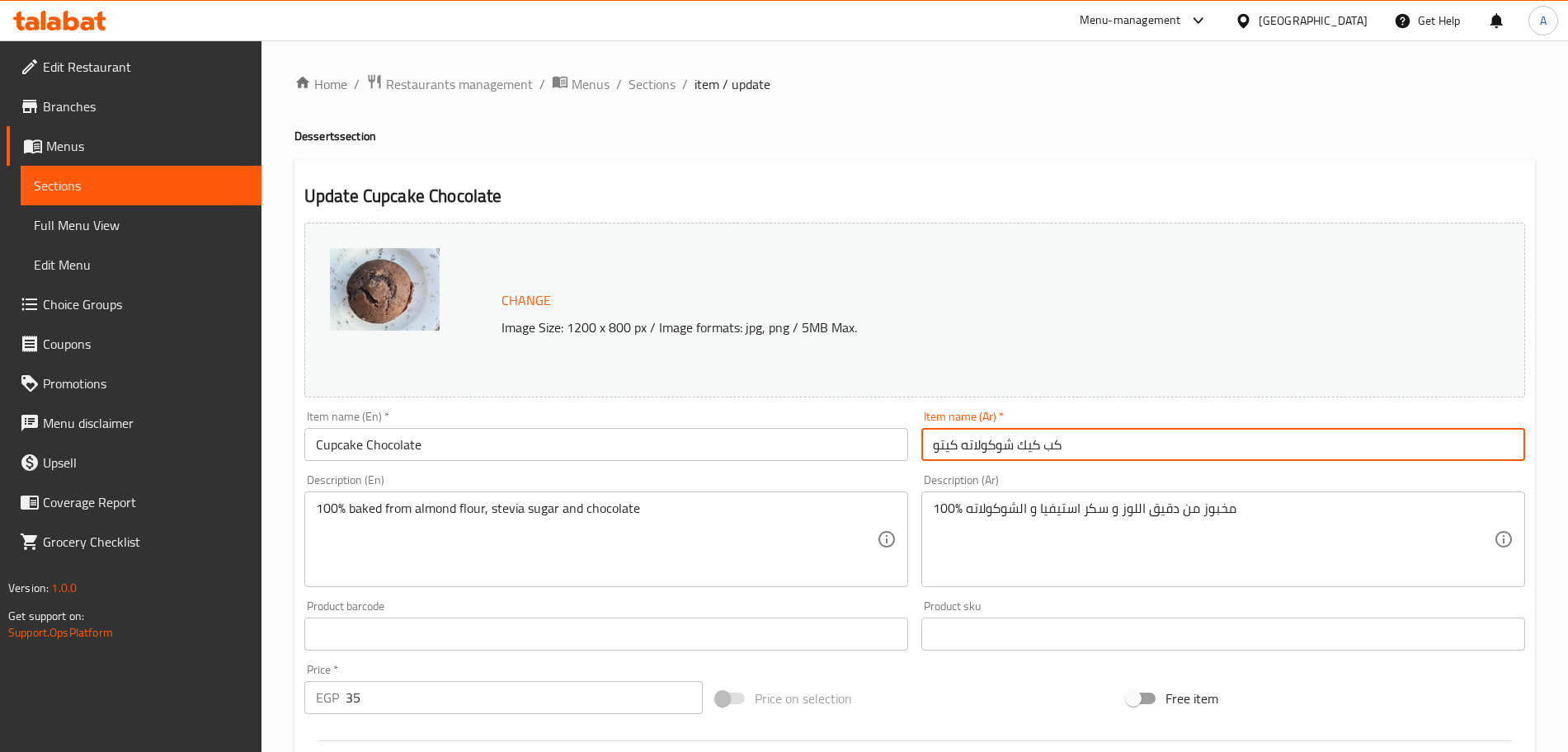
drag, startPoint x: 960, startPoint y: 445, endPoint x: 908, endPoint y: 454, distance: 52.8
click at [908, 454] on div "Change Image Size: 1200 x 800 px / Image formats: jpg, png / 5MB Max. Item name…" at bounding box center [915, 583] width 1234 height 735
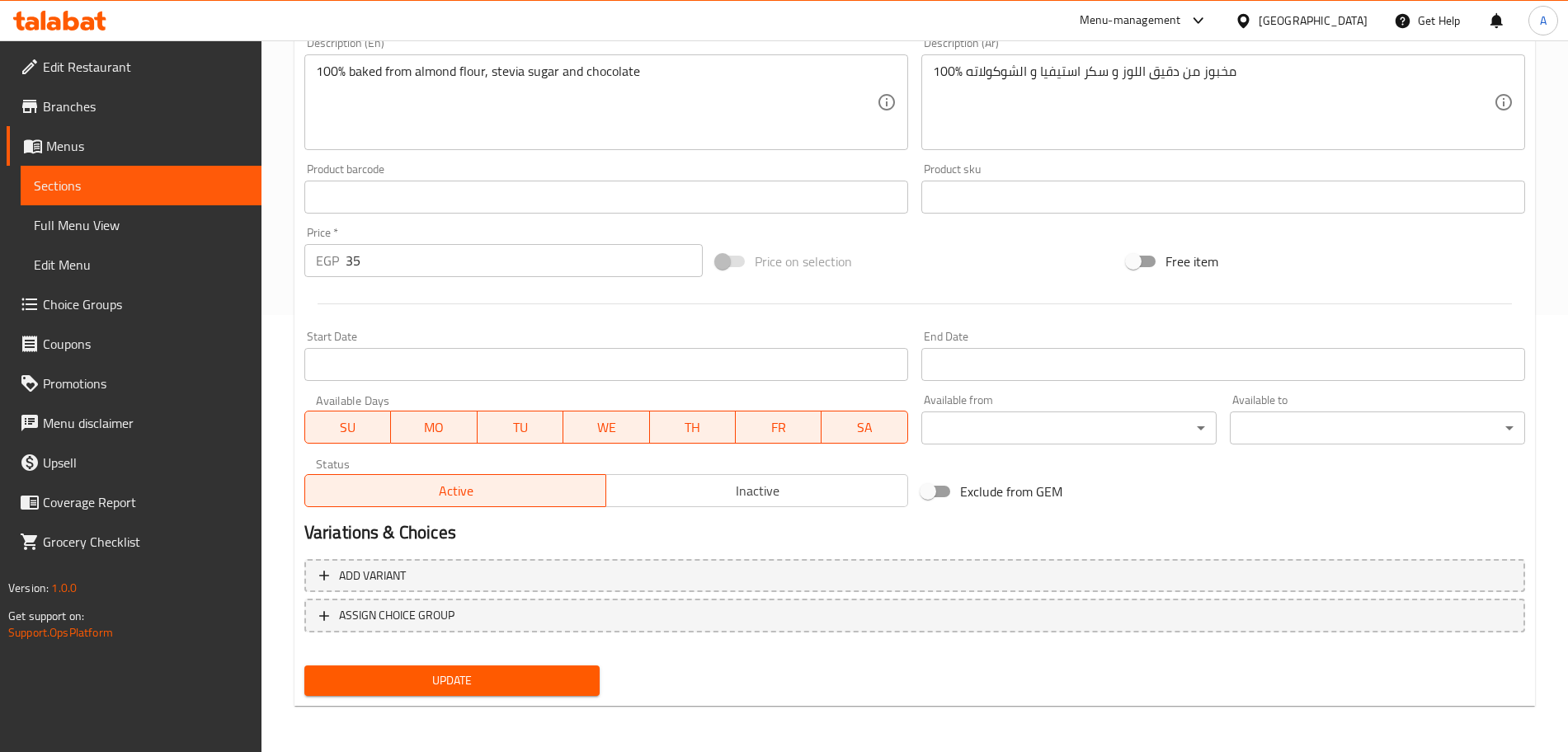
type input "كب كيك شوكولاته"
drag, startPoint x: 562, startPoint y: 696, endPoint x: 550, endPoint y: 694, distance: 12.2
click at [550, 694] on button "Update" at bounding box center [452, 680] width 295 height 30
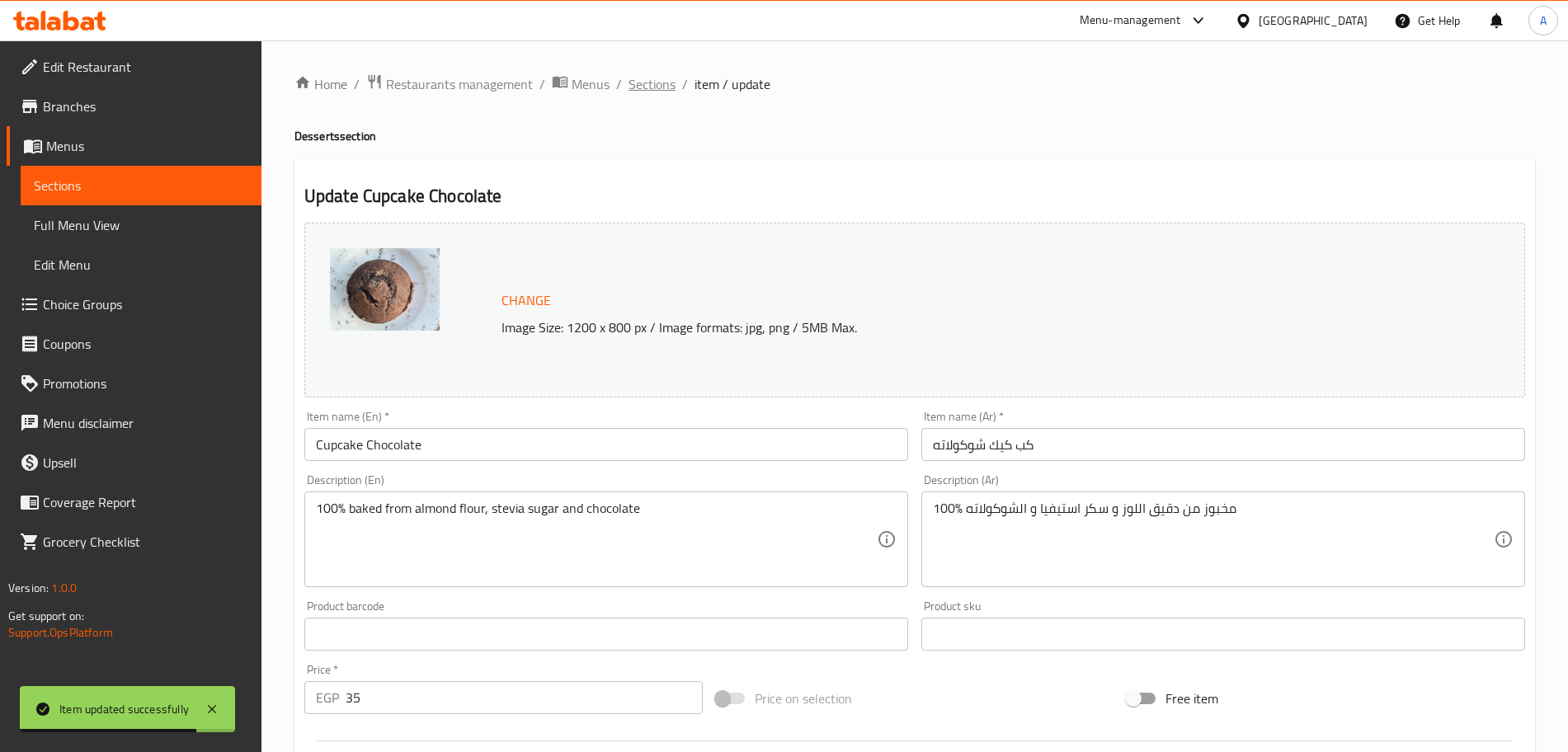
click at [656, 78] on span "Sections" at bounding box center [652, 84] width 47 height 20
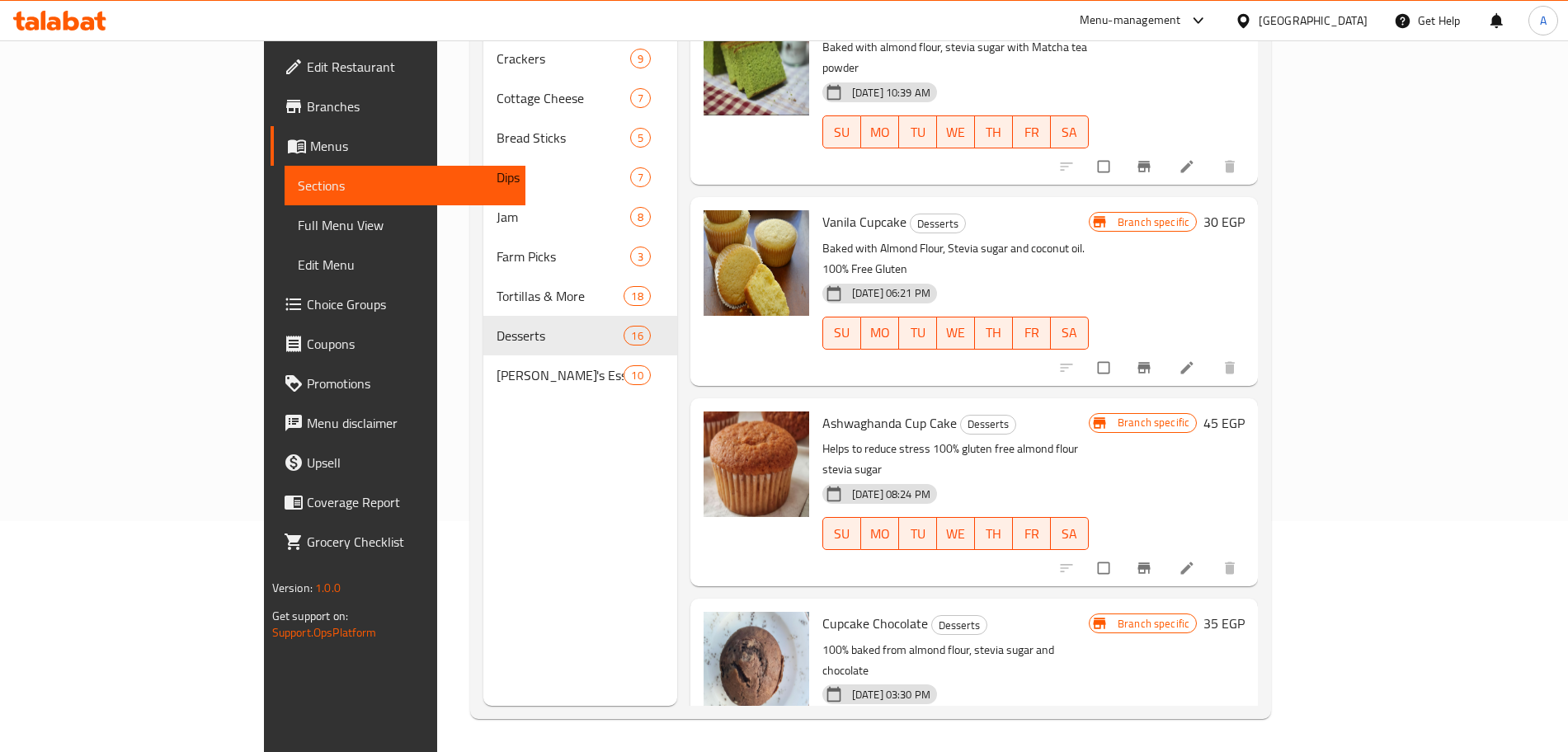
scroll to position [1075, 0]
